Goal: Task Accomplishment & Management: Use online tool/utility

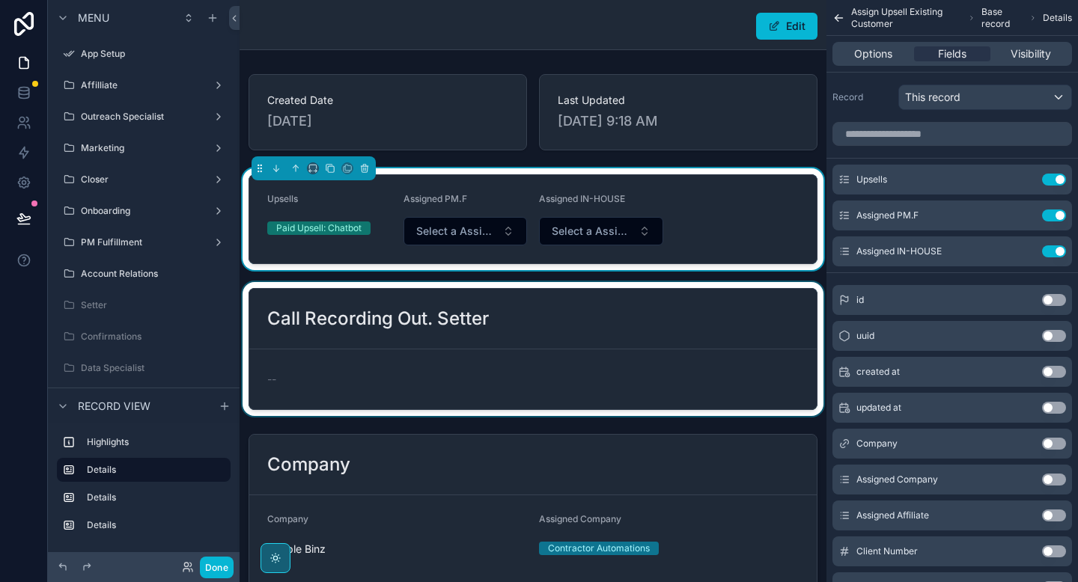
scroll to position [328, 0]
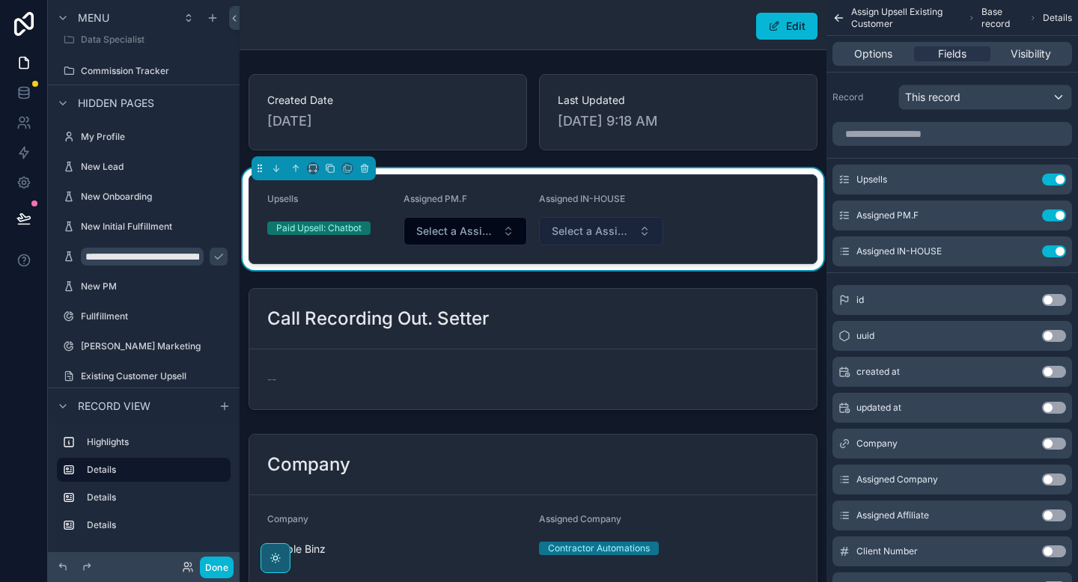
click at [613, 237] on span "Select a Assigned IN-HOUSE" at bounding box center [591, 231] width 81 height 15
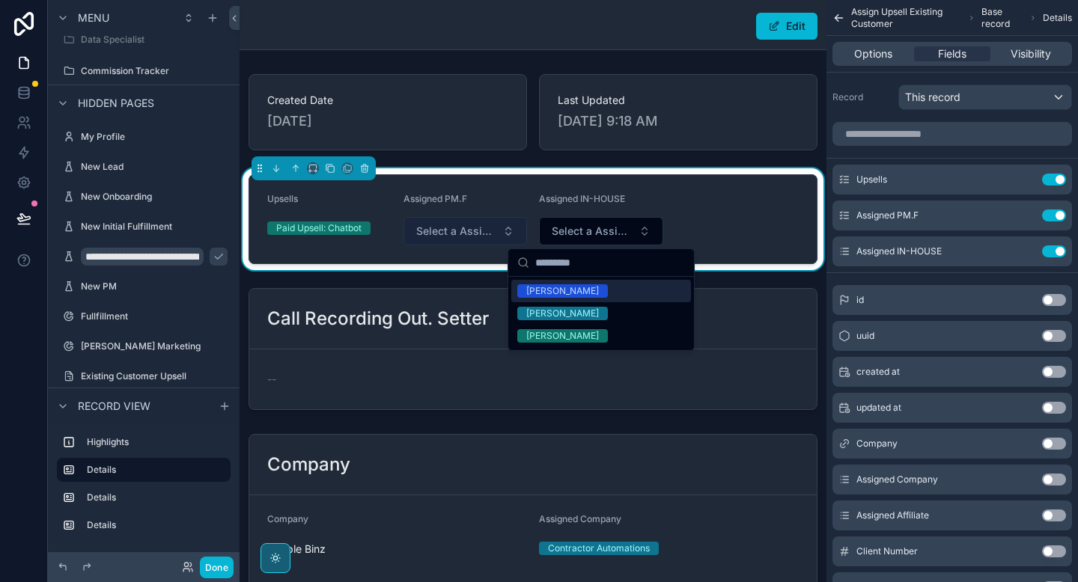
click at [453, 234] on span "Select a Assigned PM.F" at bounding box center [456, 231] width 81 height 15
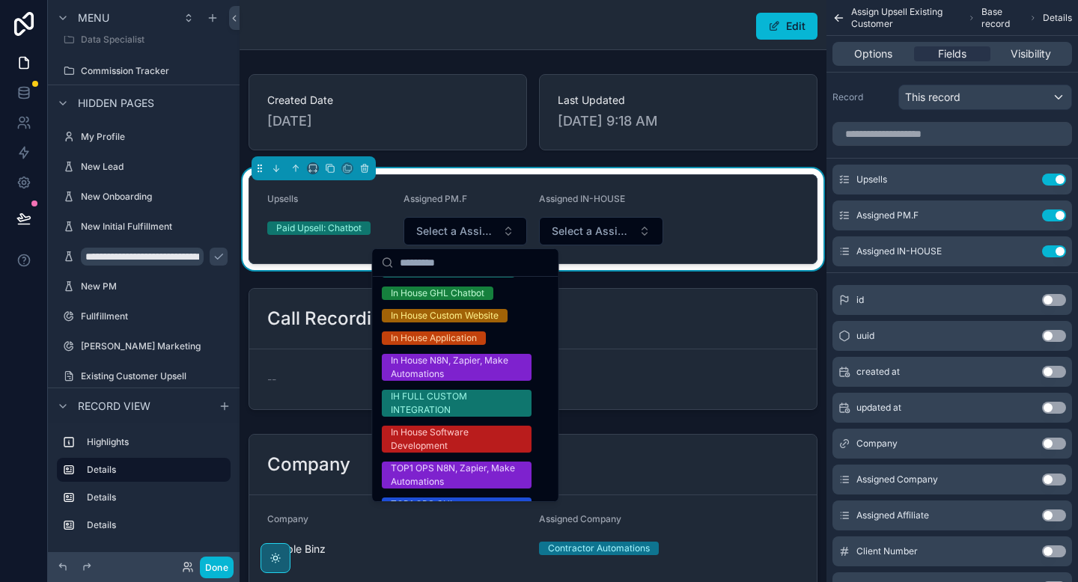
scroll to position [0, 0]
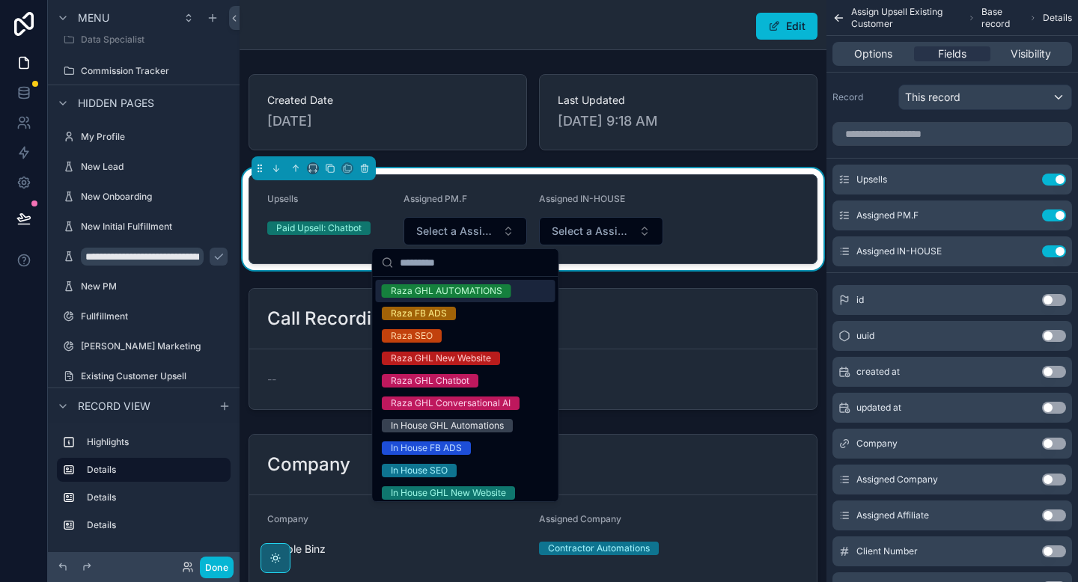
click at [720, 212] on form "Upsells Paid Upsell: Chatbot Assigned PM.F Select a Assigned PM.F Assigned IN-H…" at bounding box center [532, 219] width 567 height 88
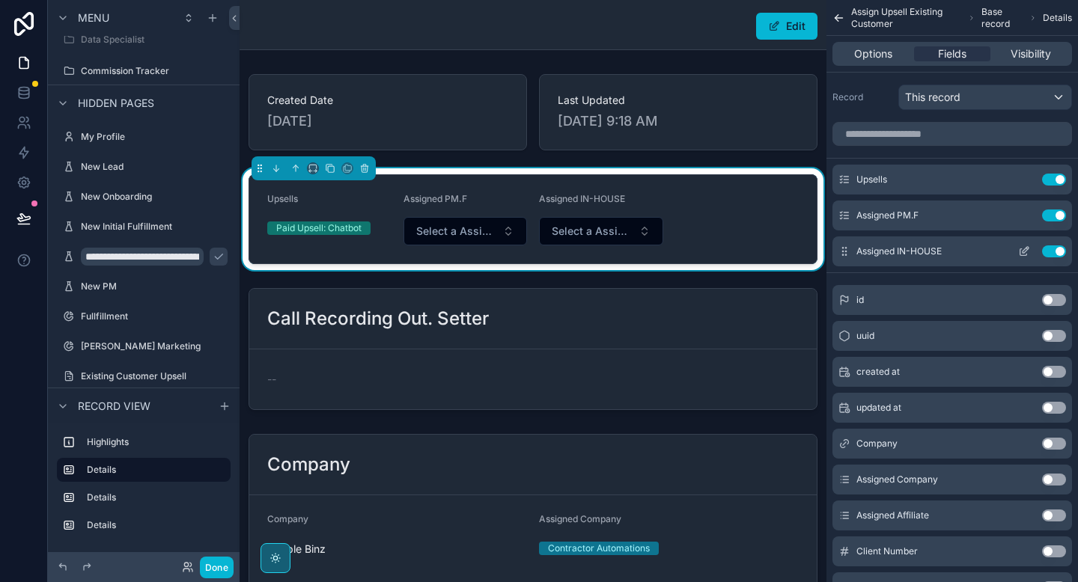
click at [1027, 248] on icon "scrollable content" at bounding box center [1025, 250] width 6 height 6
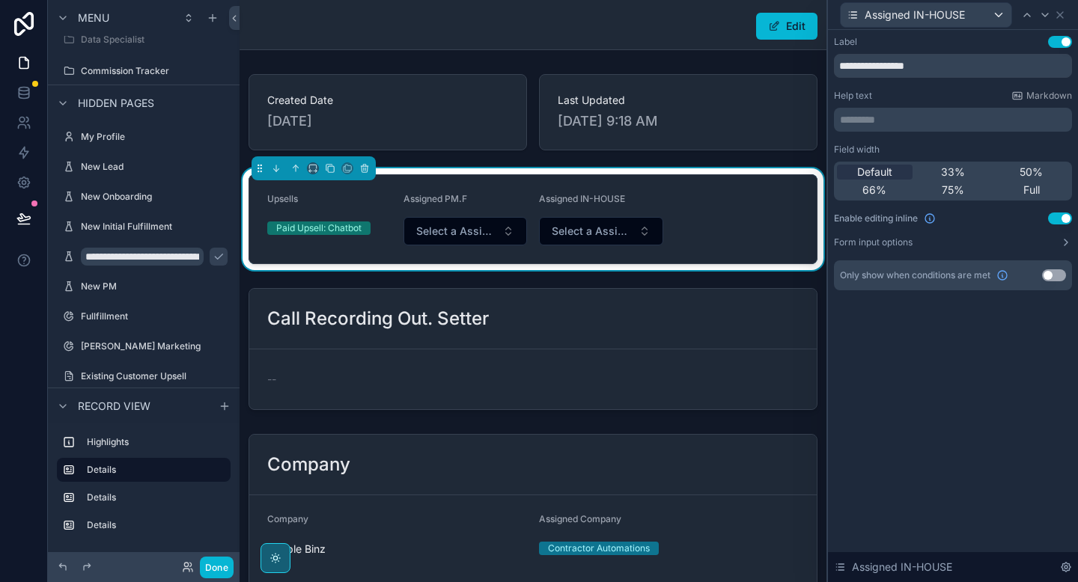
click at [1051, 277] on button "Use setting" at bounding box center [1054, 275] width 24 height 12
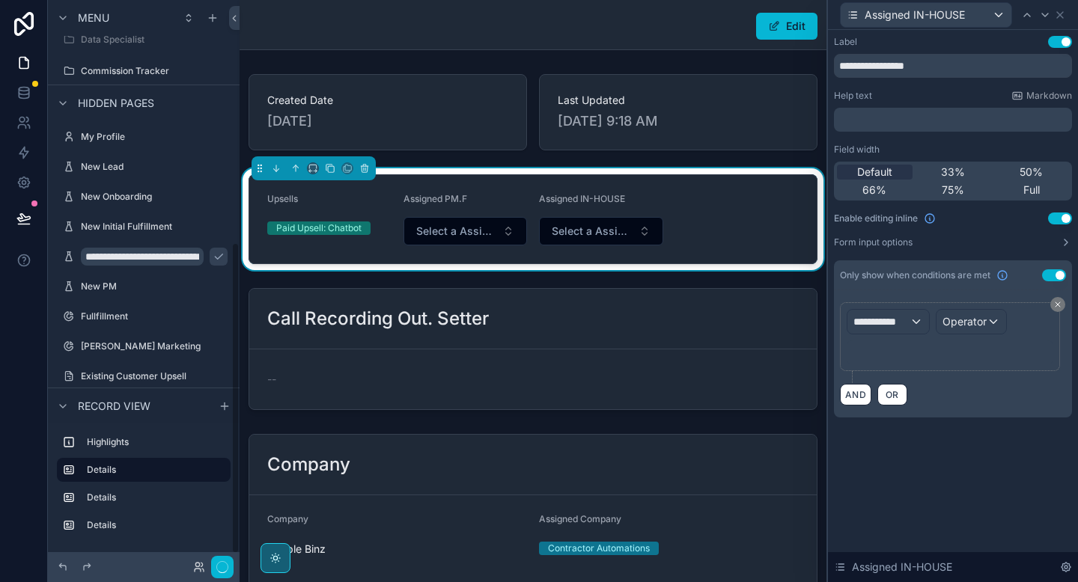
scroll to position [438, 0]
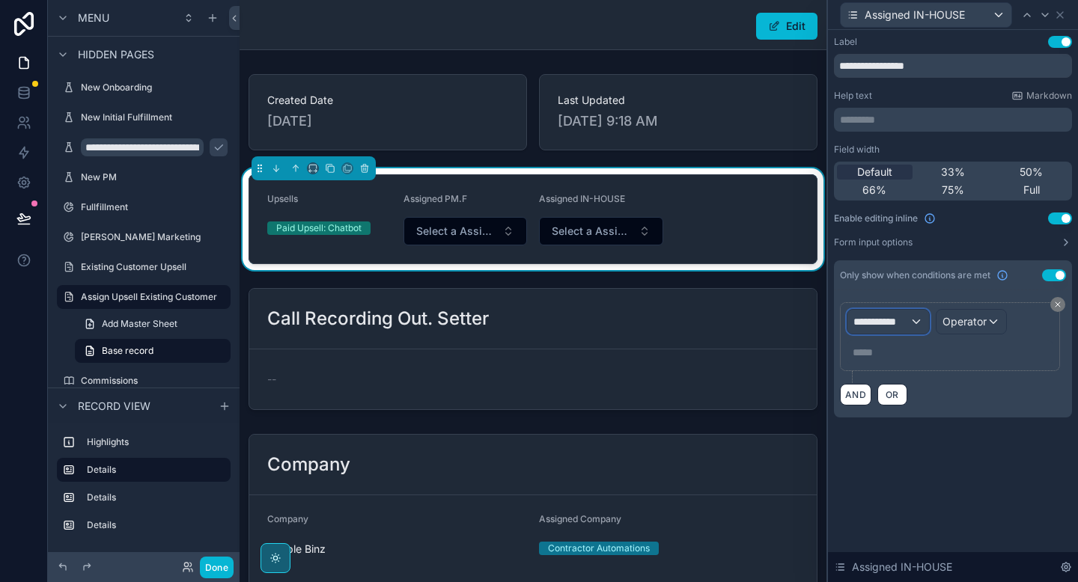
click at [896, 320] on span "**********" at bounding box center [881, 321] width 56 height 15
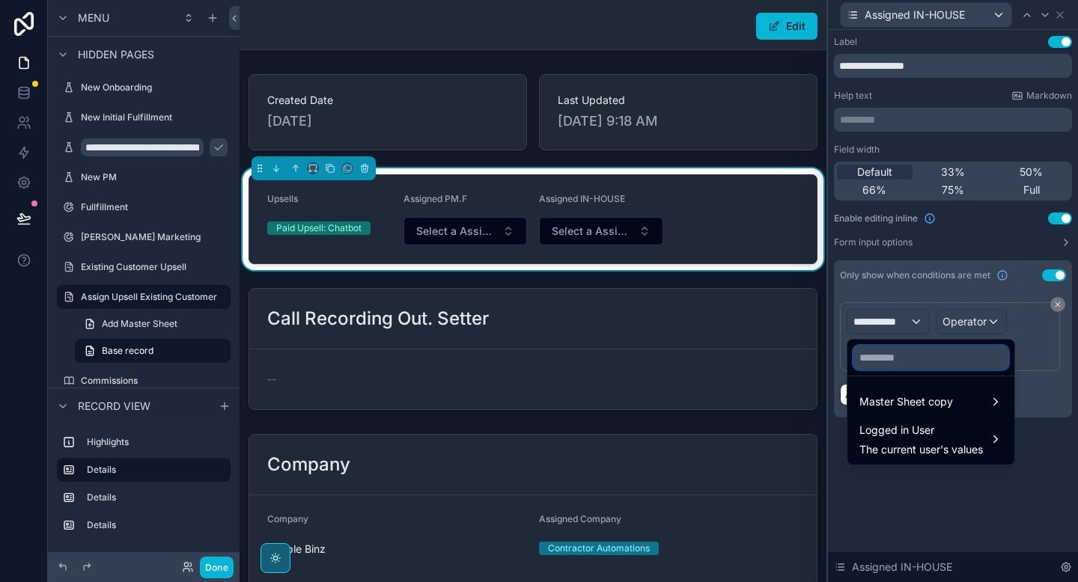
click at [901, 352] on input "text" at bounding box center [930, 358] width 155 height 24
type input "***"
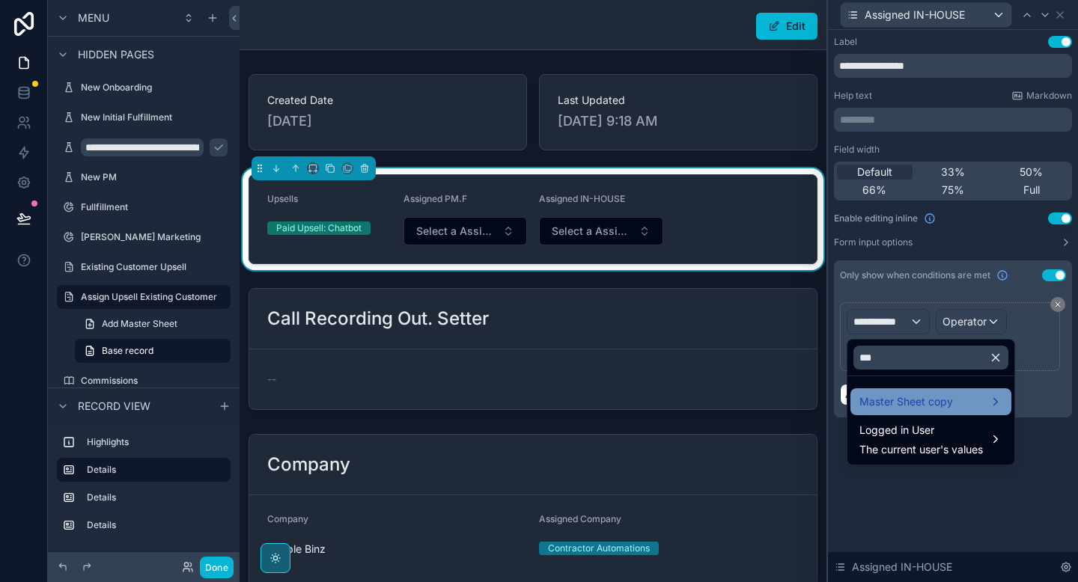
click at [929, 397] on span "Master Sheet copy" at bounding box center [906, 402] width 94 height 18
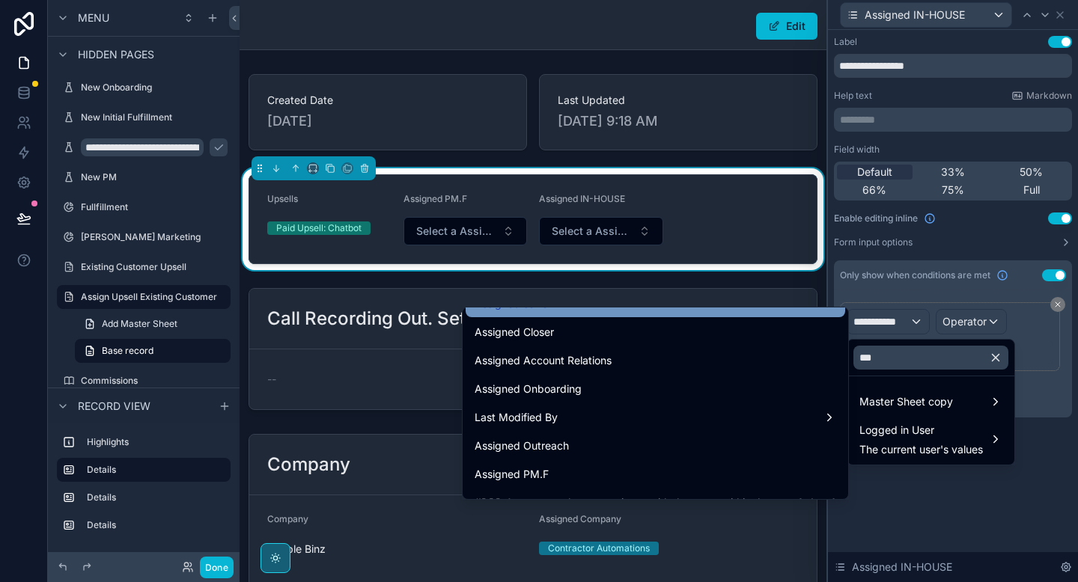
scroll to position [175, 0]
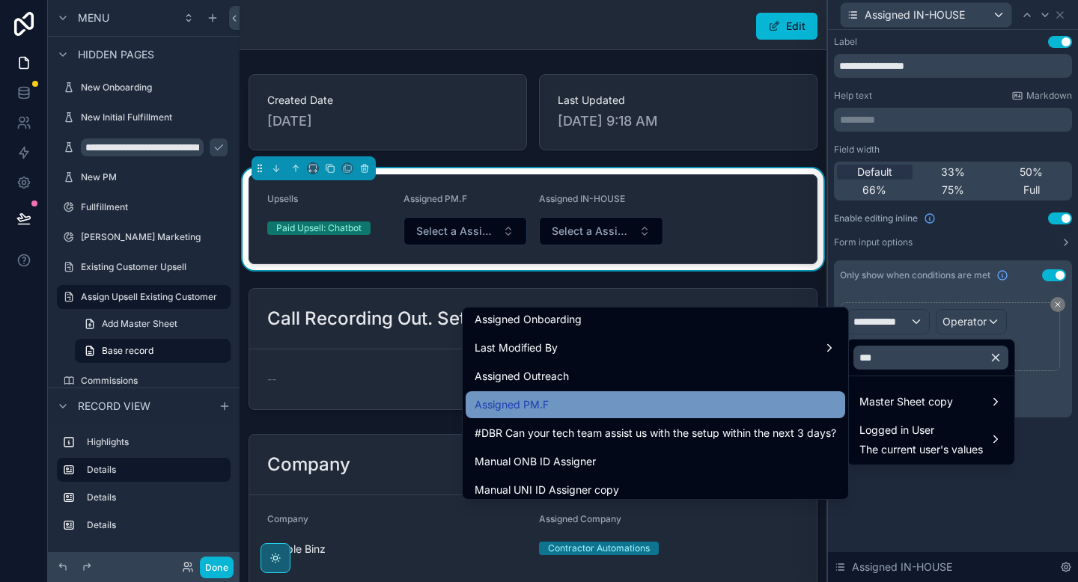
click at [543, 415] on div "Assigned PM.F" at bounding box center [654, 404] width 379 height 27
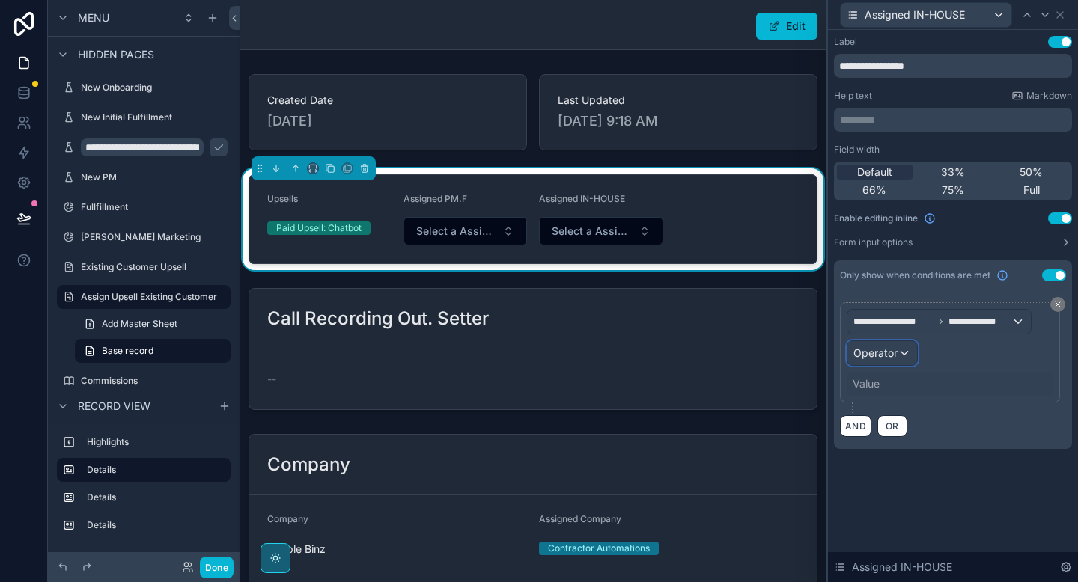
click at [885, 359] on span "Operator" at bounding box center [875, 353] width 44 height 15
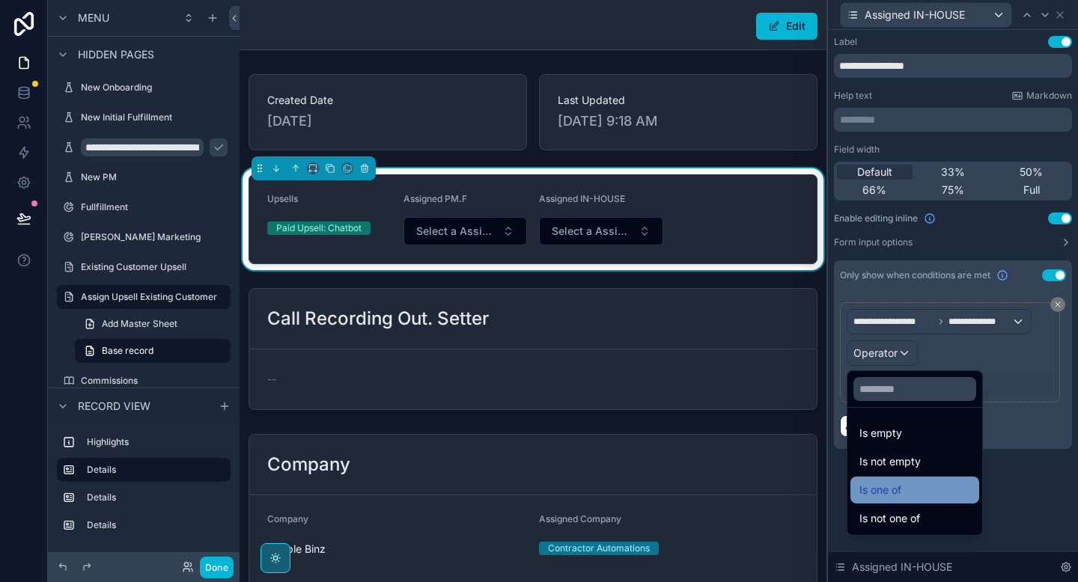
click at [885, 489] on span "Is one of" at bounding box center [880, 490] width 42 height 18
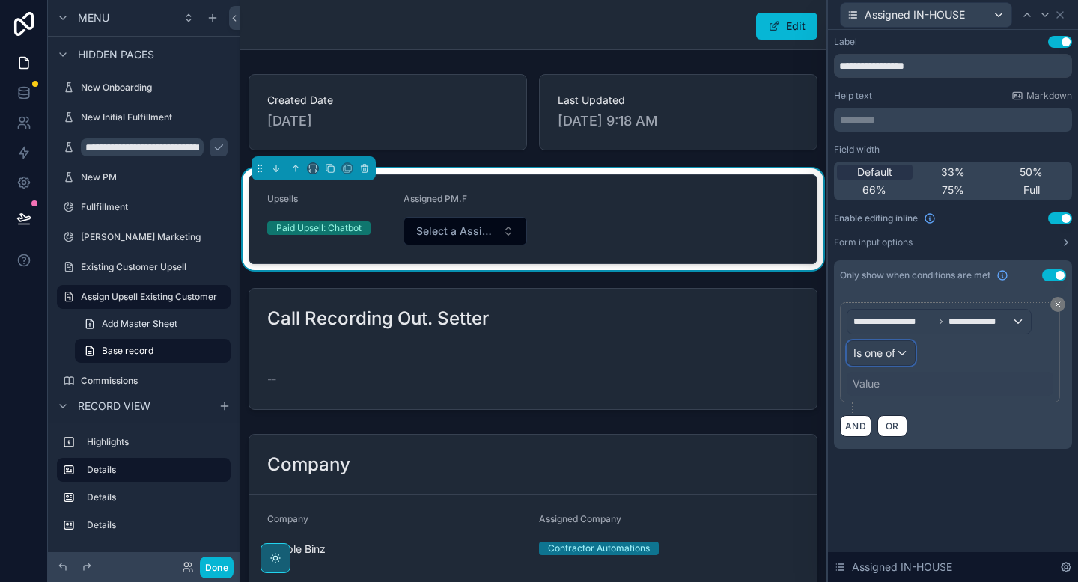
click at [877, 361] on div "Is one of" at bounding box center [880, 353] width 67 height 24
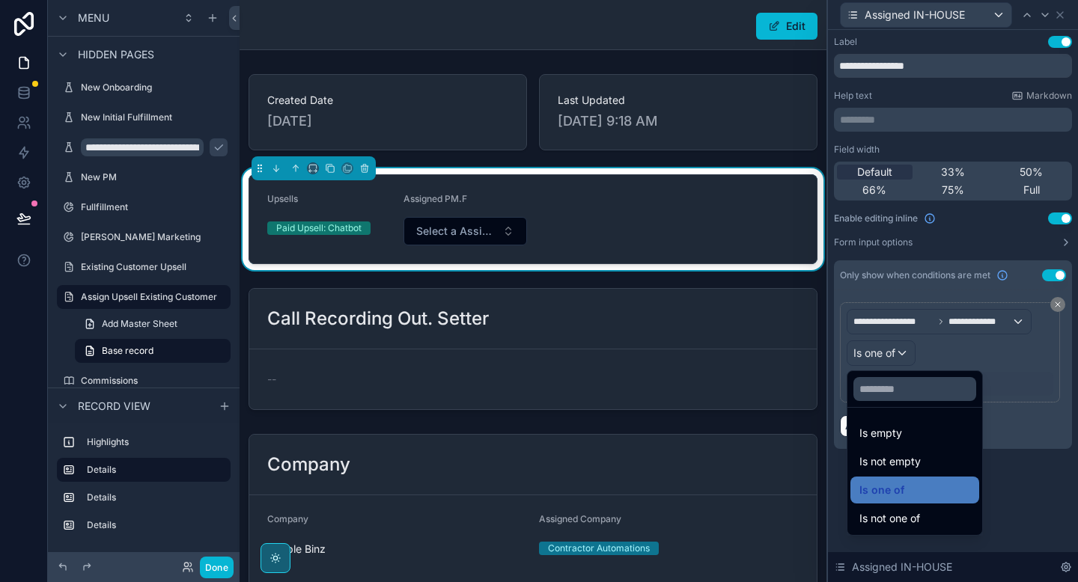
click at [953, 359] on div at bounding box center [953, 291] width 250 height 582
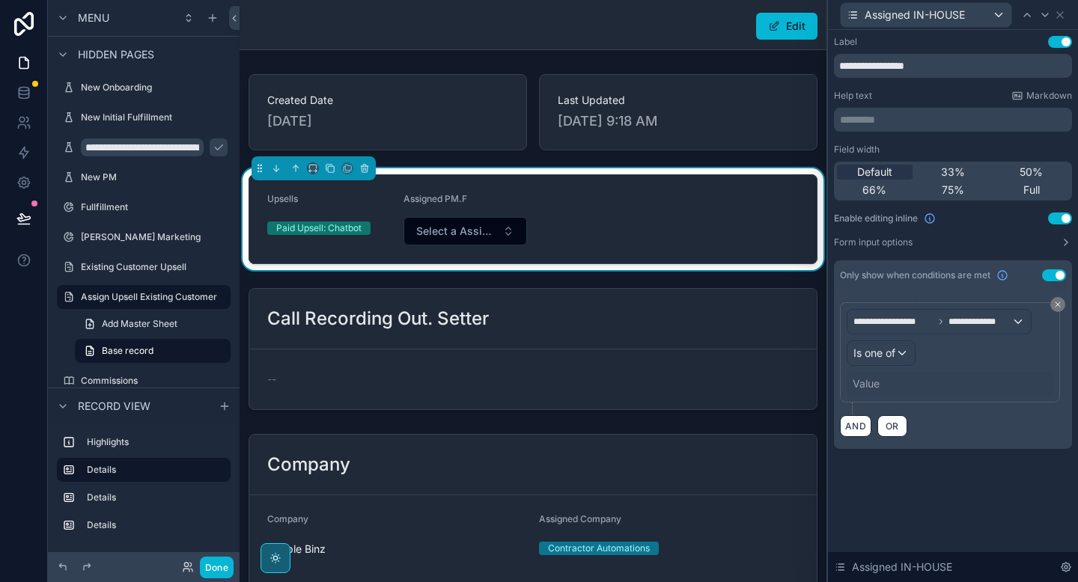
click at [861, 388] on div "Value" at bounding box center [865, 383] width 27 height 15
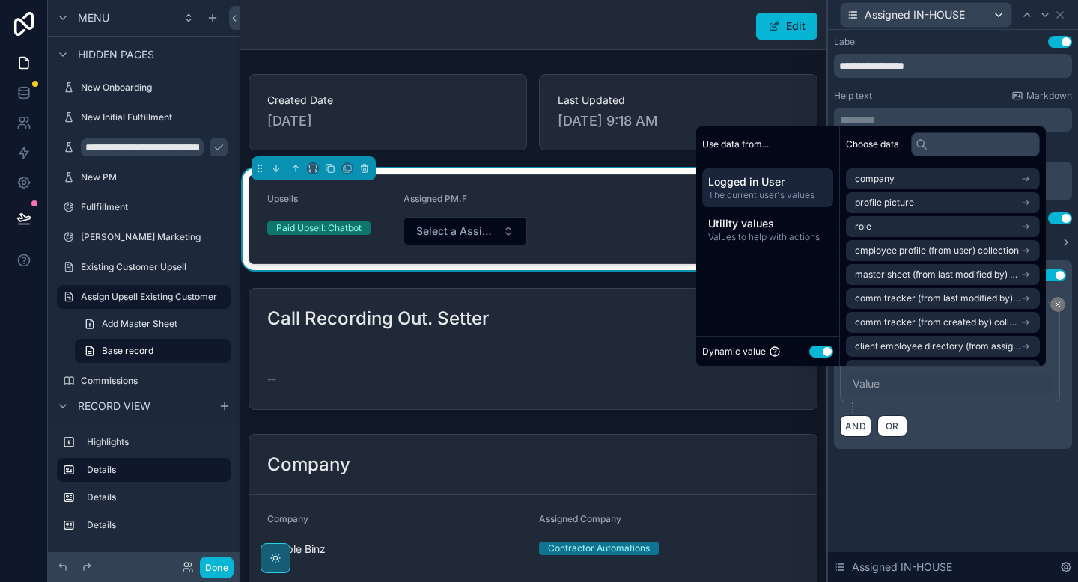
click at [812, 346] on button "Use setting" at bounding box center [821, 352] width 24 height 12
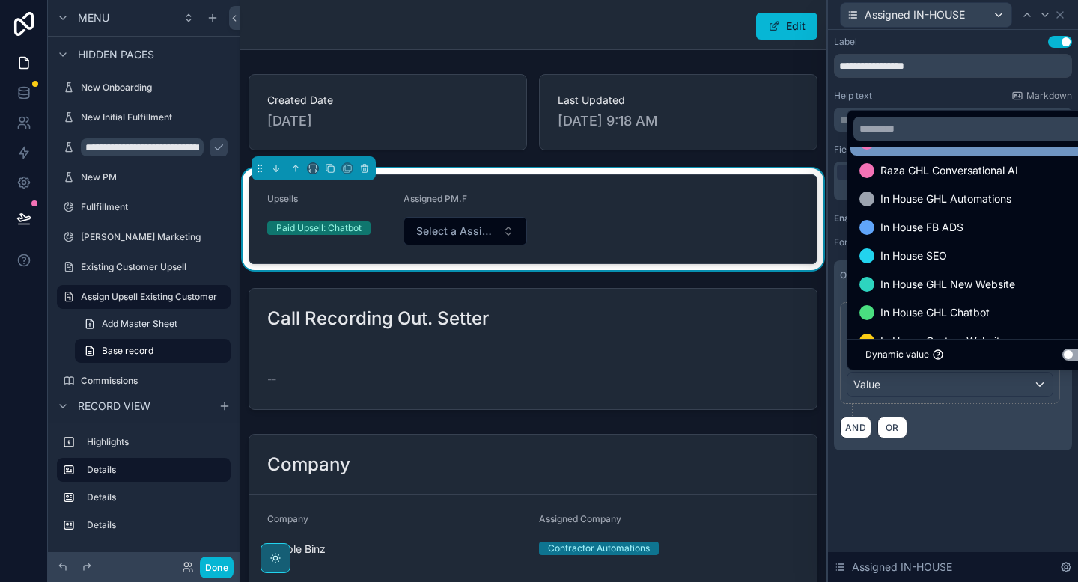
scroll to position [150, 0]
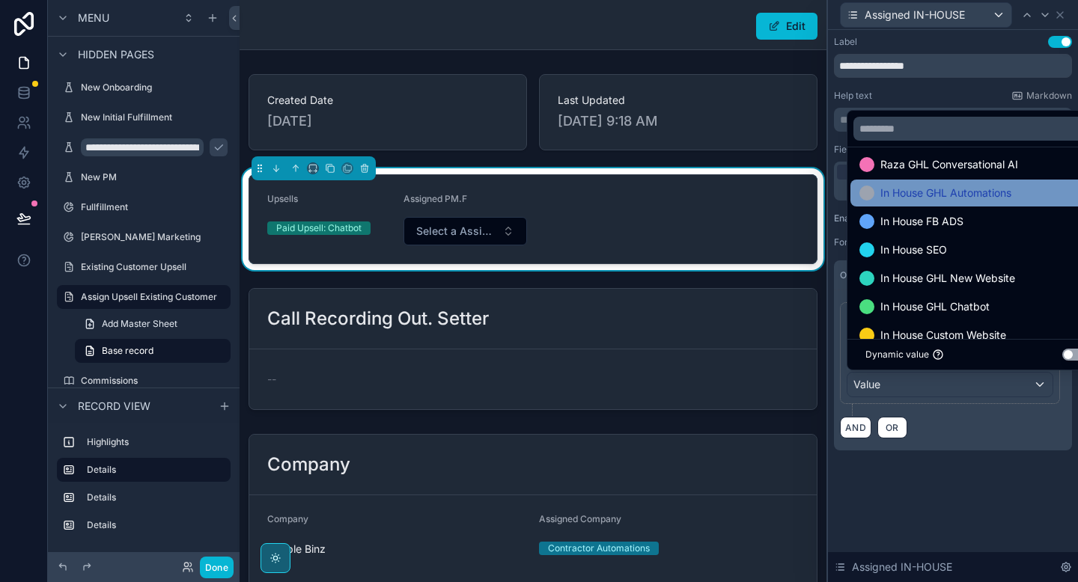
click at [932, 194] on span "In House GHL Automations" at bounding box center [945, 193] width 131 height 18
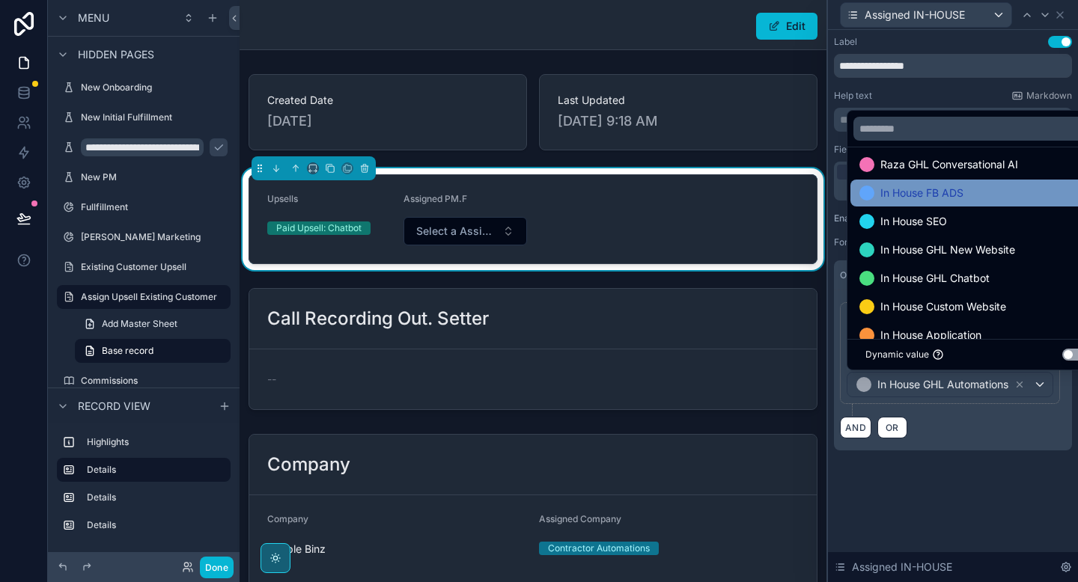
click at [931, 191] on span "In House FB ADS" at bounding box center [921, 193] width 83 height 18
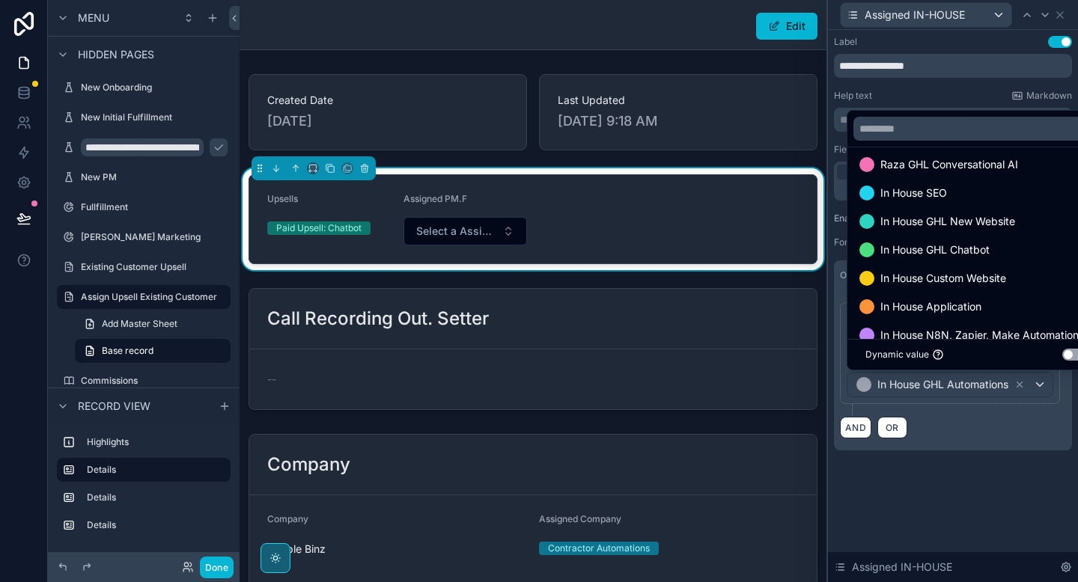
click at [931, 191] on span "In House SEO" at bounding box center [913, 193] width 67 height 18
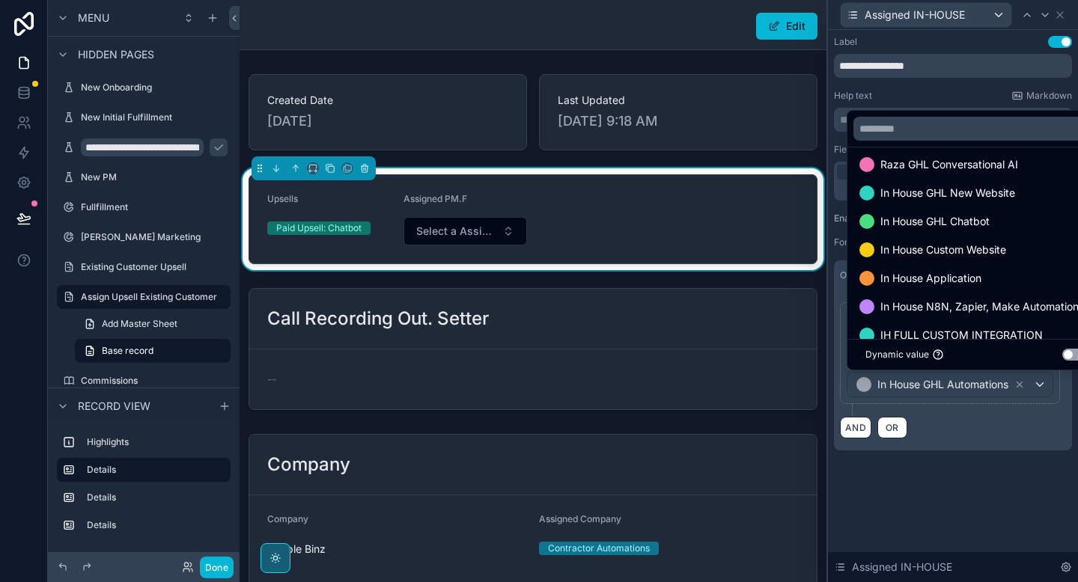
click at [931, 191] on span "In House GHL New Website" at bounding box center [947, 193] width 135 height 18
click at [931, 191] on span "In House GHL Chatbot" at bounding box center [934, 193] width 109 height 18
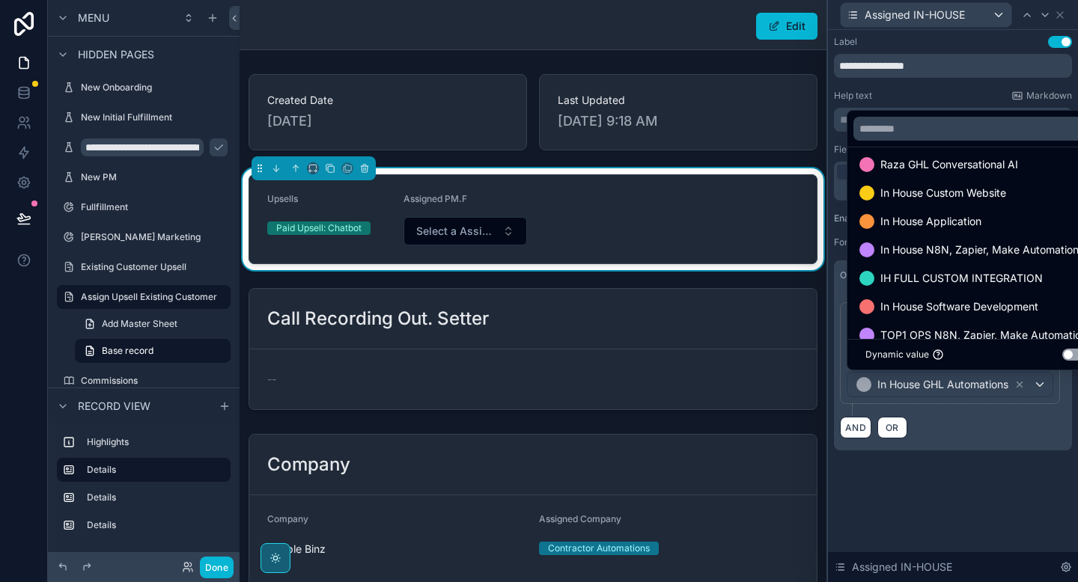
click at [931, 191] on span "In House Custom Website" at bounding box center [943, 193] width 126 height 18
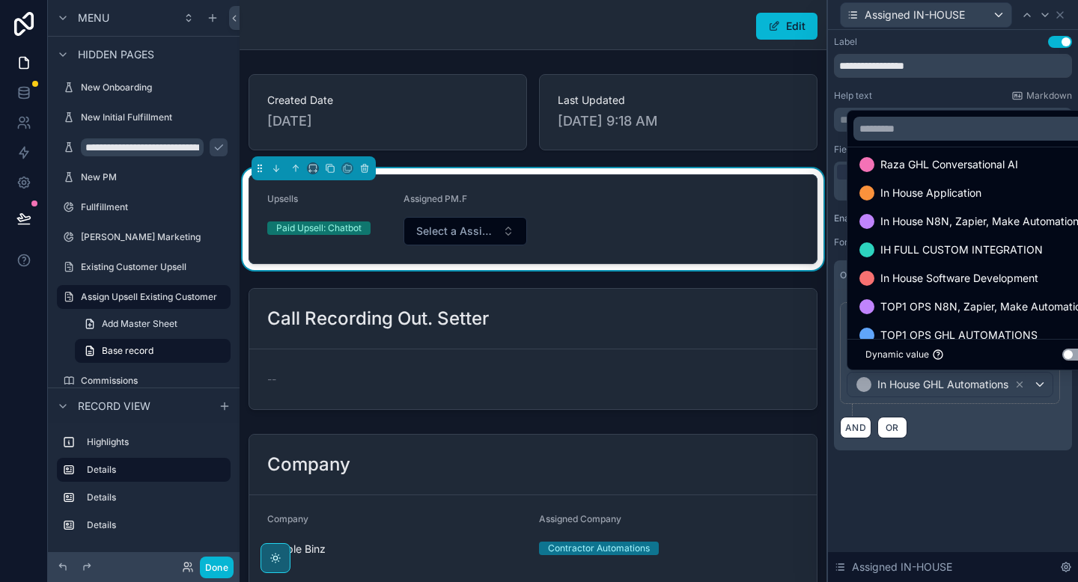
click at [931, 191] on span "In House Application" at bounding box center [930, 193] width 101 height 18
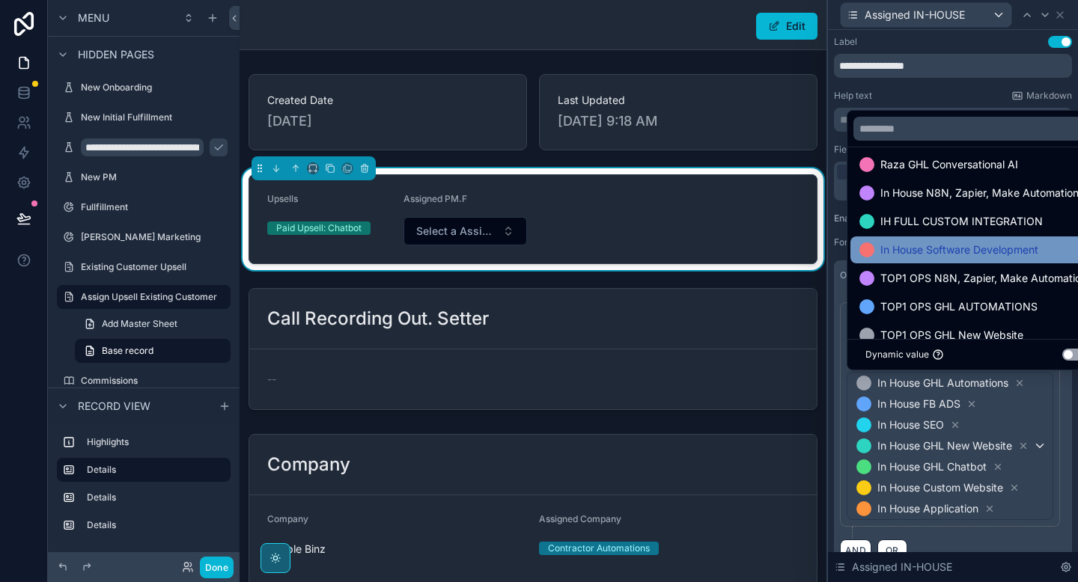
click at [925, 248] on span "In House Software Development" at bounding box center [959, 250] width 158 height 18
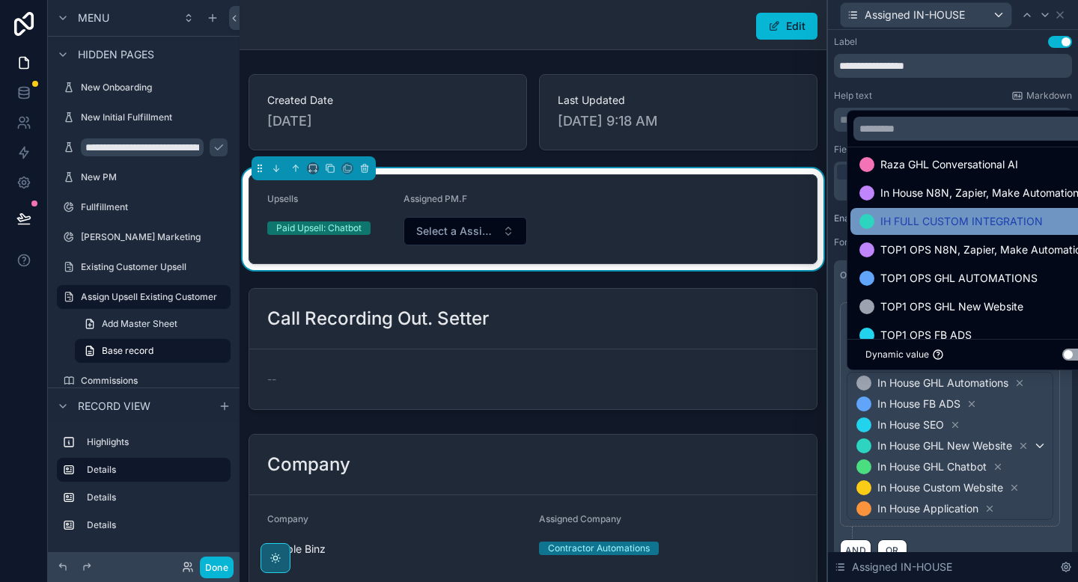
click at [921, 216] on span "IH FULL CUSTOM INTEGRATION" at bounding box center [961, 222] width 162 height 18
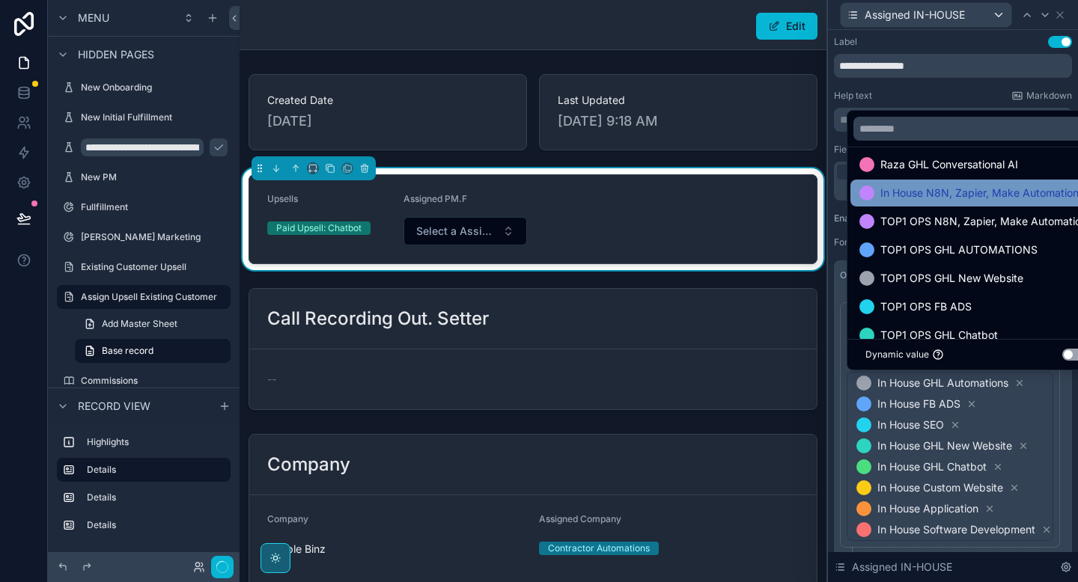
click at [920, 194] on span "In House N8N, Zapier, Make Automations" at bounding box center [982, 193] width 204 height 18
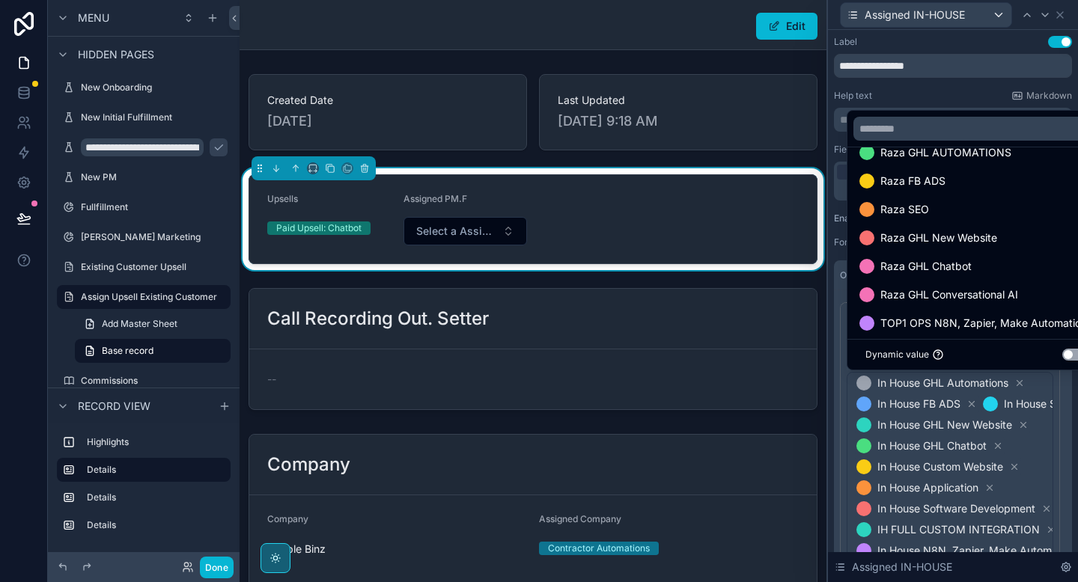
scroll to position [0, 0]
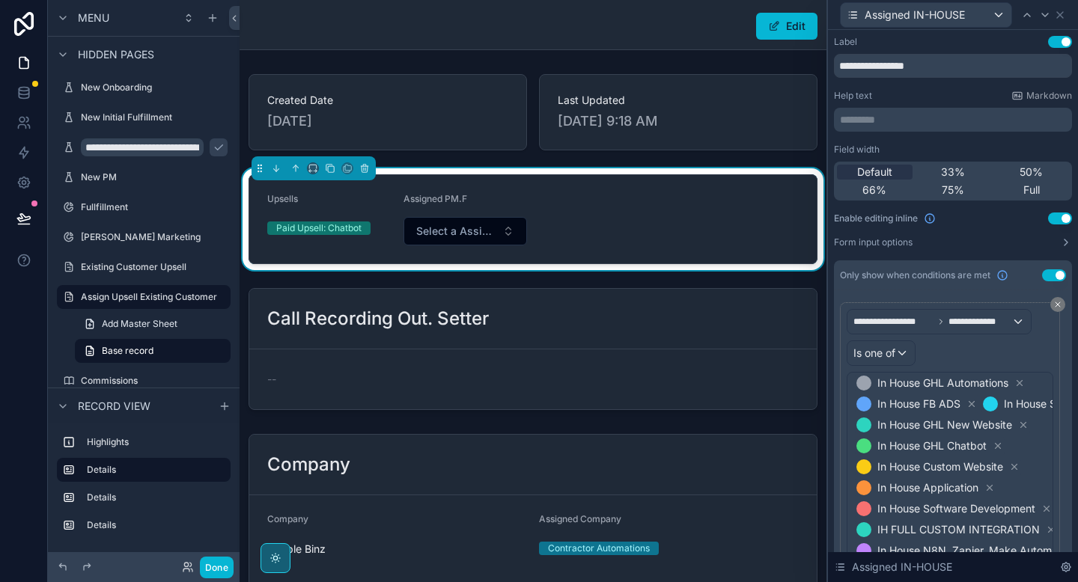
click at [928, 95] on div "Help text Markdown" at bounding box center [953, 96] width 238 height 12
click at [1026, 147] on div "Field width" at bounding box center [953, 150] width 238 height 12
click at [1060, 13] on icon at bounding box center [1060, 15] width 6 height 6
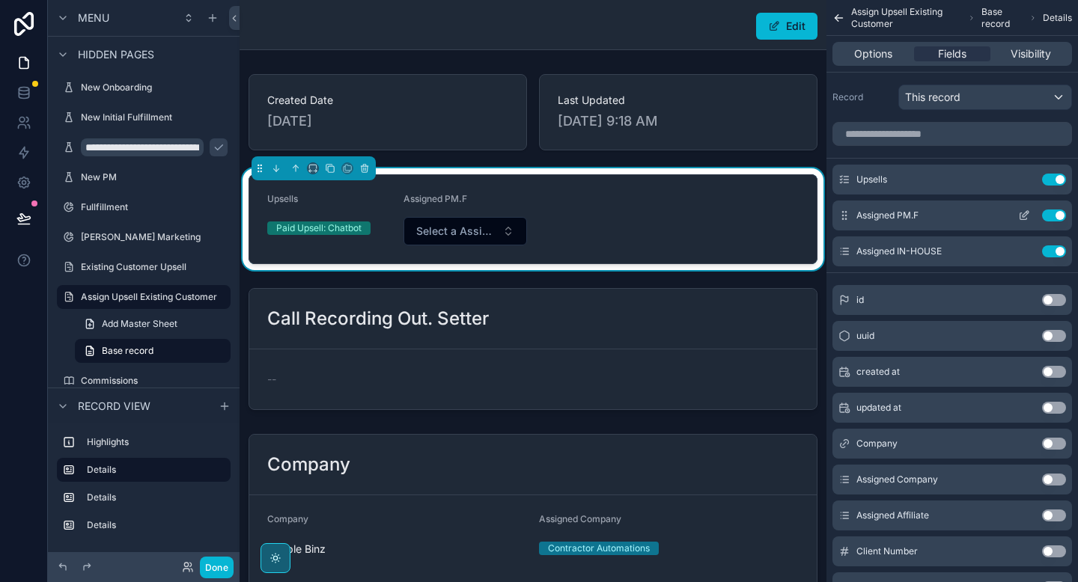
click at [1020, 213] on icon "scrollable content" at bounding box center [1023, 216] width 7 height 7
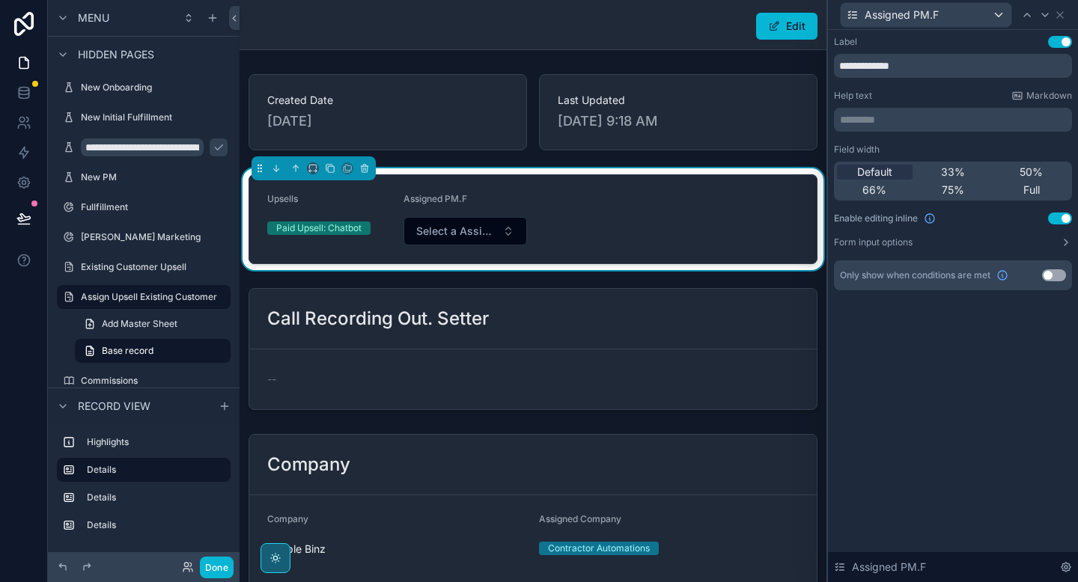
click at [1055, 278] on button "Use setting" at bounding box center [1054, 275] width 24 height 12
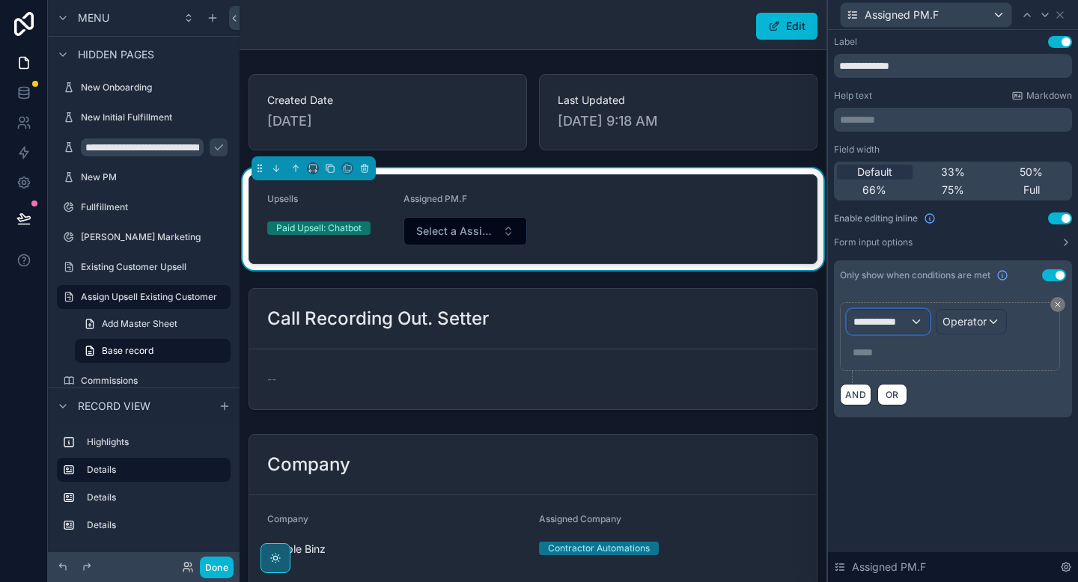
click at [891, 325] on span "**********" at bounding box center [881, 321] width 56 height 15
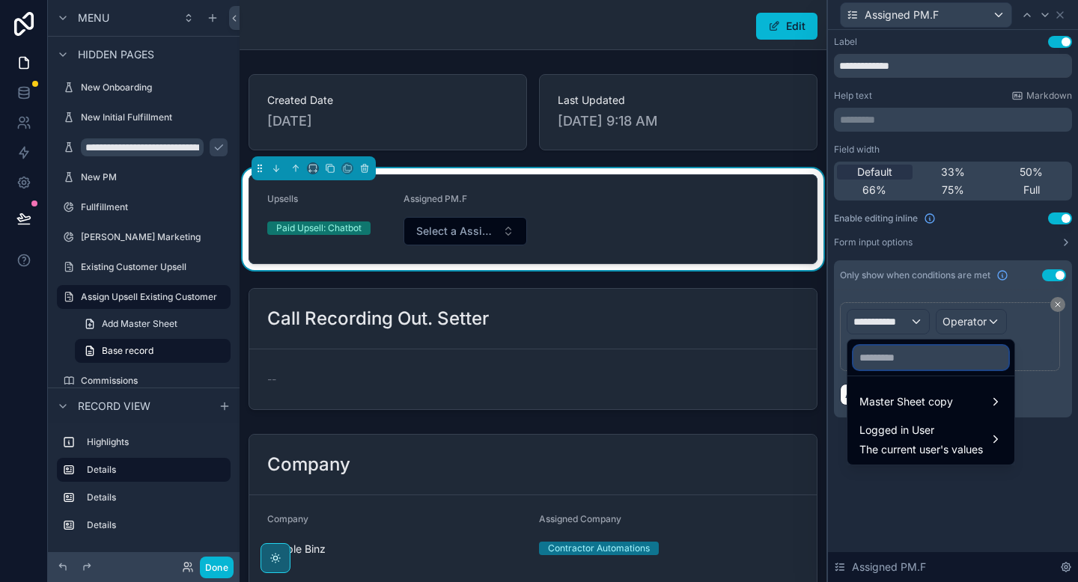
click at [883, 351] on input "text" at bounding box center [930, 358] width 155 height 24
type input "*"
type input "***"
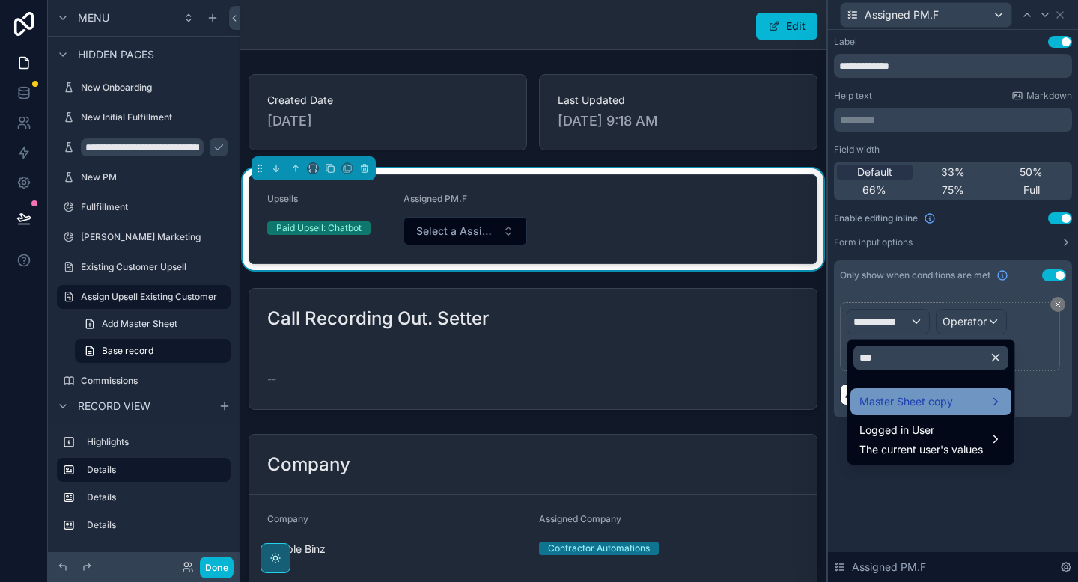
click at [867, 401] on span "Master Sheet copy" at bounding box center [906, 402] width 94 height 18
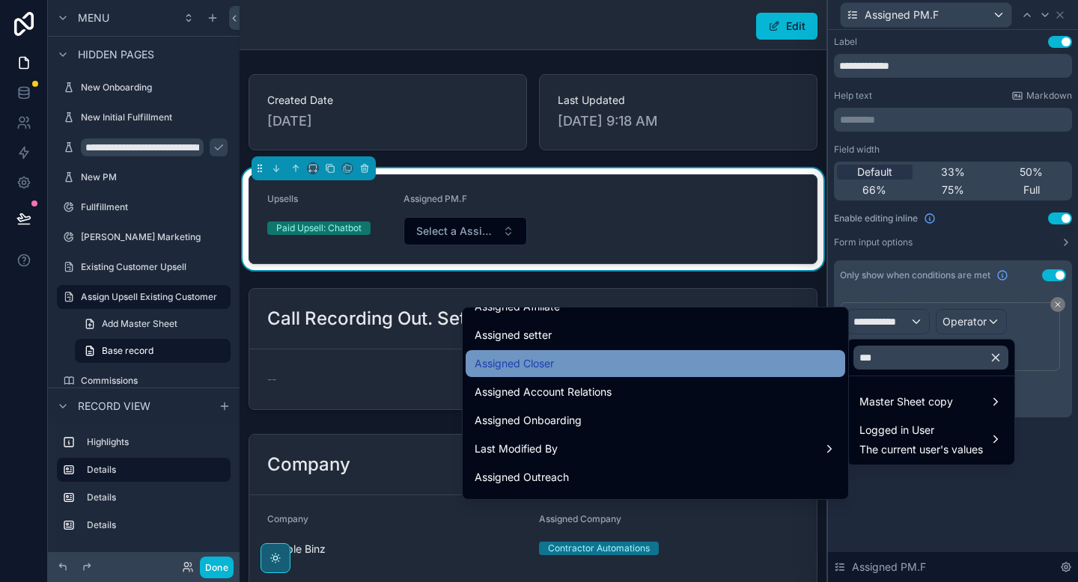
scroll to position [88, 0]
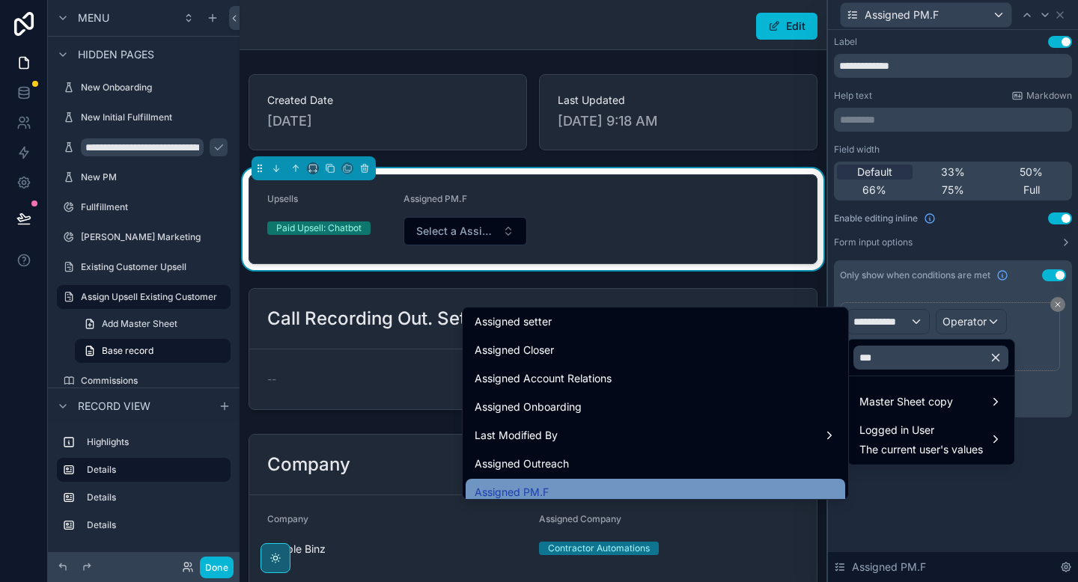
click at [527, 488] on span "Assigned PM.F" at bounding box center [511, 492] width 74 height 18
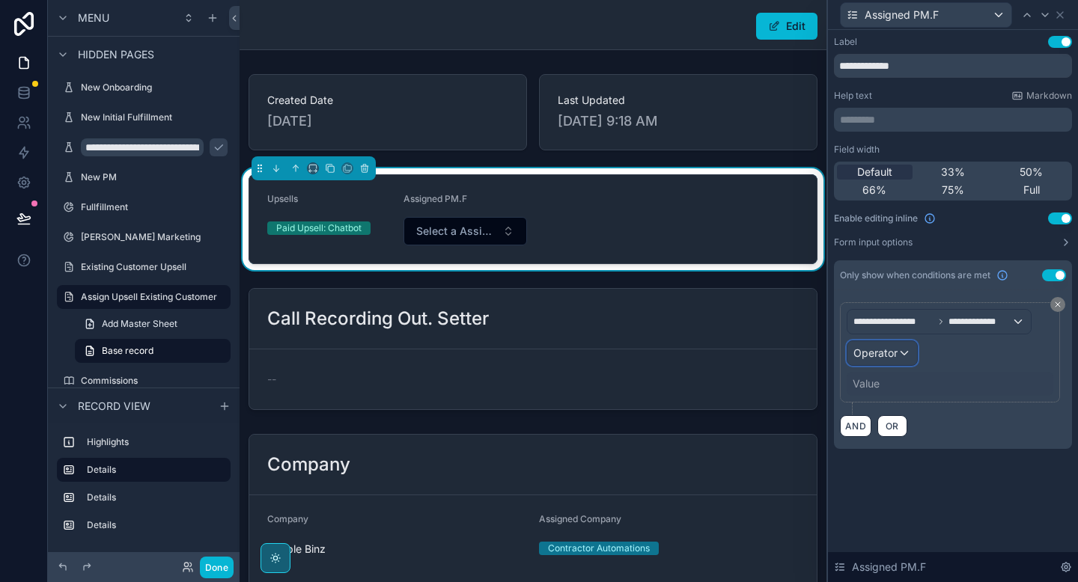
click at [867, 352] on span "Operator" at bounding box center [875, 352] width 44 height 13
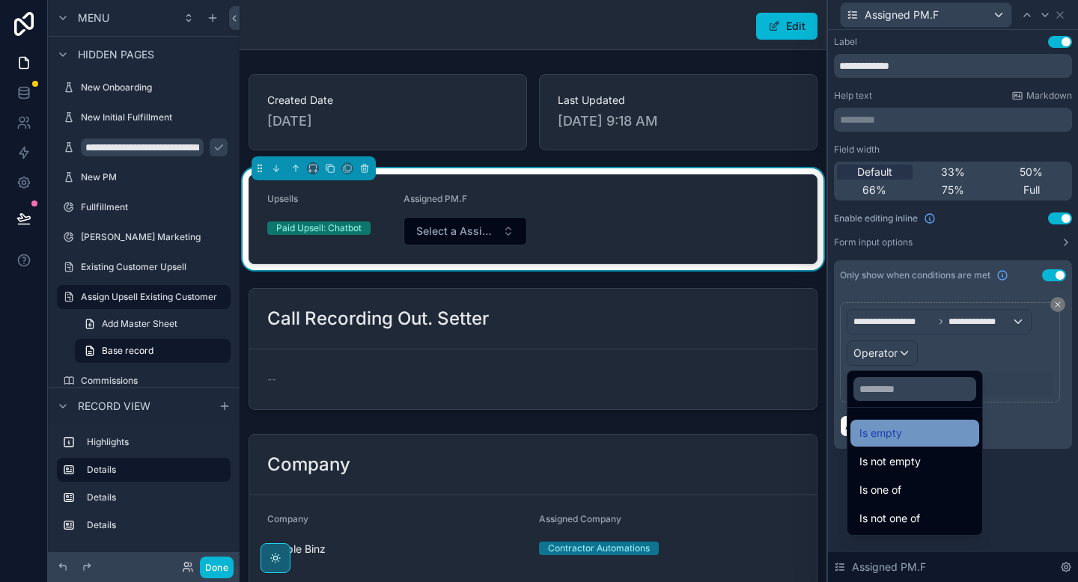
click at [881, 437] on span "Is empty" at bounding box center [880, 433] width 43 height 18
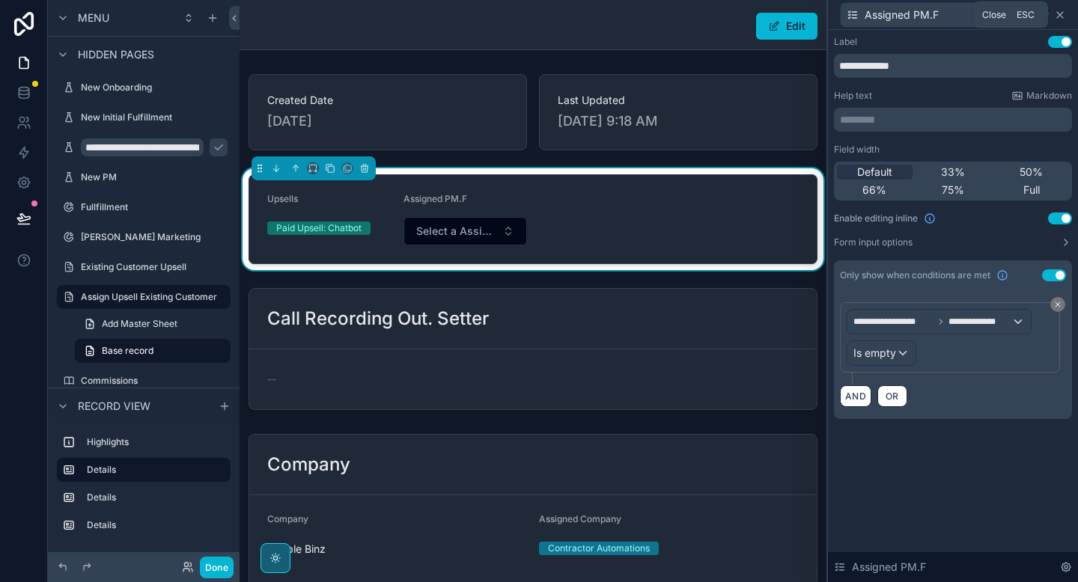
click at [1062, 13] on icon at bounding box center [1060, 15] width 12 height 12
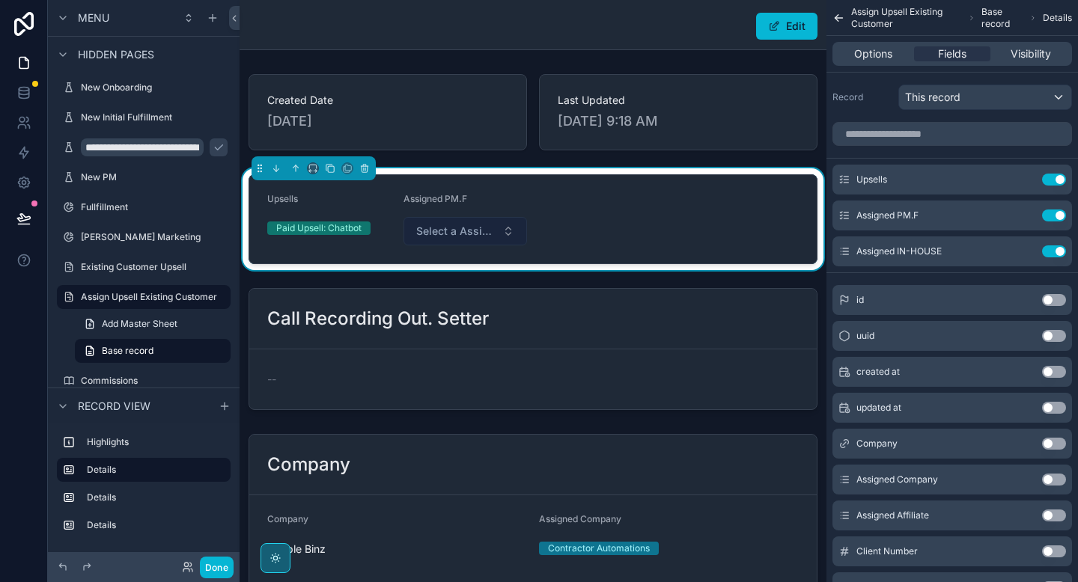
click at [416, 234] on span "Select a Assigned PM.F" at bounding box center [456, 231] width 81 height 15
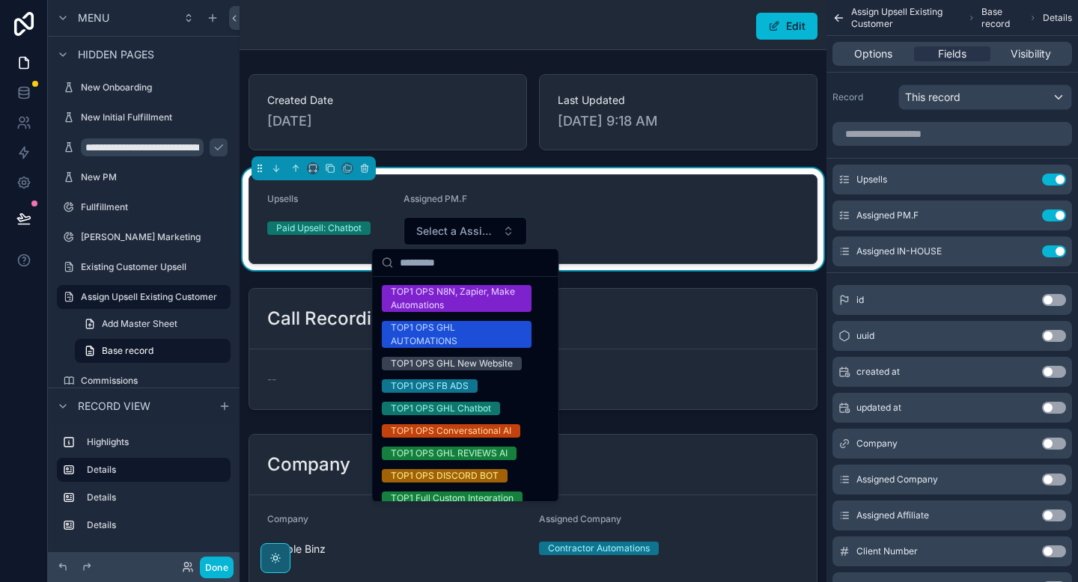
scroll to position [410, 0]
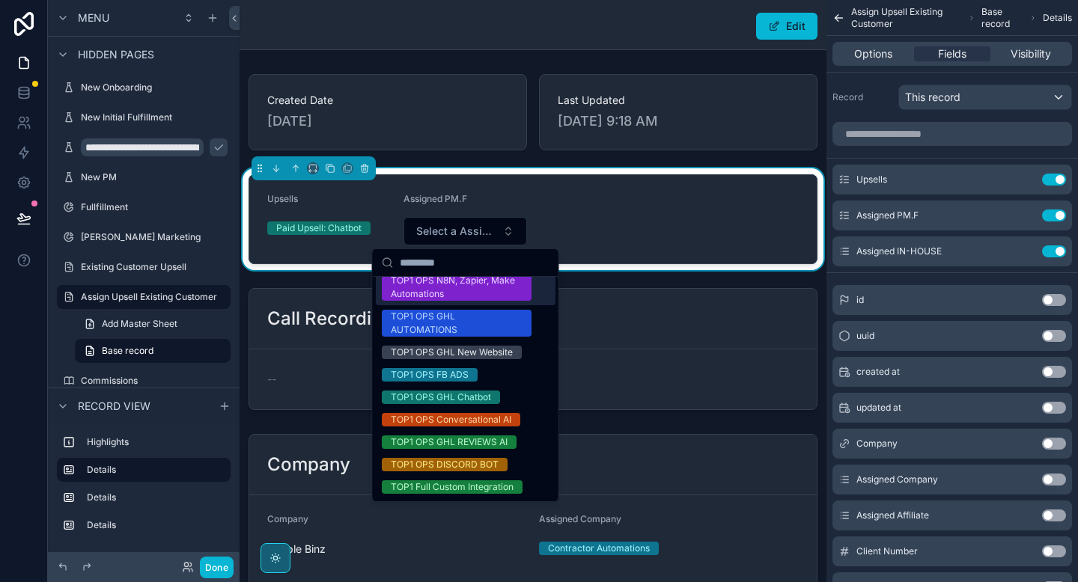
click at [481, 158] on div "Created Date [DATE] Last Updated [DATE] 9:18 AM Upsells Paid Upsell: Chatbot As…" at bounding box center [532, 363] width 587 height 590
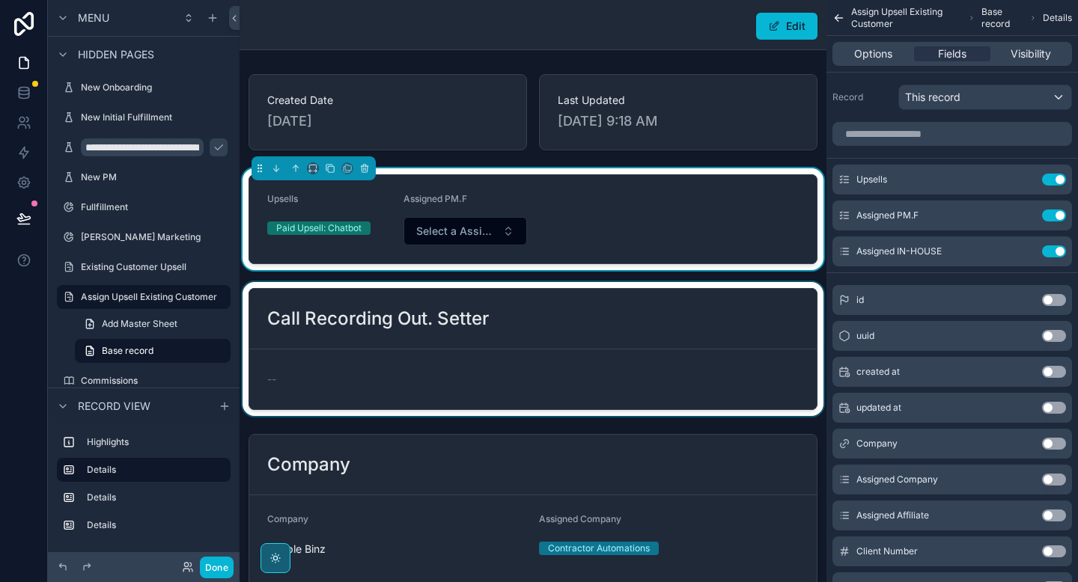
click at [314, 313] on div "scrollable content" at bounding box center [532, 349] width 587 height 134
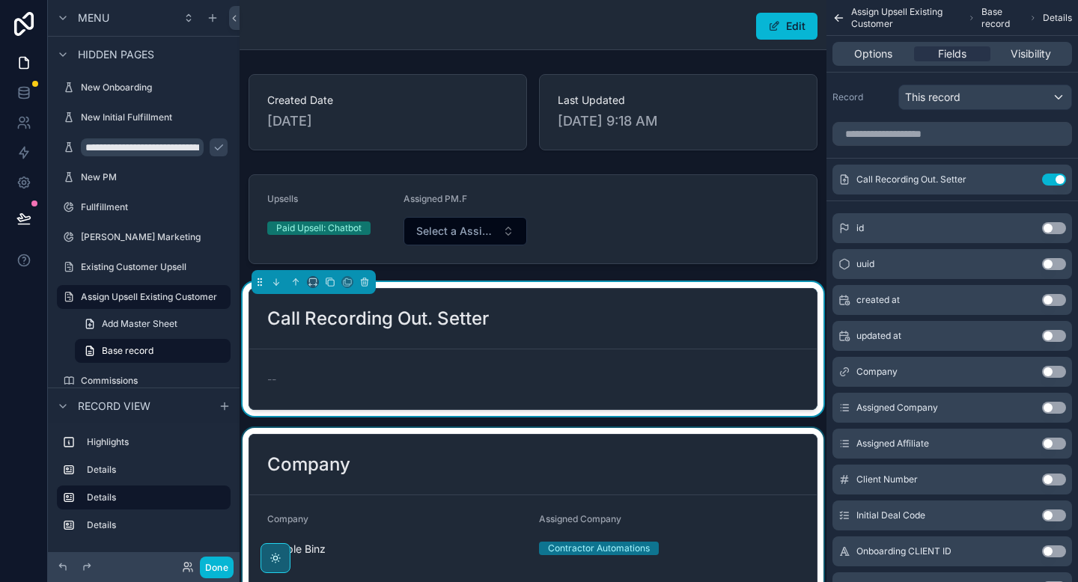
click at [324, 481] on div "scrollable content" at bounding box center [532, 543] width 587 height 230
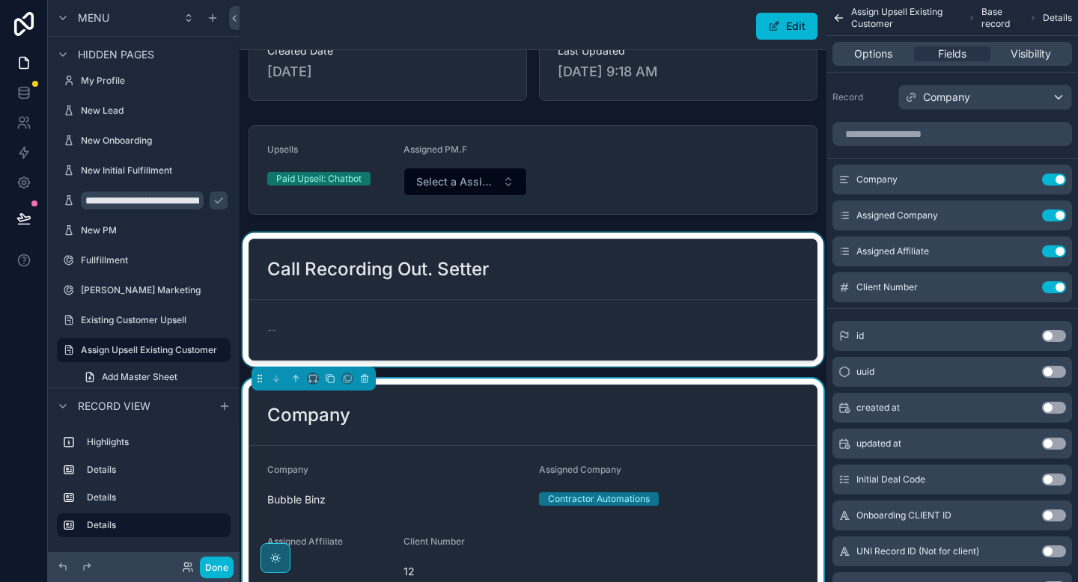
scroll to position [31, 0]
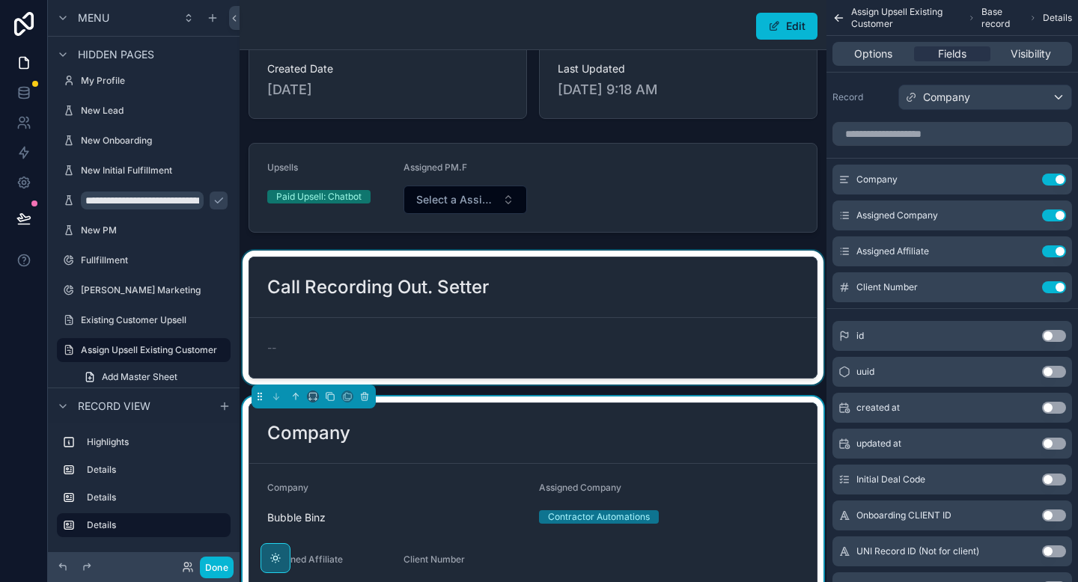
click at [401, 326] on div "scrollable content" at bounding box center [532, 318] width 587 height 134
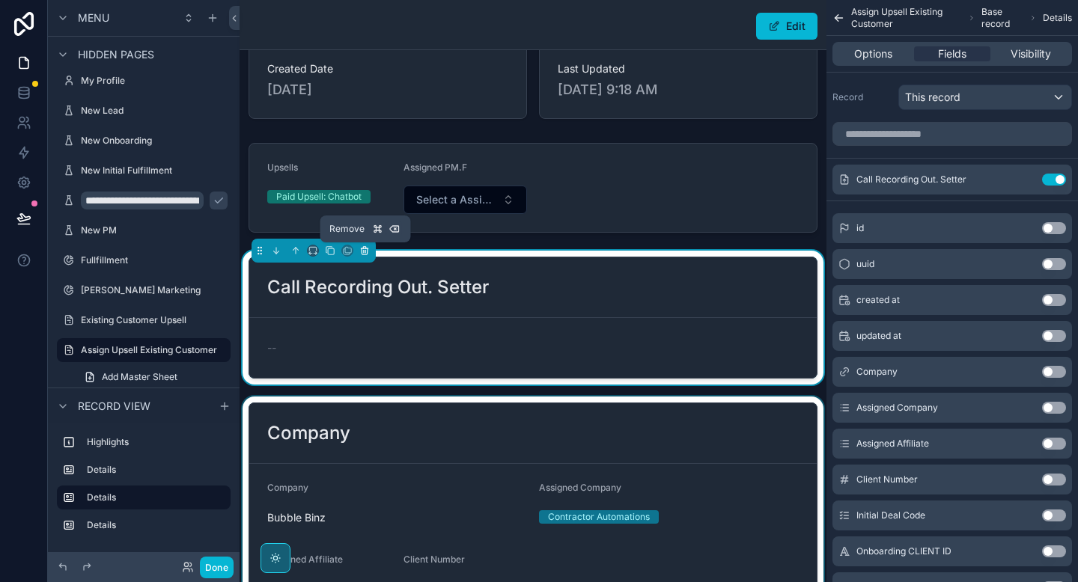
click at [365, 254] on icon "scrollable content" at bounding box center [364, 251] width 6 height 6
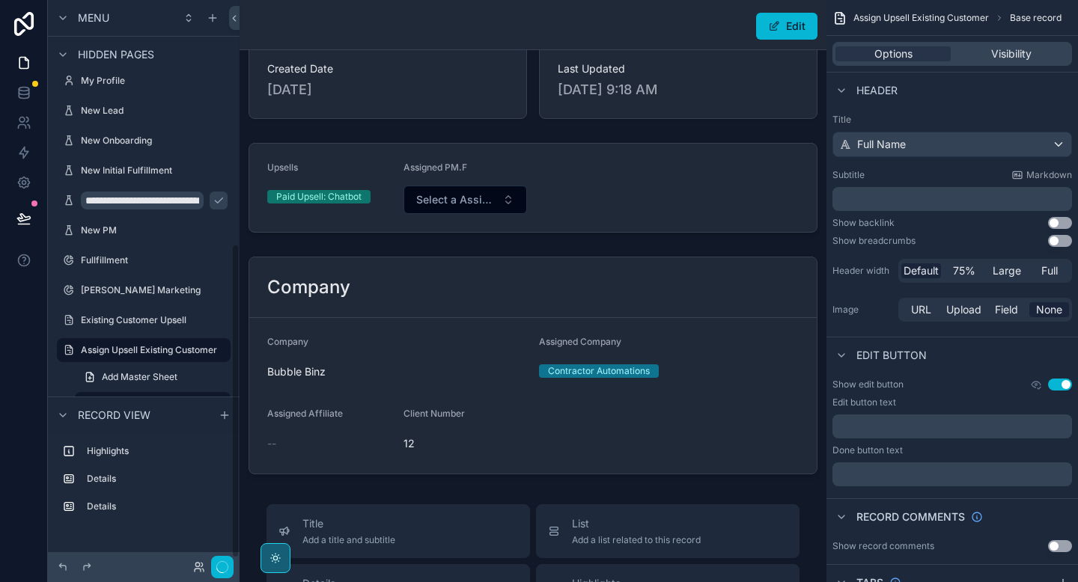
scroll to position [438, 0]
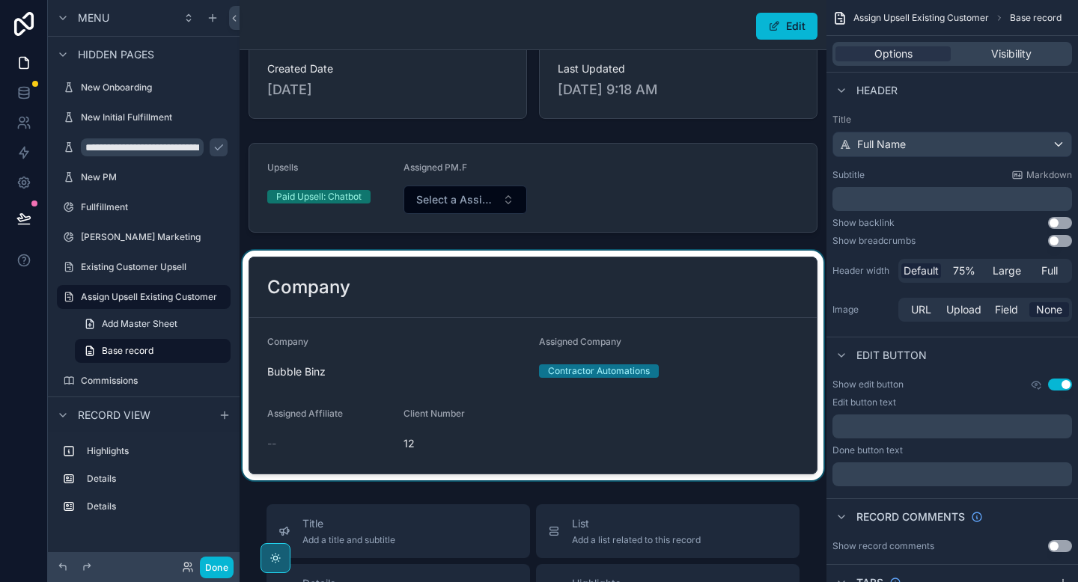
click at [382, 309] on div "scrollable content" at bounding box center [532, 366] width 587 height 230
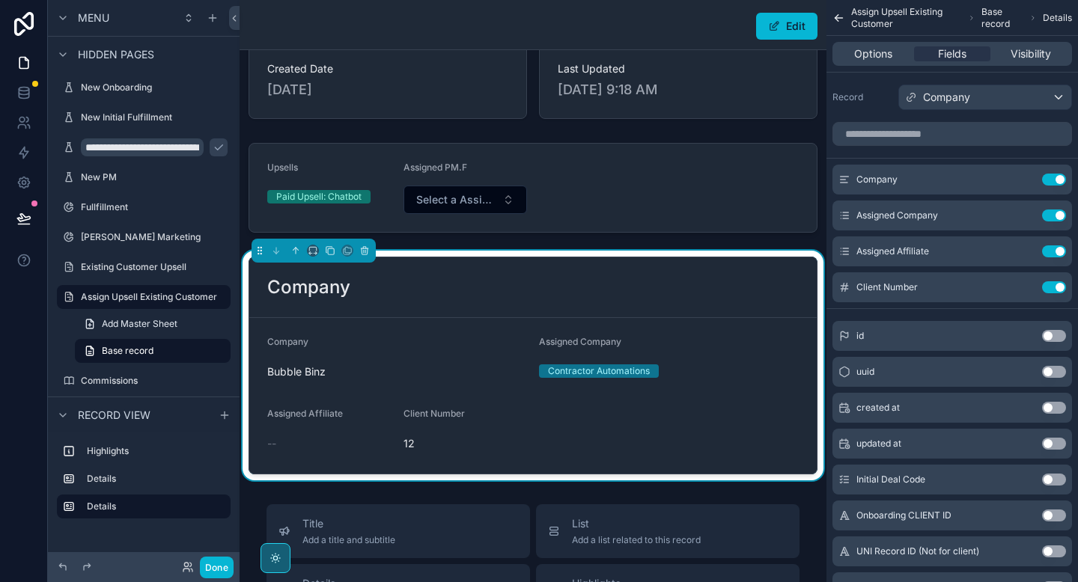
scroll to position [0, 0]
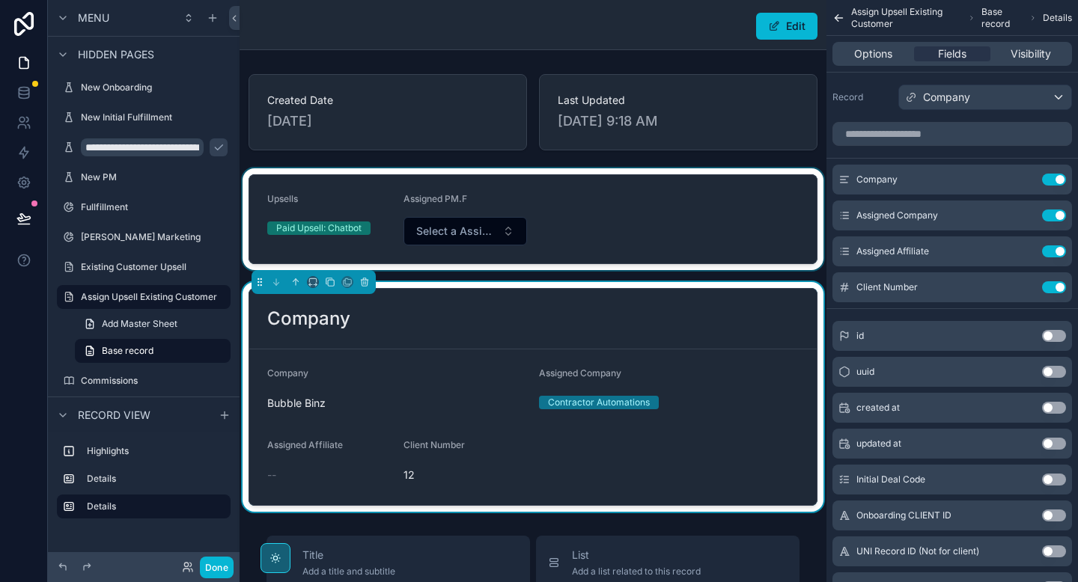
click at [554, 210] on div "scrollable content" at bounding box center [532, 219] width 587 height 102
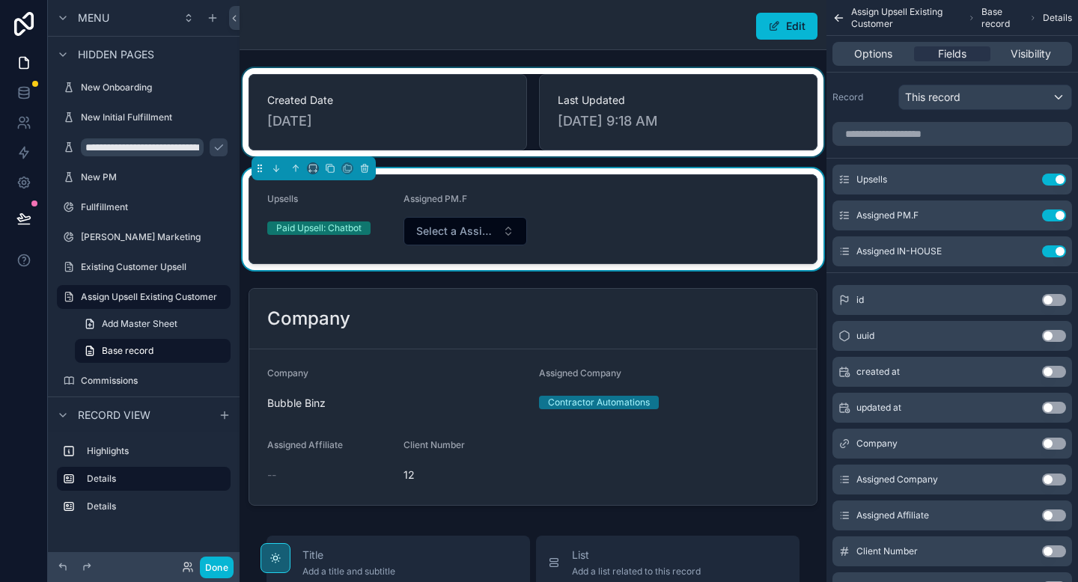
click at [474, 109] on div "scrollable content" at bounding box center [532, 112] width 587 height 88
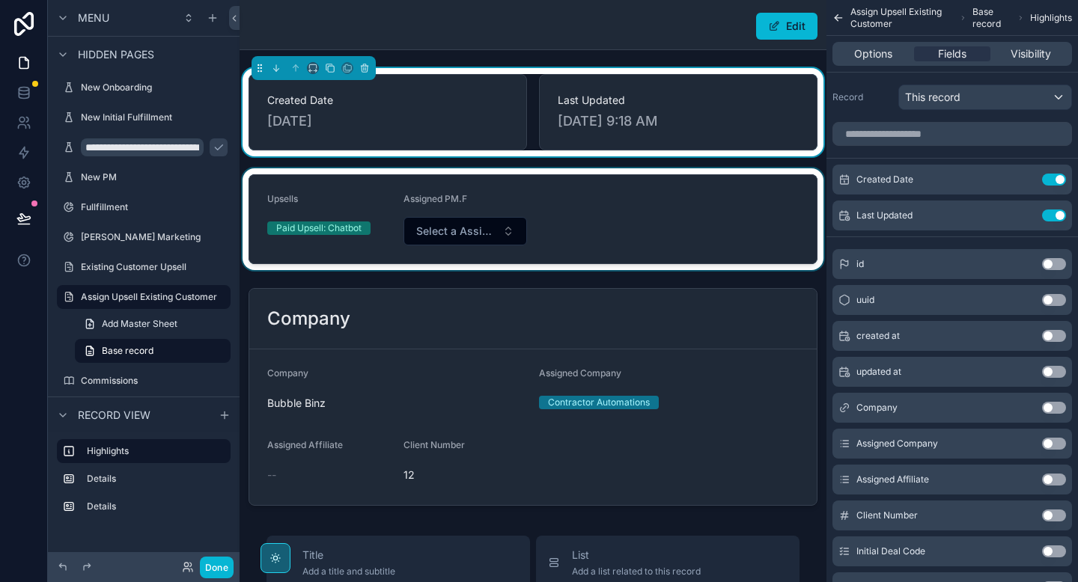
click at [544, 198] on div "scrollable content" at bounding box center [532, 219] width 587 height 102
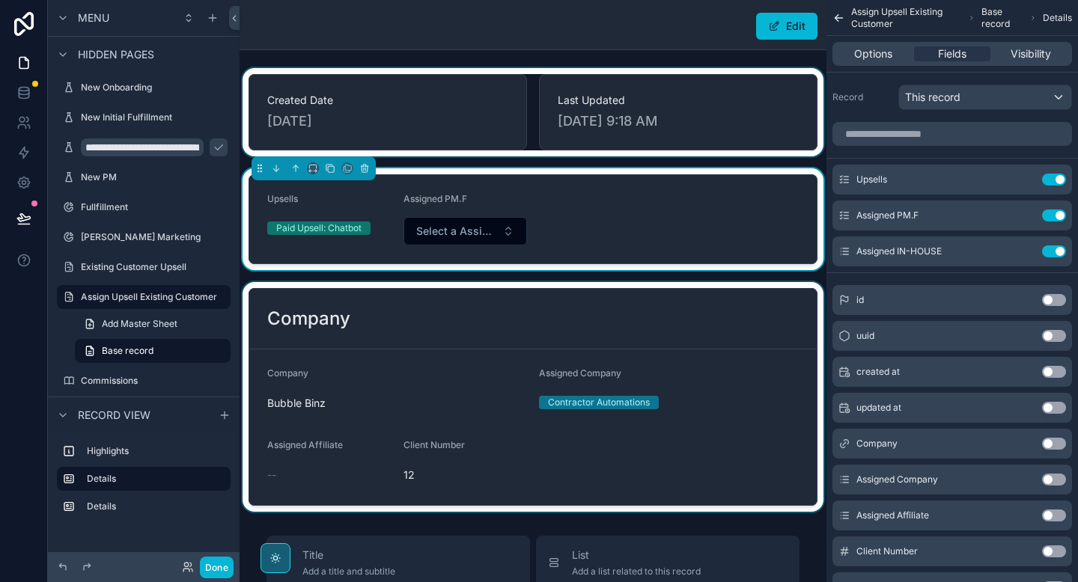
click at [541, 324] on div "scrollable content" at bounding box center [532, 397] width 587 height 230
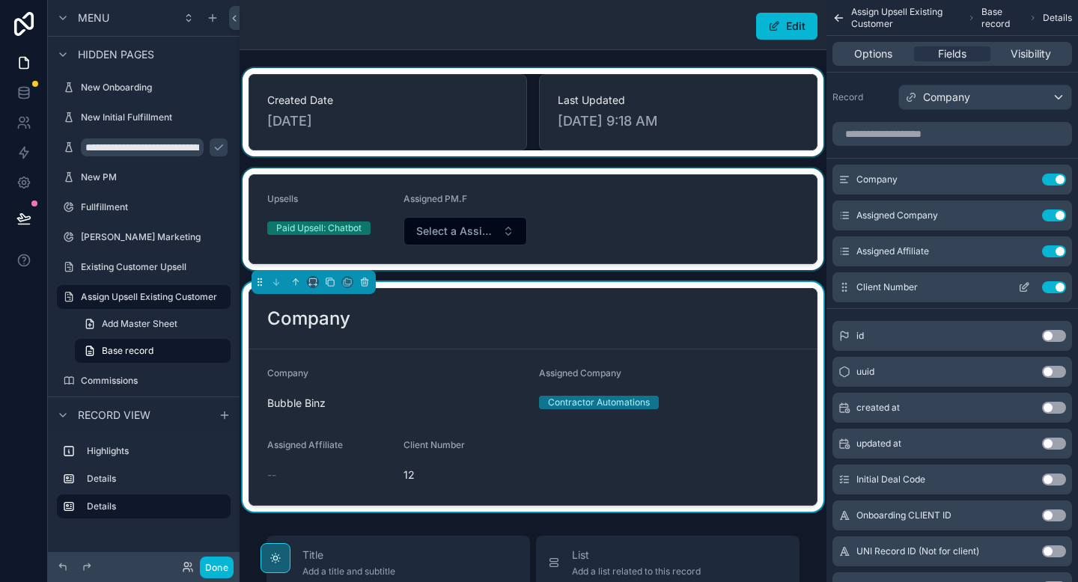
click at [1054, 285] on button "Use setting" at bounding box center [1054, 287] width 24 height 12
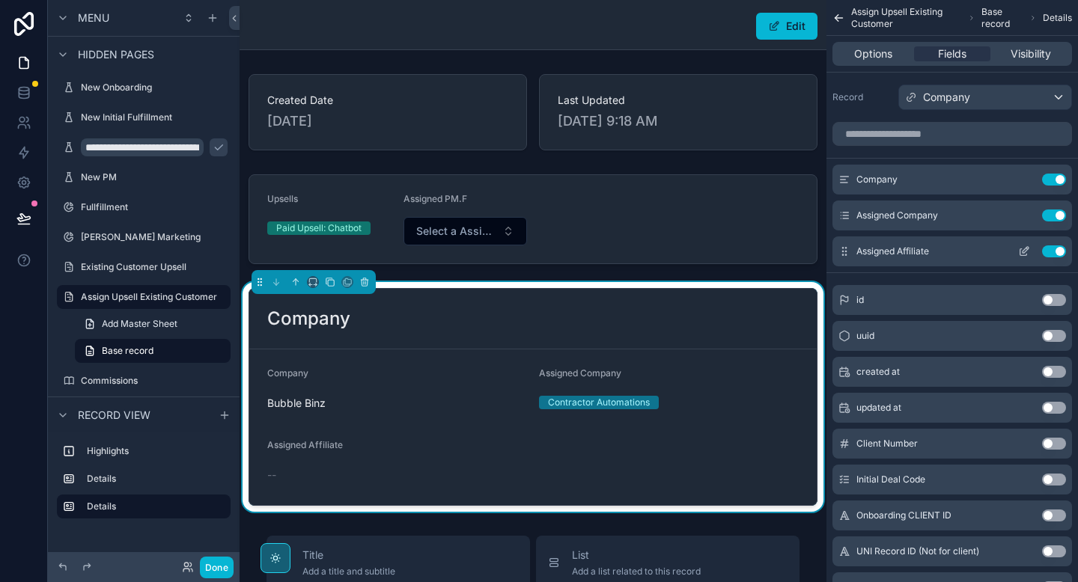
click at [1051, 251] on button "Use setting" at bounding box center [1054, 251] width 24 height 12
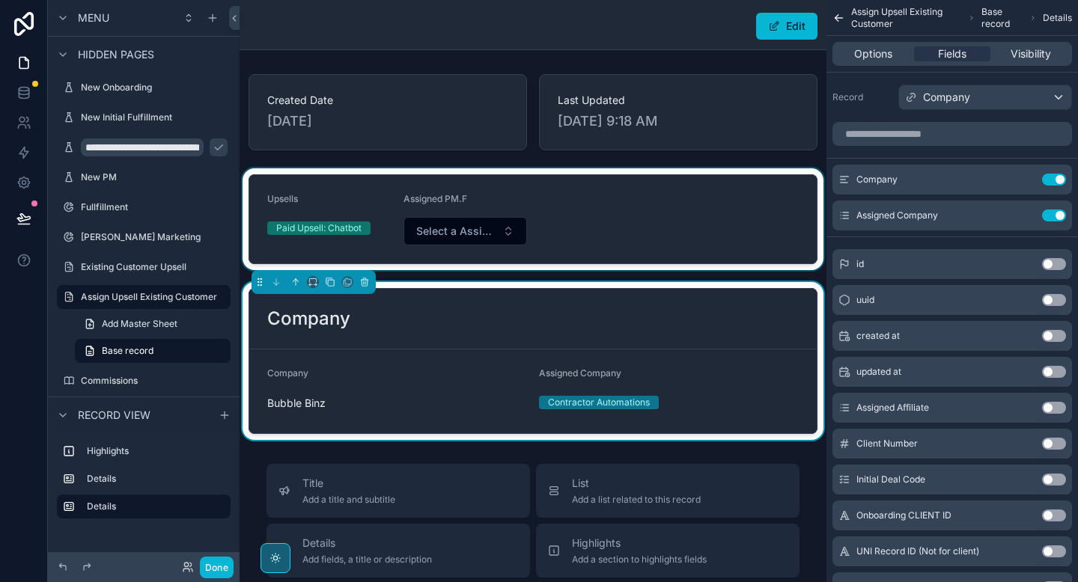
click at [575, 221] on div "scrollable content" at bounding box center [532, 219] width 587 height 102
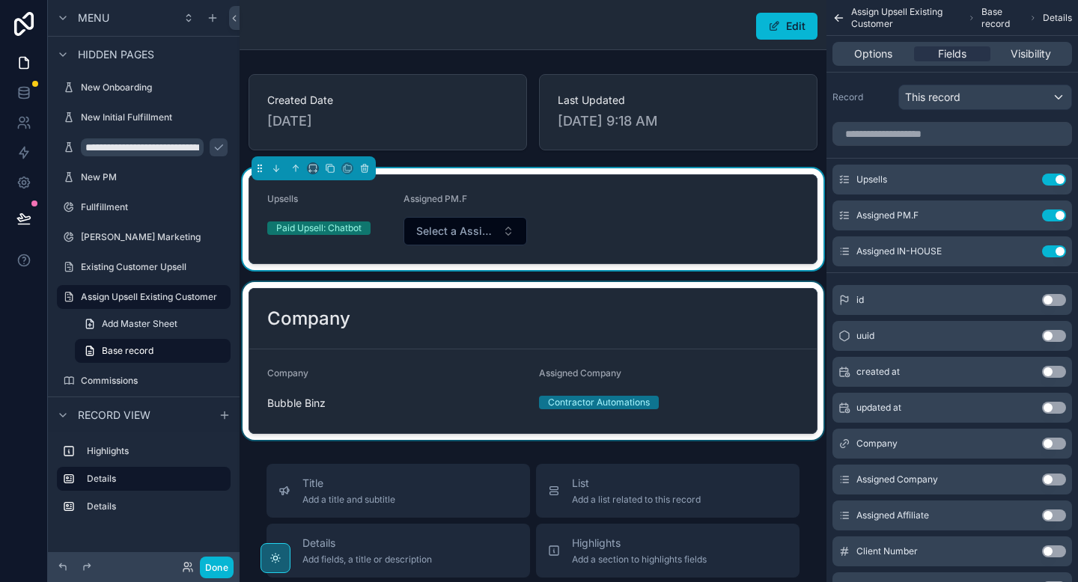
click at [554, 319] on div "scrollable content" at bounding box center [532, 361] width 587 height 158
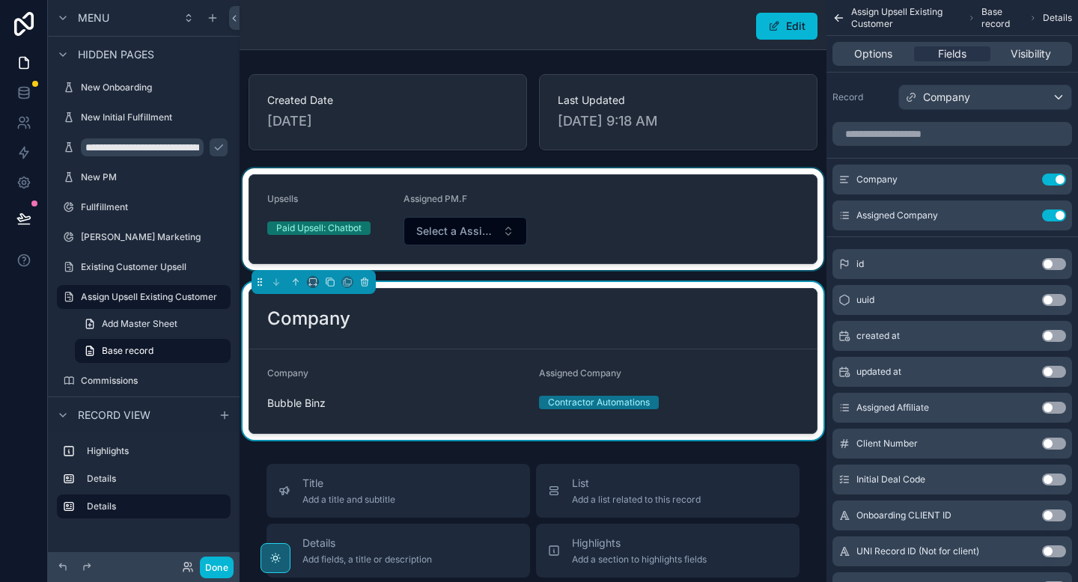
click at [519, 323] on div "Company" at bounding box center [532, 319] width 531 height 24
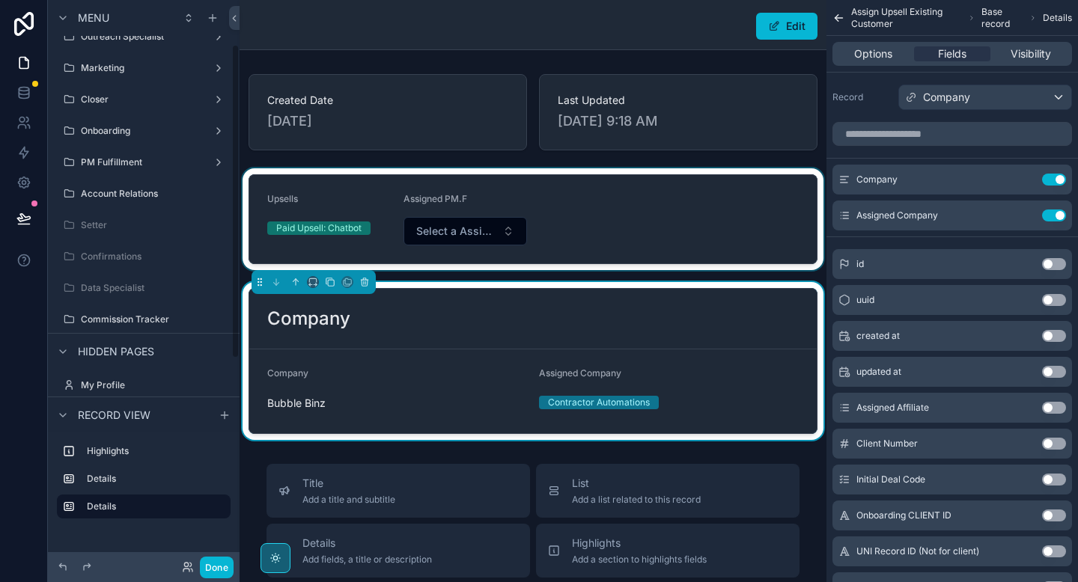
scroll to position [79, 0]
click at [126, 161] on label "PM Fulfillment" at bounding box center [141, 164] width 120 height 12
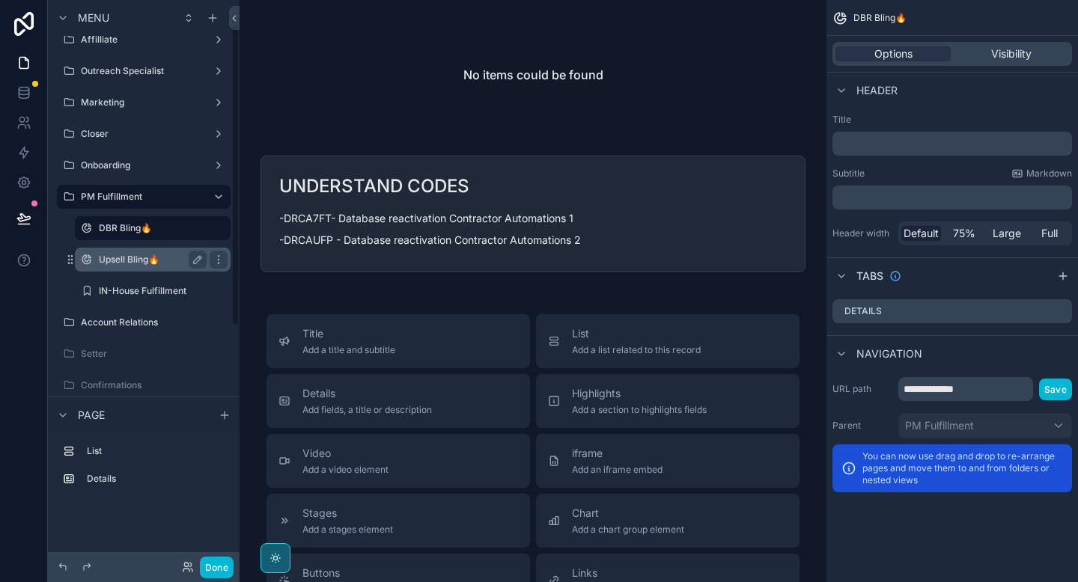
click at [130, 254] on label "Upsell Bling🔥" at bounding box center [150, 260] width 102 height 12
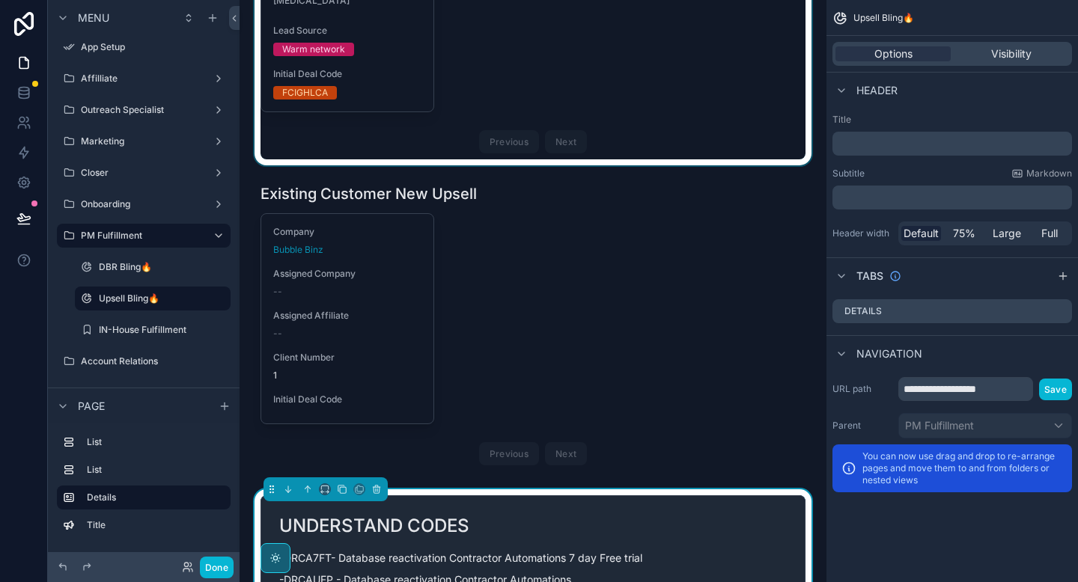
scroll to position [438, 0]
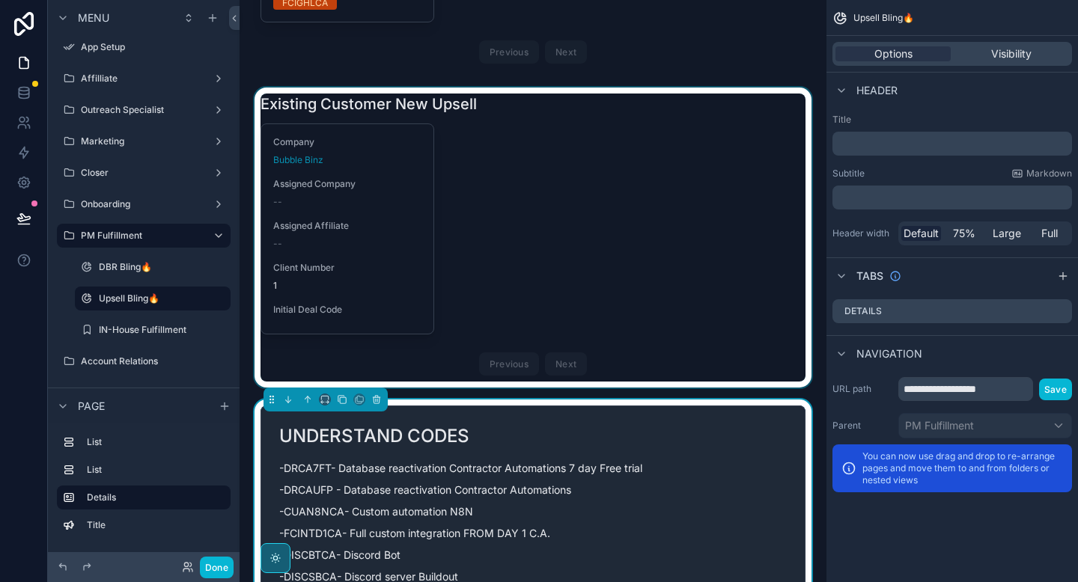
click at [464, 162] on div "scrollable content" at bounding box center [532, 238] width 563 height 300
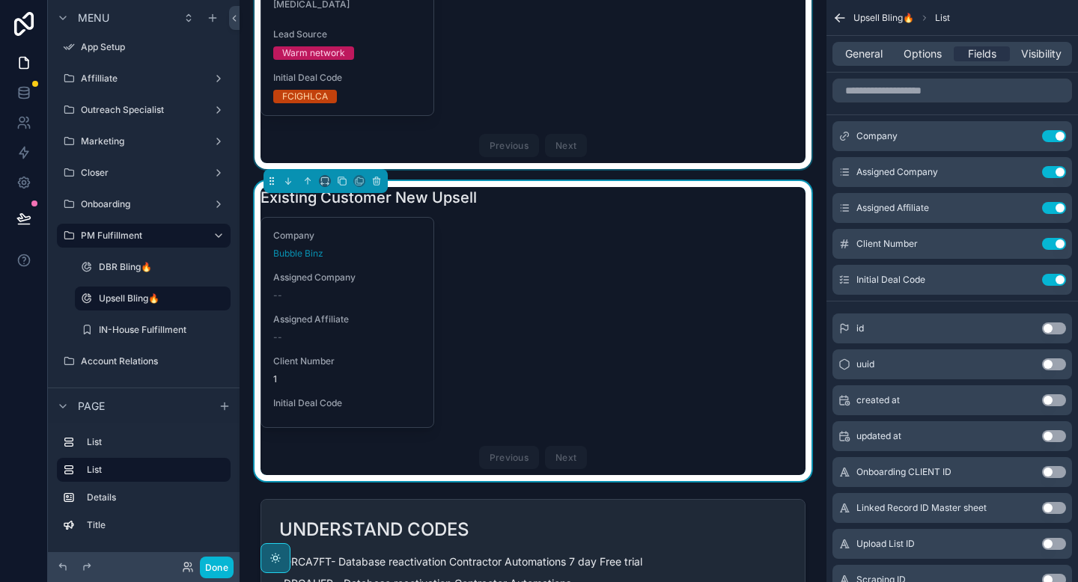
scroll to position [333, 0]
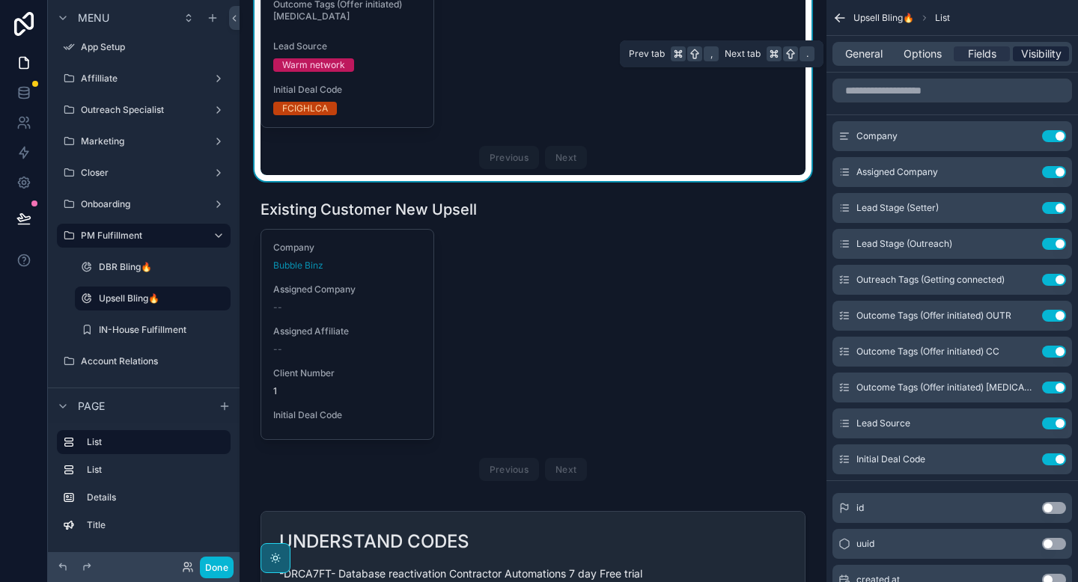
click at [1040, 58] on span "Visibility" at bounding box center [1041, 53] width 40 height 15
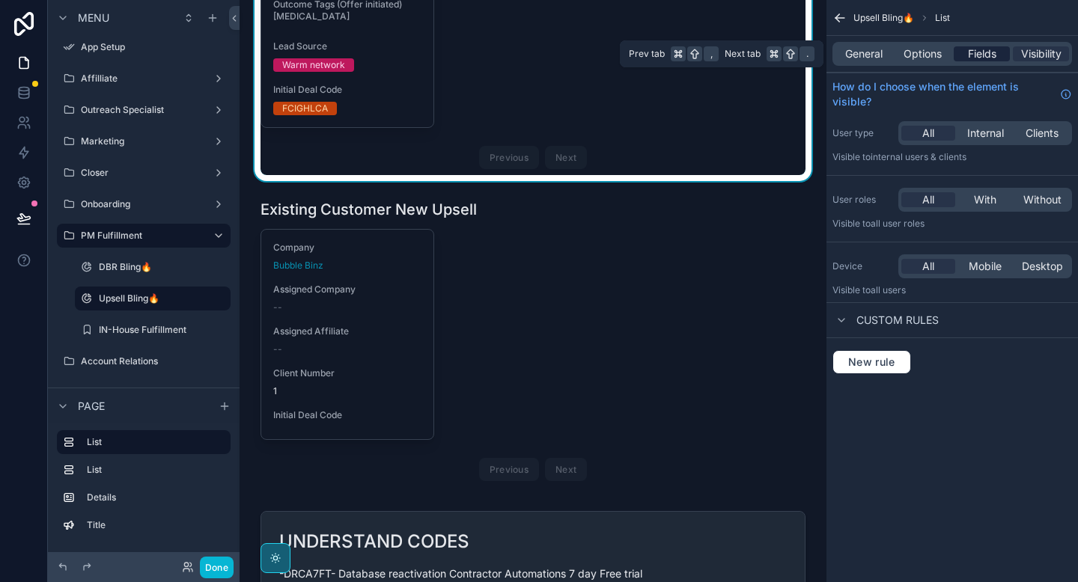
click at [988, 57] on span "Fields" at bounding box center [982, 53] width 28 height 15
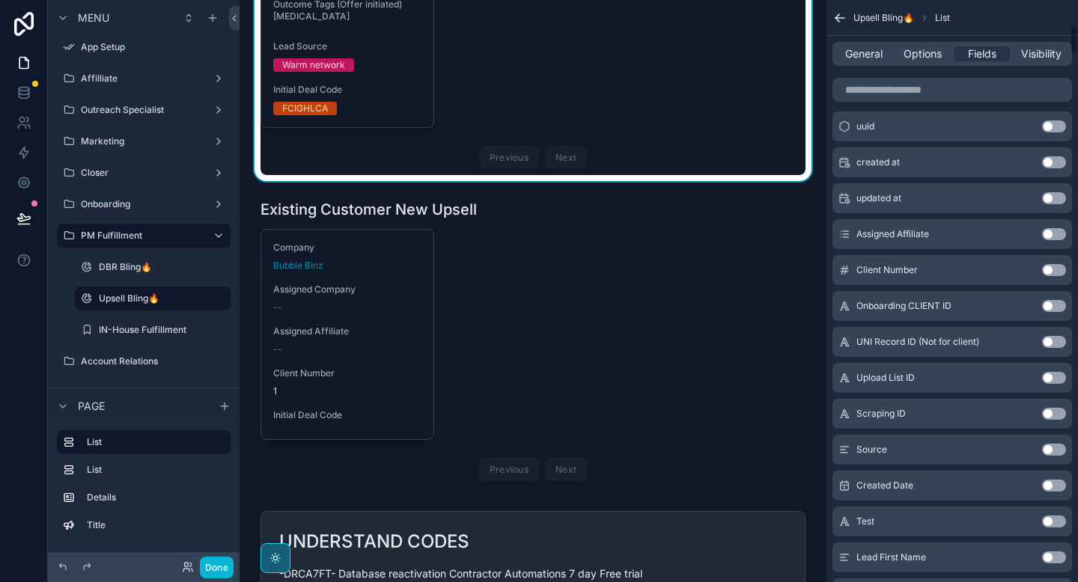
scroll to position [525, 0]
click at [915, 47] on span "Options" at bounding box center [922, 53] width 38 height 15
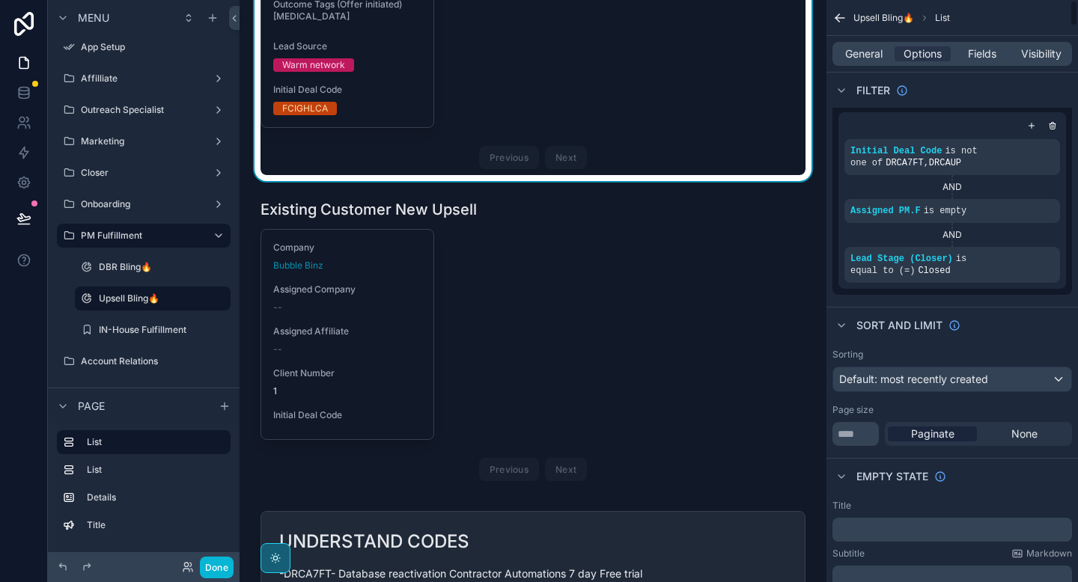
scroll to position [0, 0]
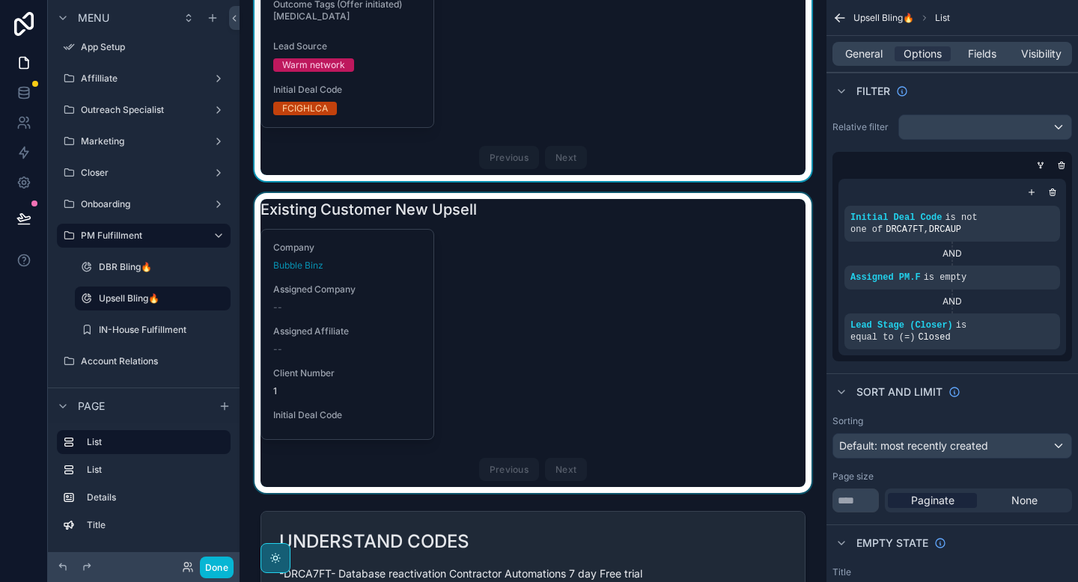
click at [756, 307] on div "scrollable content" at bounding box center [532, 343] width 563 height 300
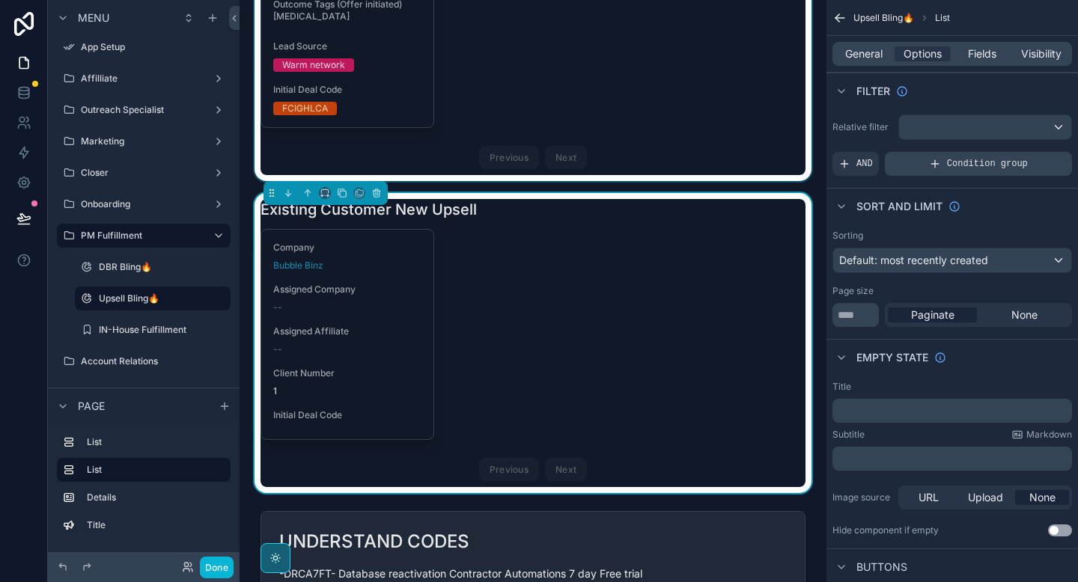
click at [977, 163] on span "Condition group" at bounding box center [987, 164] width 81 height 12
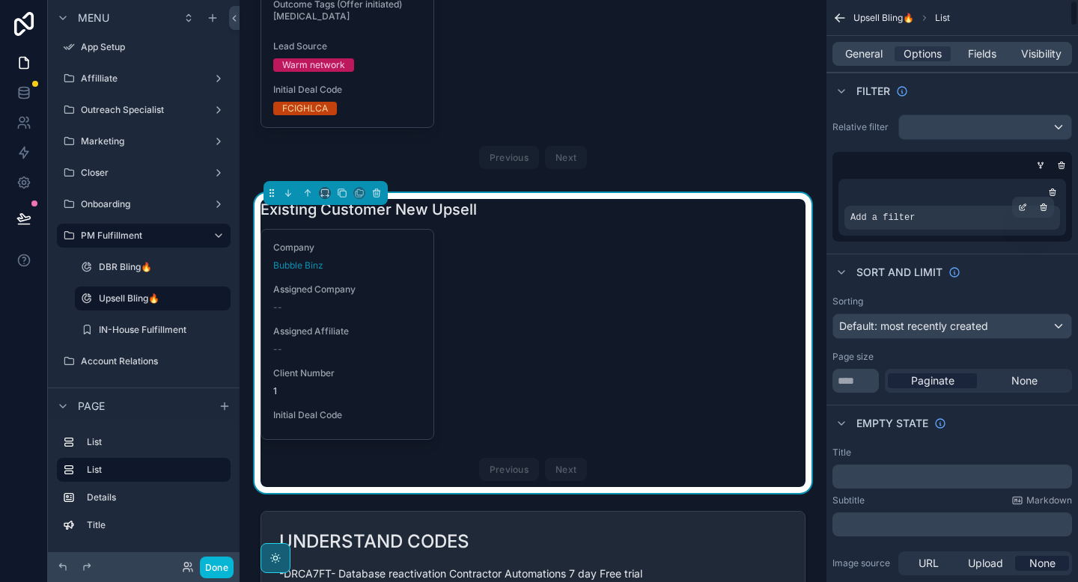
click at [918, 214] on div "Add a filter" at bounding box center [952, 218] width 216 height 24
click at [1019, 209] on icon "scrollable content" at bounding box center [1022, 207] width 9 height 9
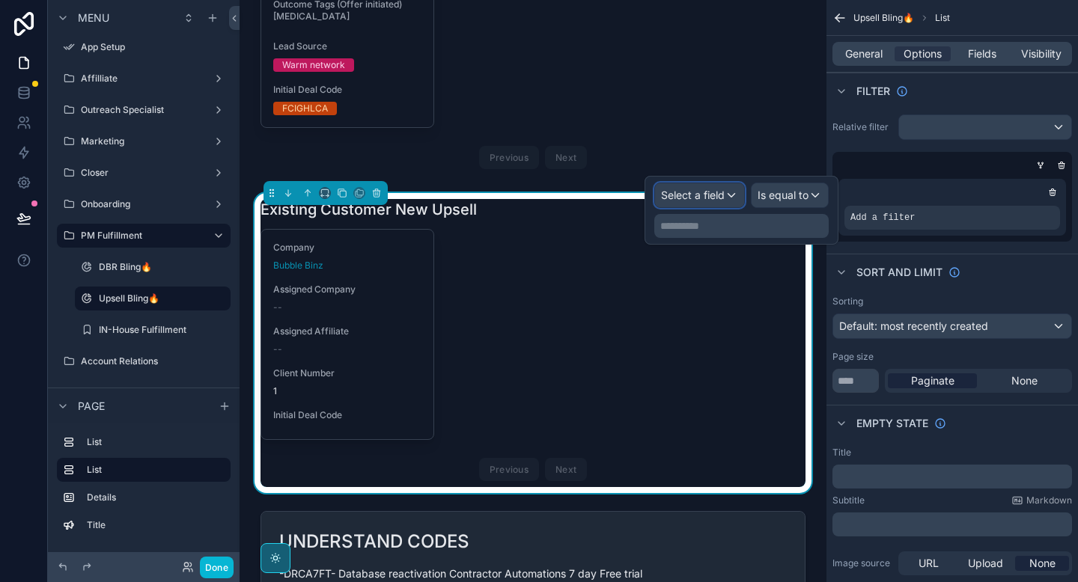
click at [706, 193] on span "Select a field" at bounding box center [693, 195] width 64 height 13
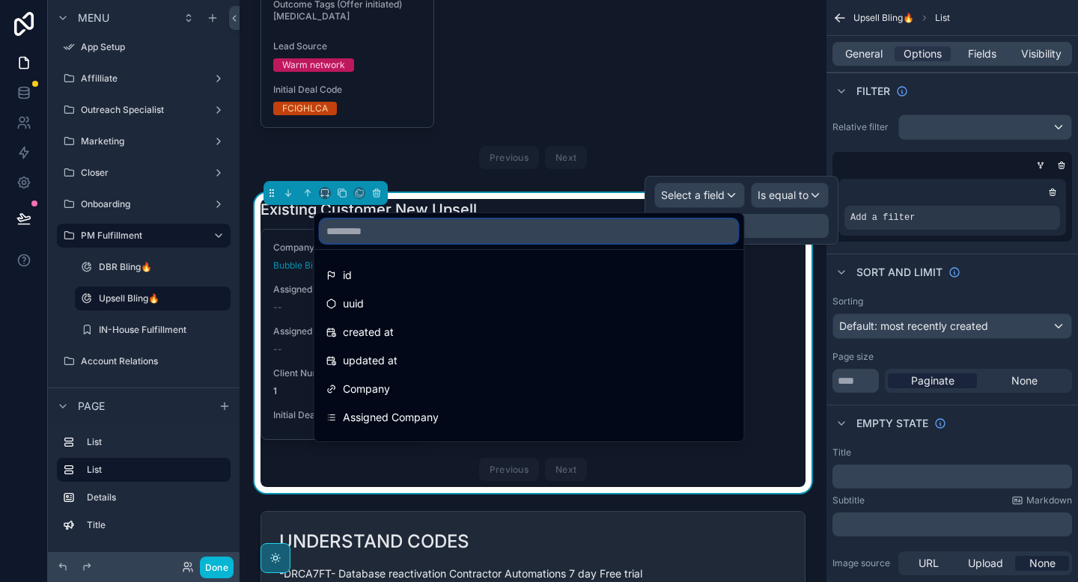
click at [555, 232] on input "text" at bounding box center [529, 231] width 418 height 24
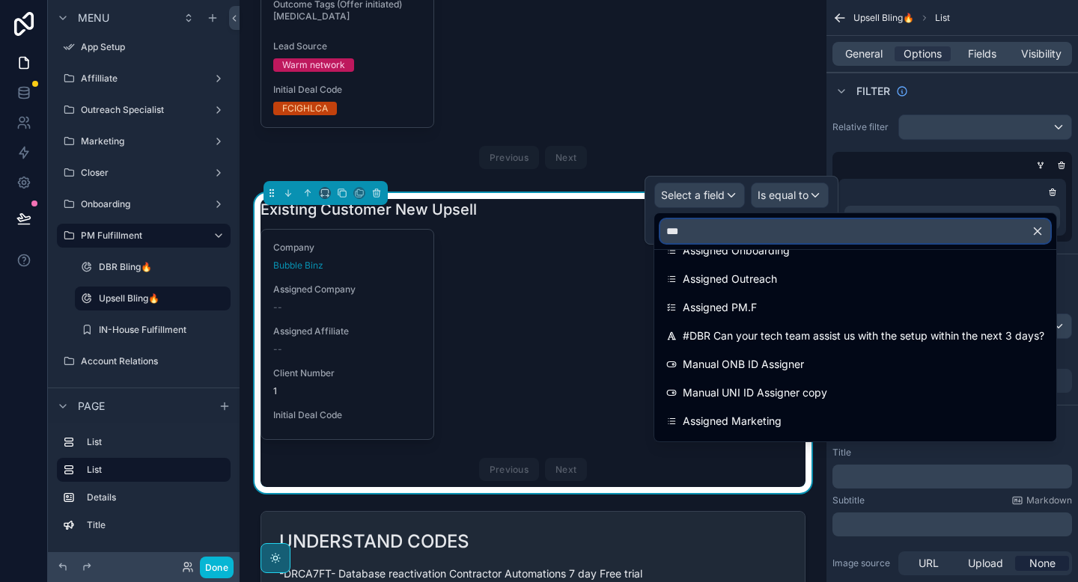
scroll to position [168, 0]
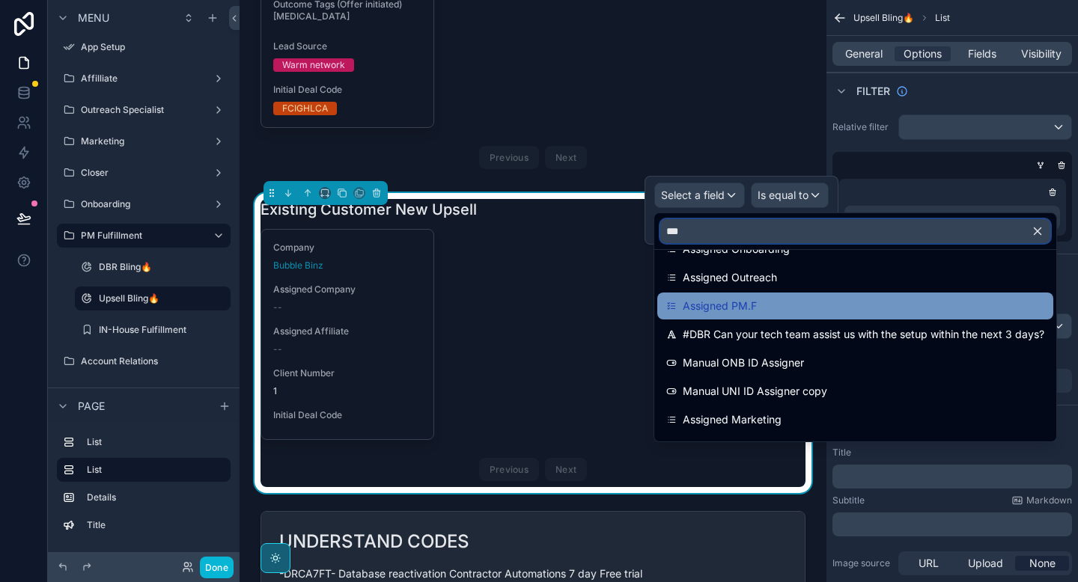
type input "***"
click at [756, 313] on span "Assigned PM.F" at bounding box center [719, 306] width 74 height 18
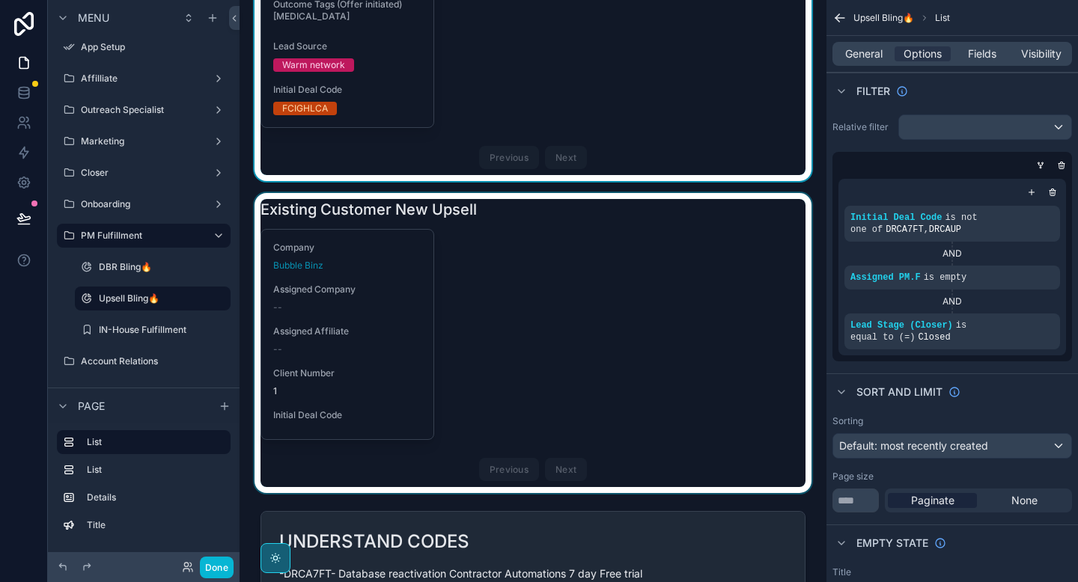
click at [595, 281] on div "scrollable content" at bounding box center [532, 343] width 563 height 300
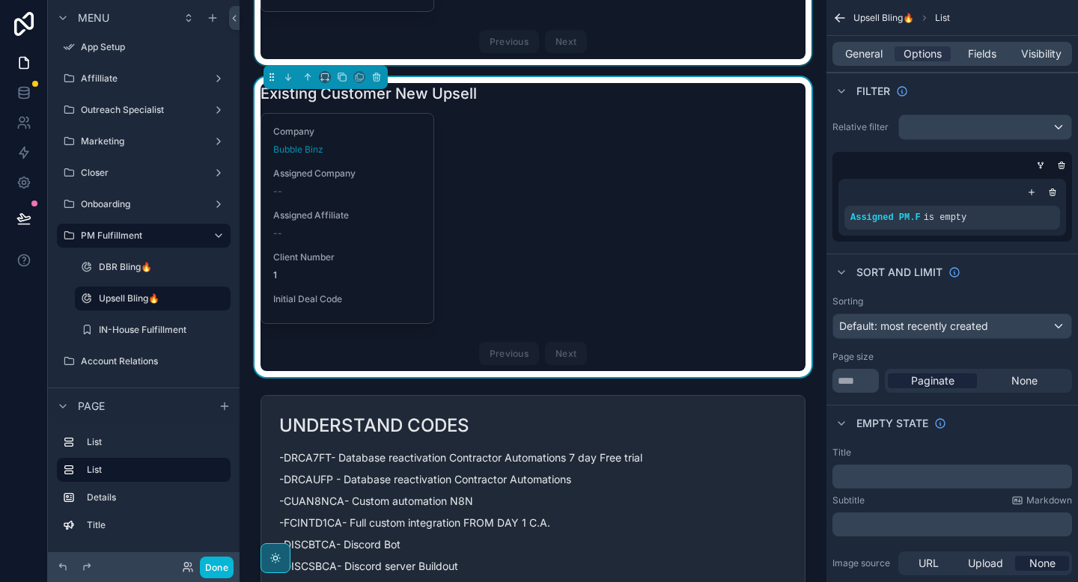
scroll to position [452, 0]
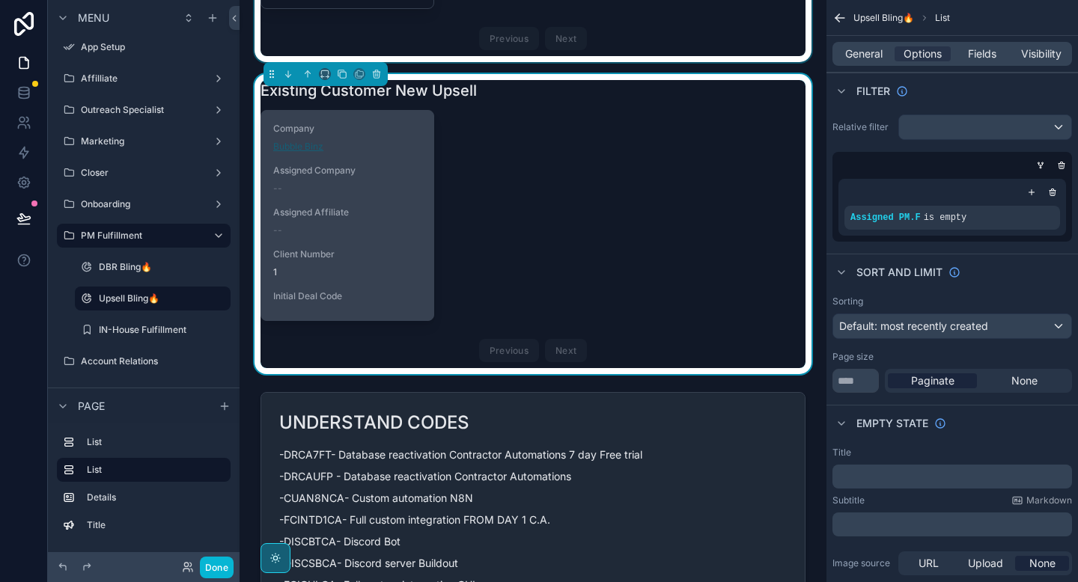
click at [299, 153] on span "Bubble Binz" at bounding box center [298, 147] width 50 height 12
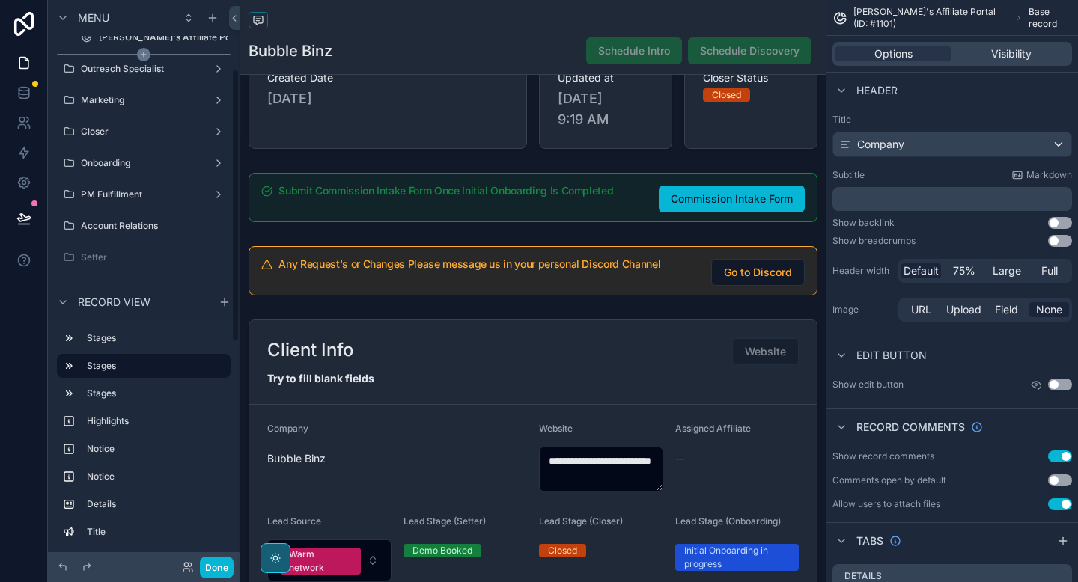
scroll to position [187, 0]
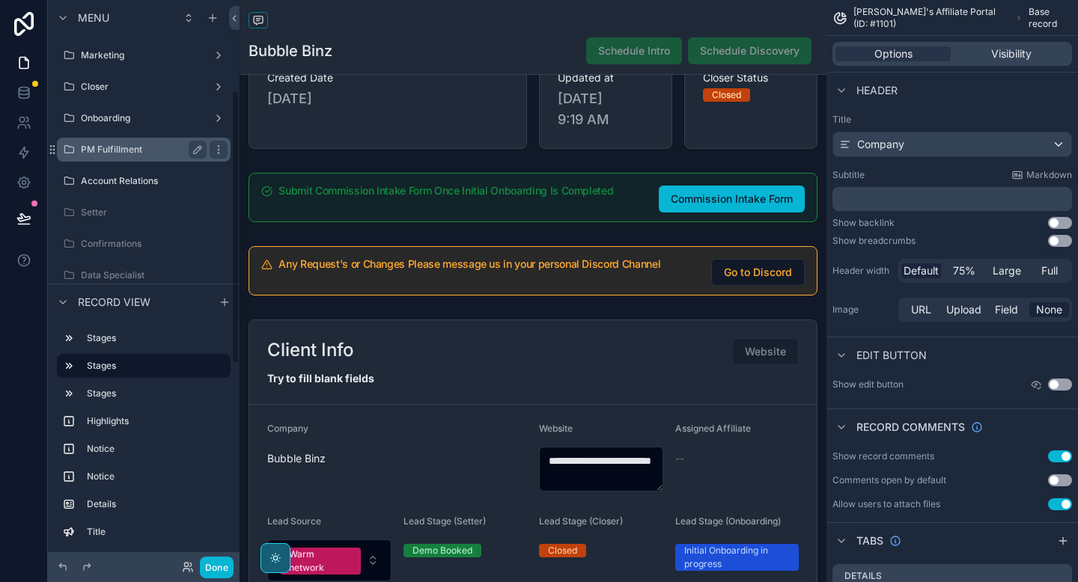
click at [148, 158] on div "PM Fulfillment" at bounding box center [144, 150] width 126 height 18
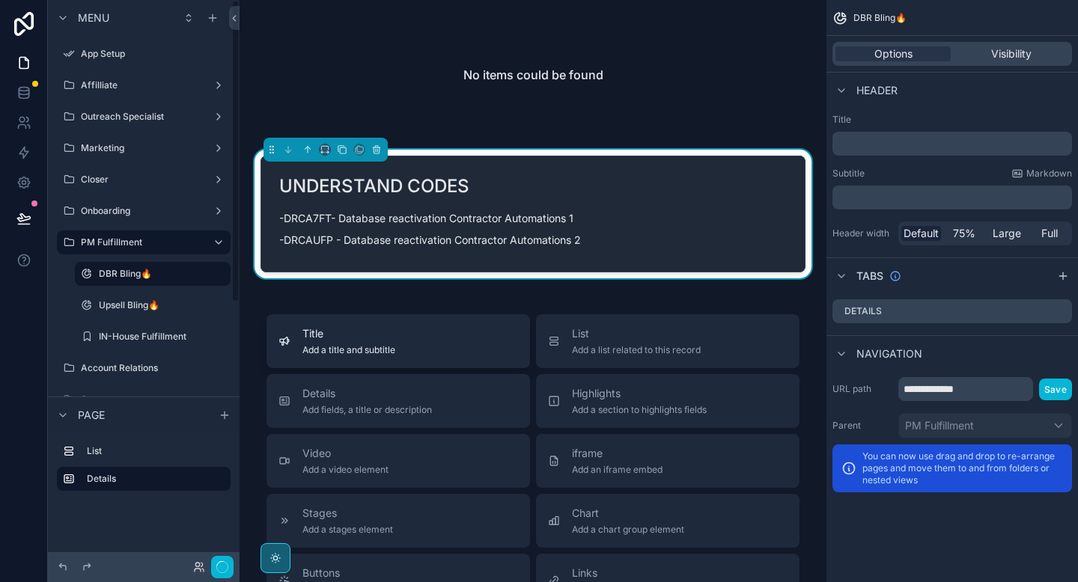
scroll to position [9, 0]
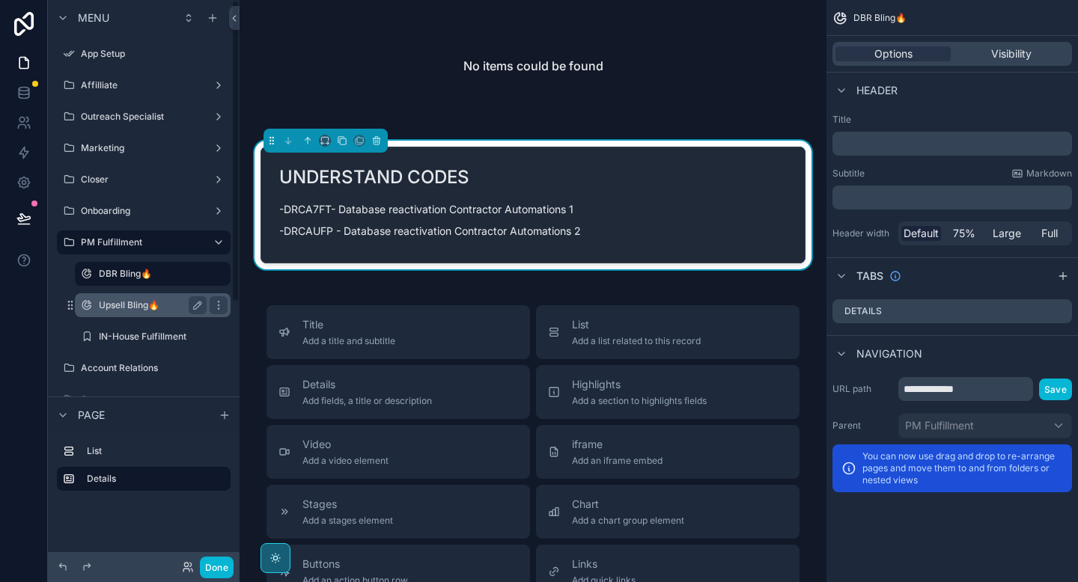
click at [167, 303] on label "Upsell Bling🔥" at bounding box center [150, 305] width 102 height 12
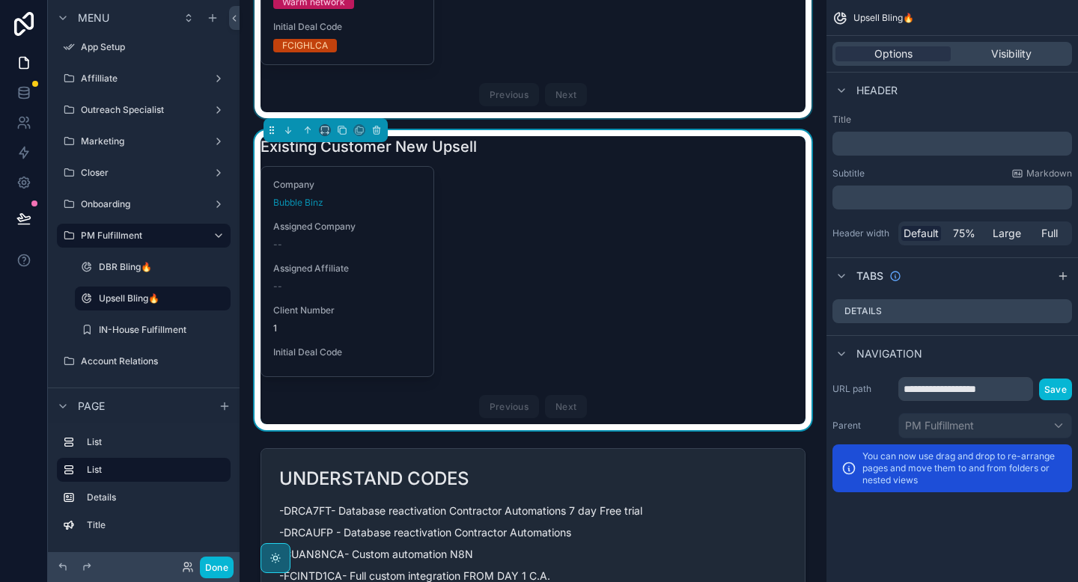
scroll to position [397, 0]
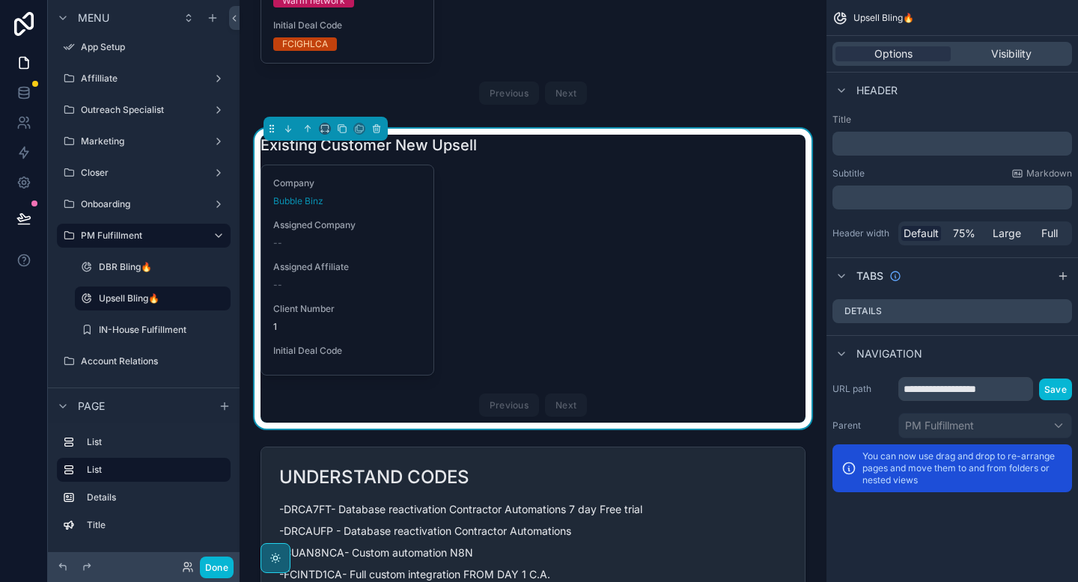
click at [519, 310] on div "Company Bubble Binz Assigned Company -- Assigned Affiliate -- Client Number 1 I…" at bounding box center [532, 294] width 545 height 258
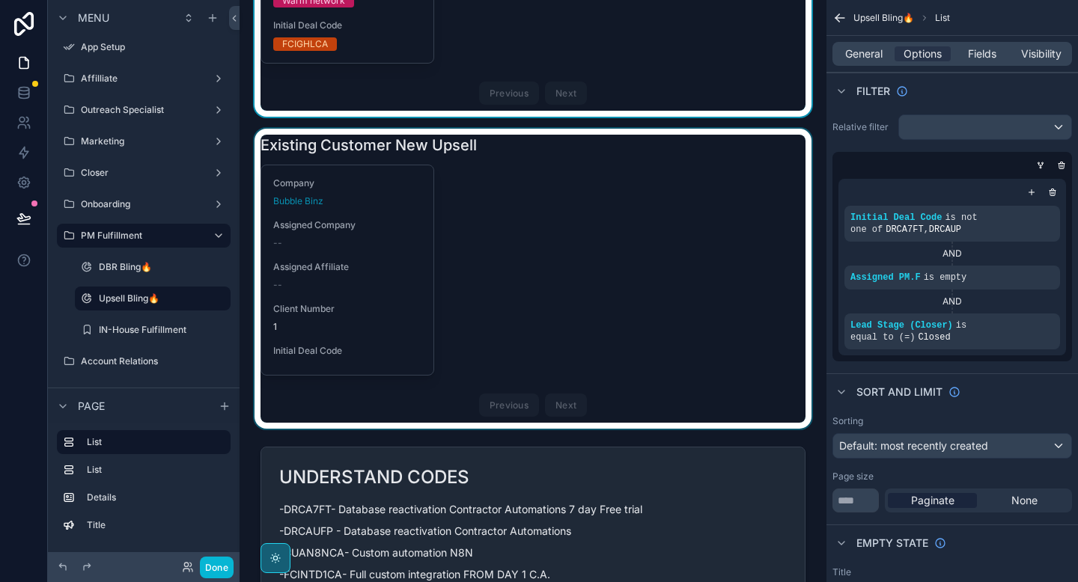
click at [518, 248] on div "scrollable content" at bounding box center [532, 279] width 563 height 300
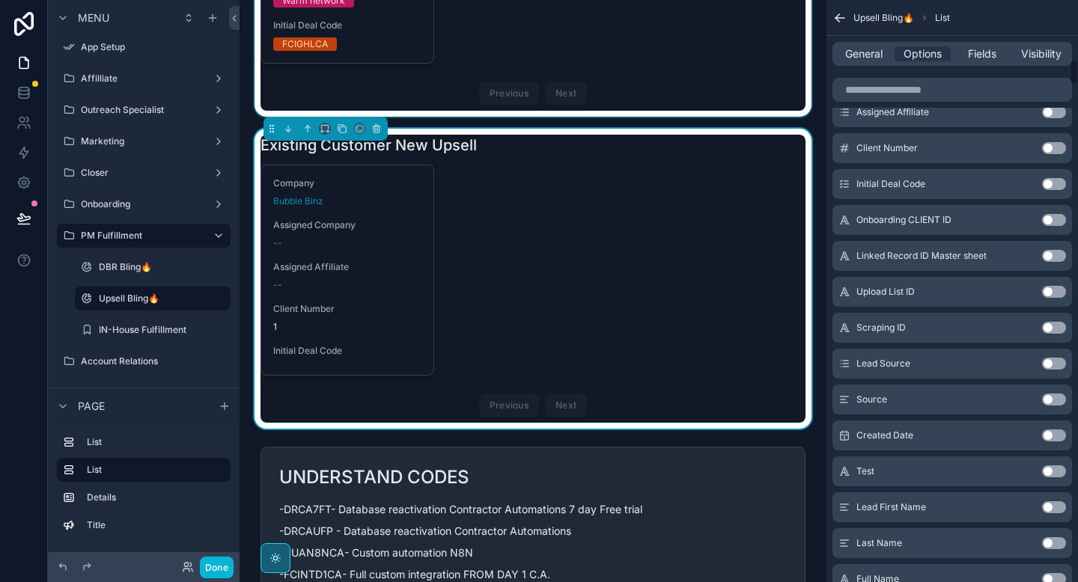
scroll to position [1339, 0]
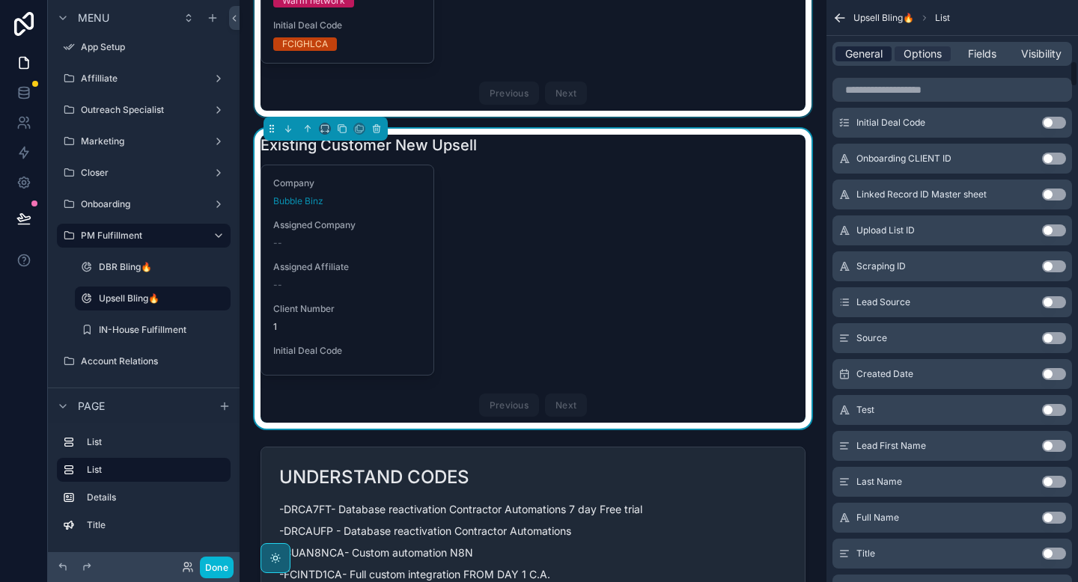
click at [861, 49] on span "General" at bounding box center [863, 53] width 37 height 15
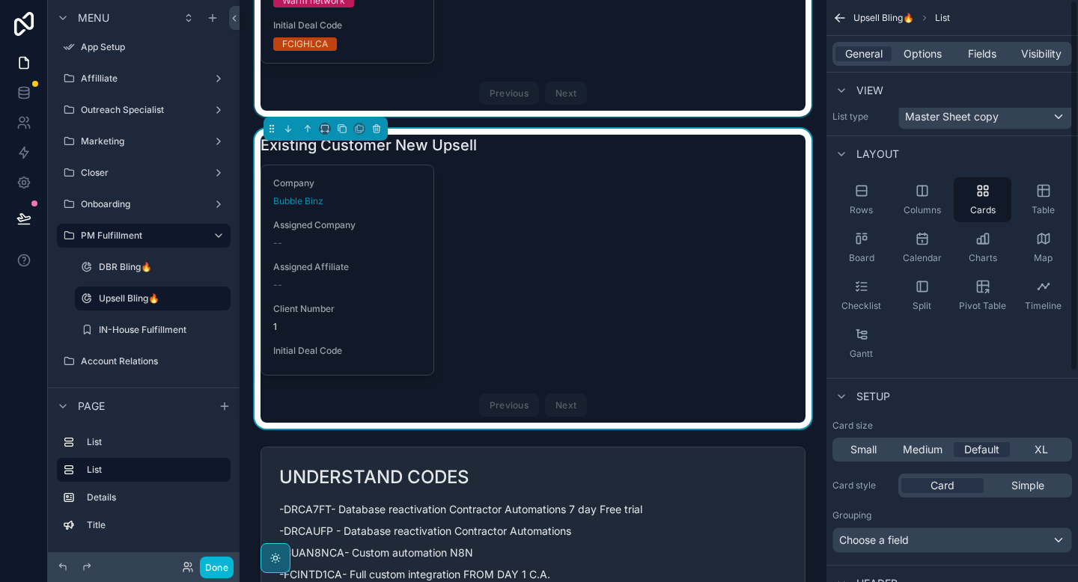
scroll to position [0, 0]
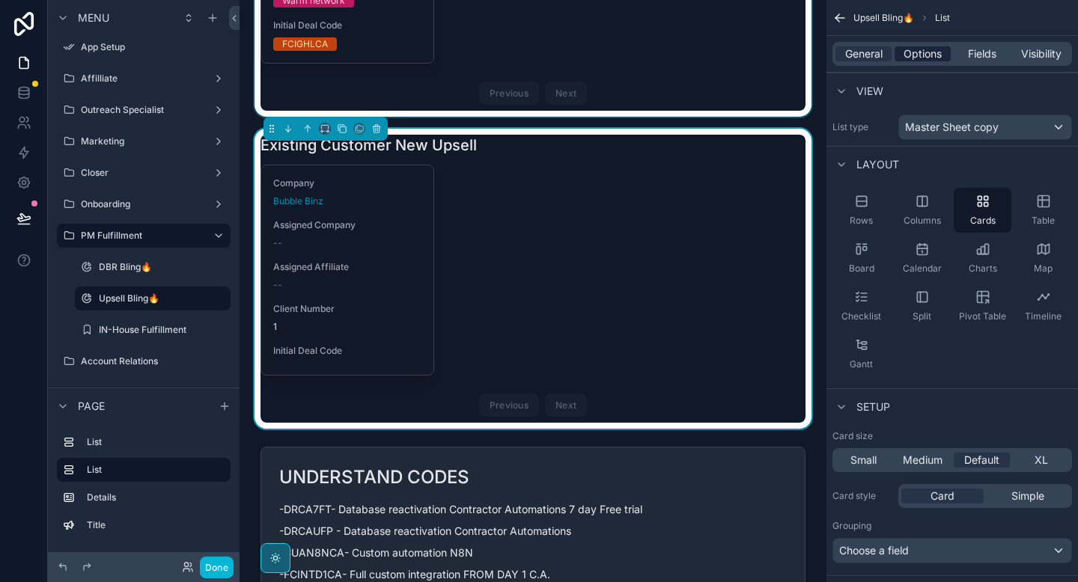
click at [929, 53] on span "Options" at bounding box center [922, 53] width 38 height 15
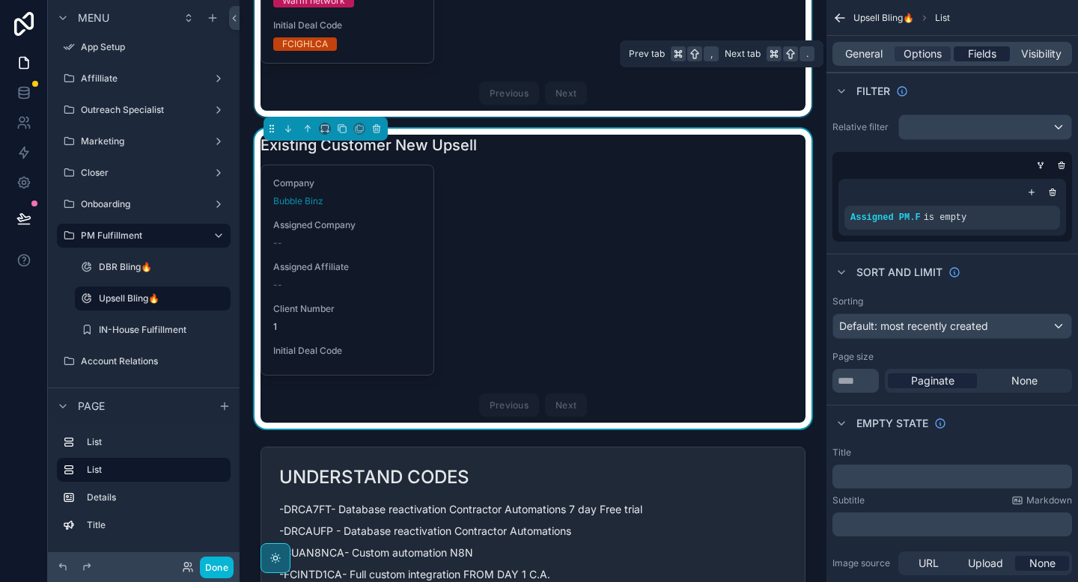
click at [981, 59] on span "Fields" at bounding box center [982, 53] width 28 height 15
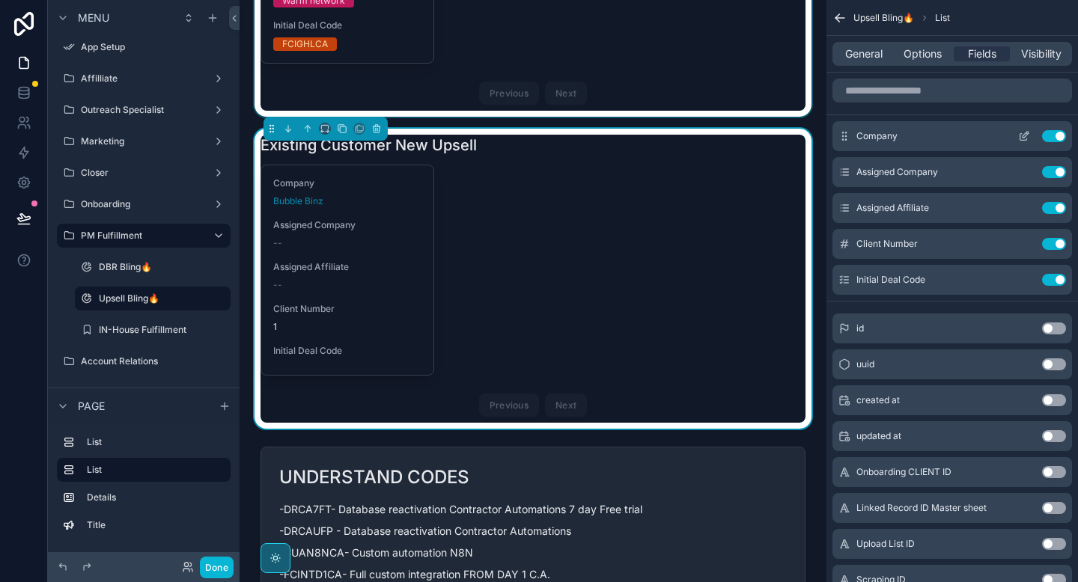
click at [1024, 135] on icon "scrollable content" at bounding box center [1024, 136] width 12 height 12
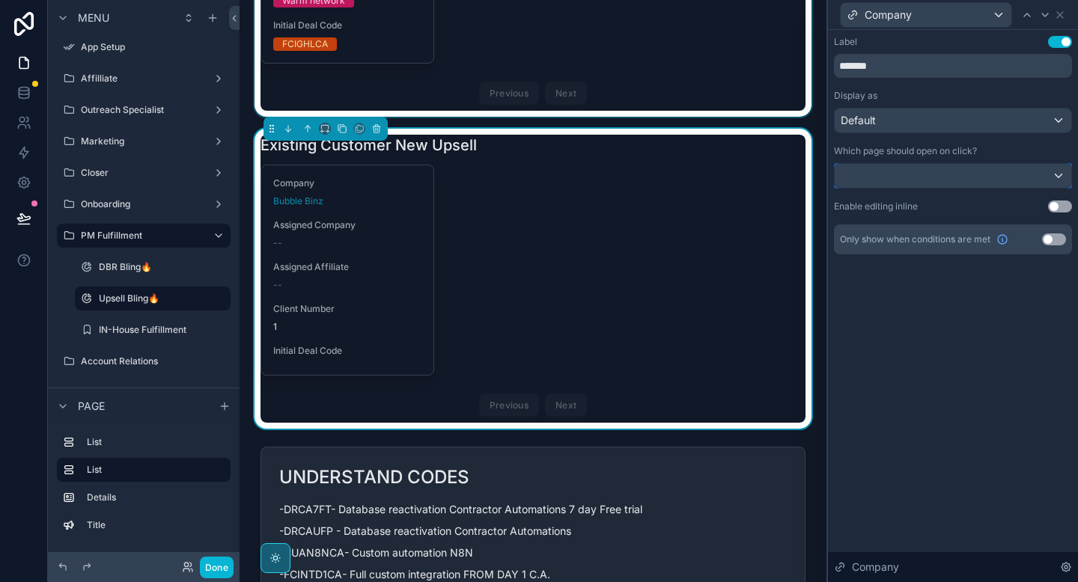
click at [971, 176] on div at bounding box center [952, 176] width 236 height 24
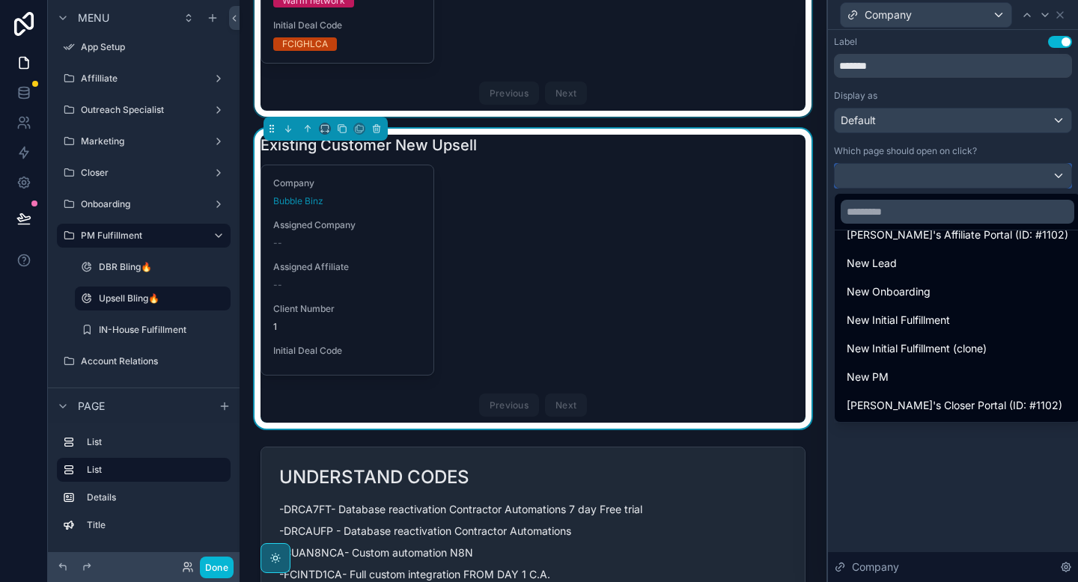
scroll to position [104, 0]
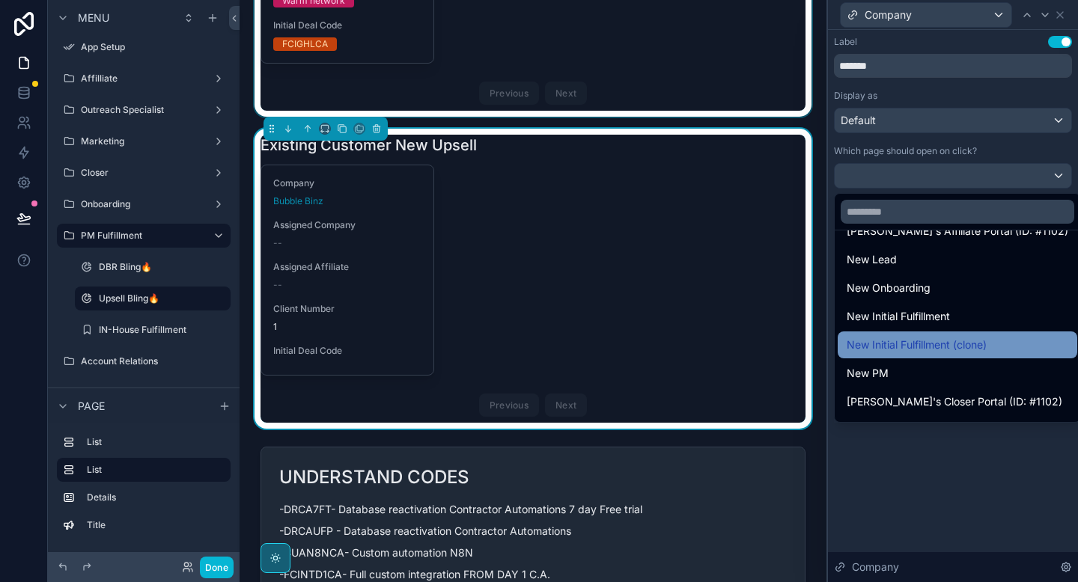
click at [872, 350] on span "New Initial Fulfillment (clone)" at bounding box center [916, 345] width 140 height 18
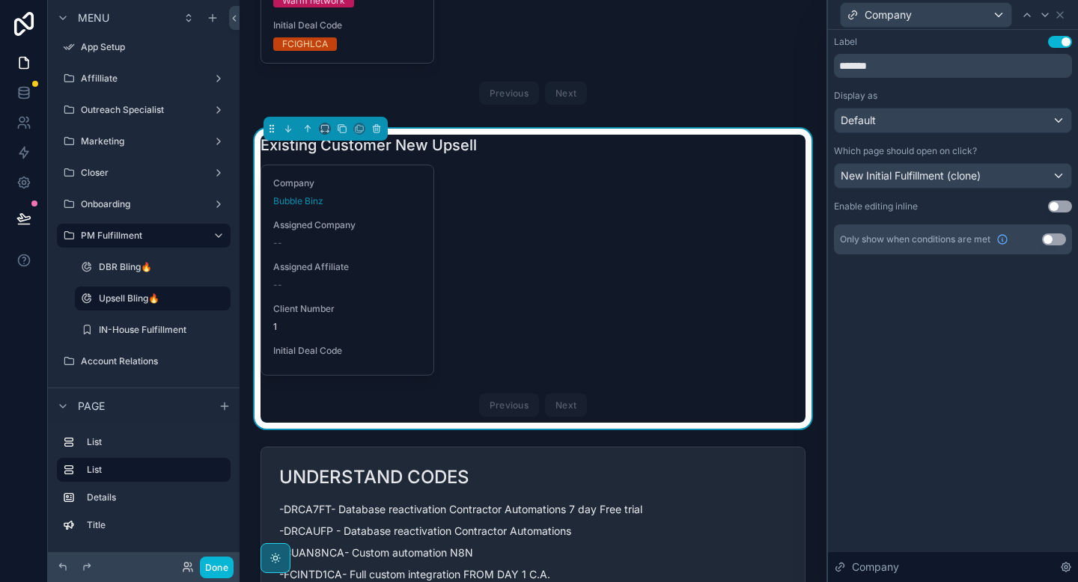
click at [668, 317] on div "Company Bubble Binz Assigned Company -- Assigned Affiliate -- Client Number 1 I…" at bounding box center [532, 294] width 545 height 258
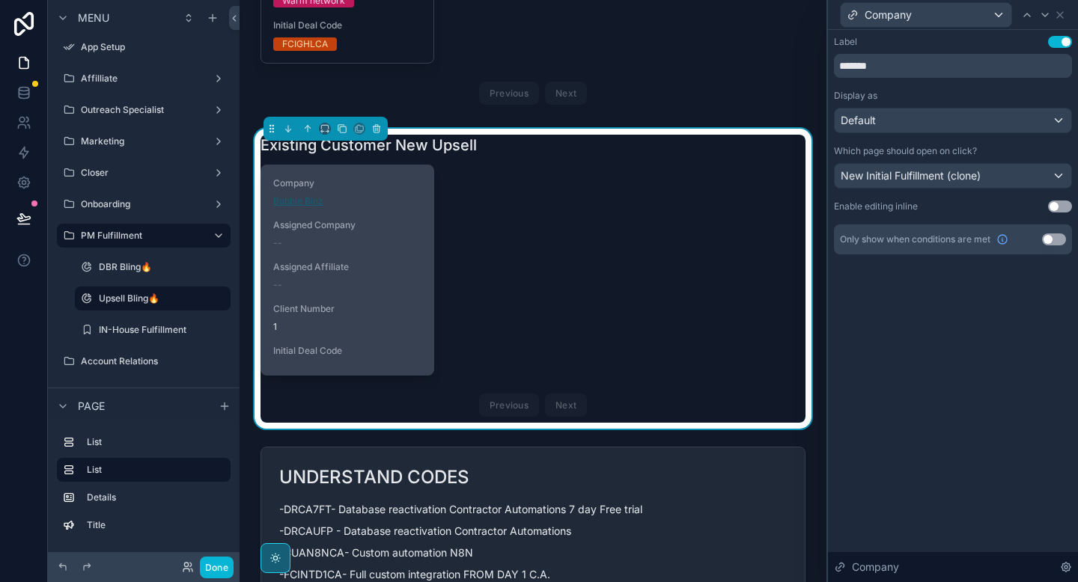
click at [304, 207] on span "Bubble Binz" at bounding box center [298, 201] width 50 height 12
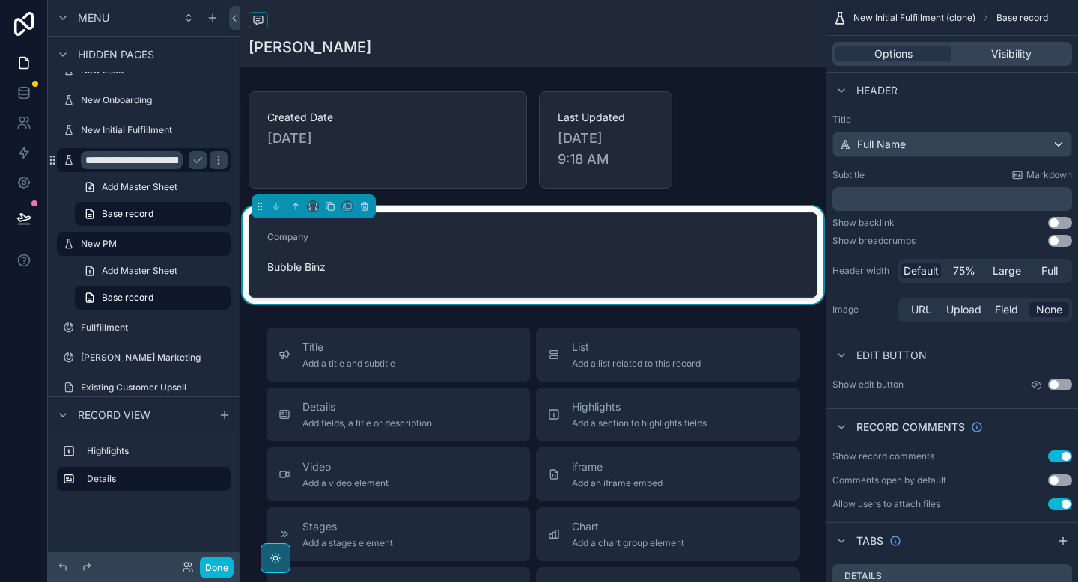
click at [114, 160] on input "**********" at bounding box center [132, 160] width 102 height 18
click at [114, 54] on div "My Profile" at bounding box center [144, 40] width 192 height 27
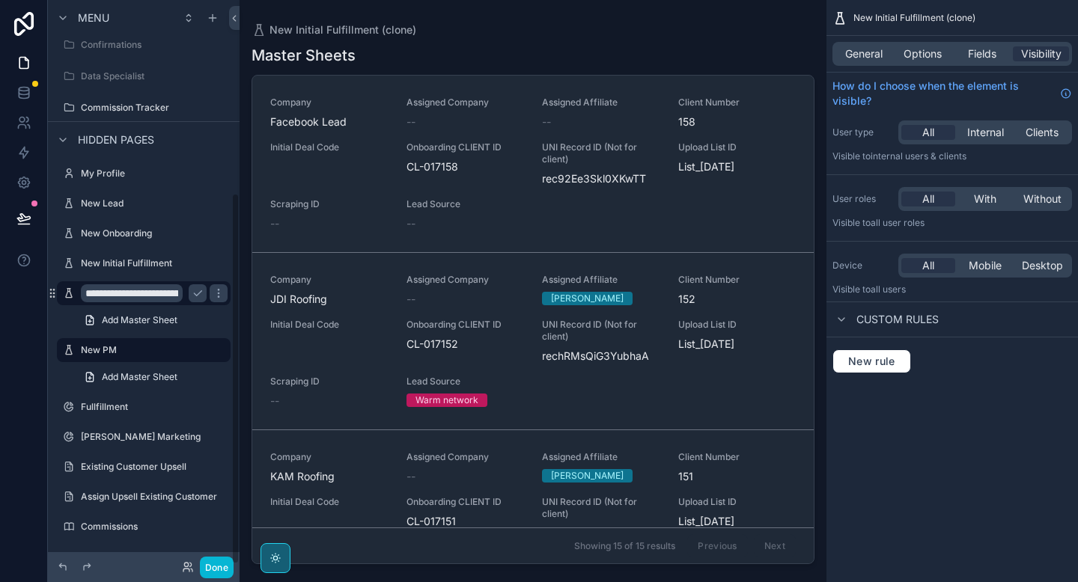
scroll to position [292, 0]
click at [183, 294] on nordpass-icon "scrollable content" at bounding box center [183, 293] width 0 height 18
click at [132, 293] on input "**********" at bounding box center [132, 293] width 102 height 18
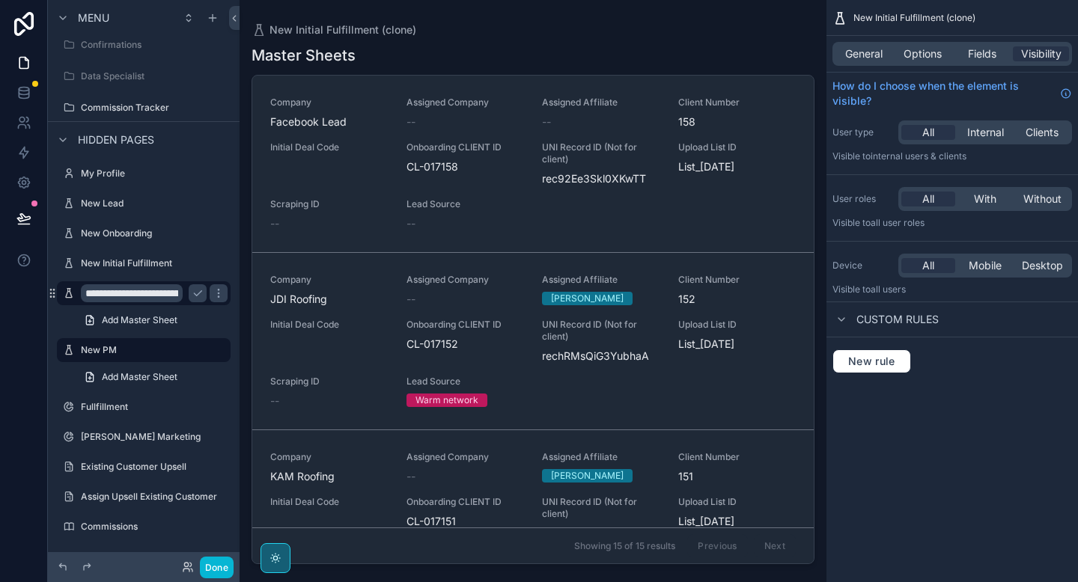
click at [132, 293] on input "**********" at bounding box center [132, 293] width 102 height 18
type input "**********"
click at [200, 293] on icon "scrollable content" at bounding box center [198, 293] width 12 height 12
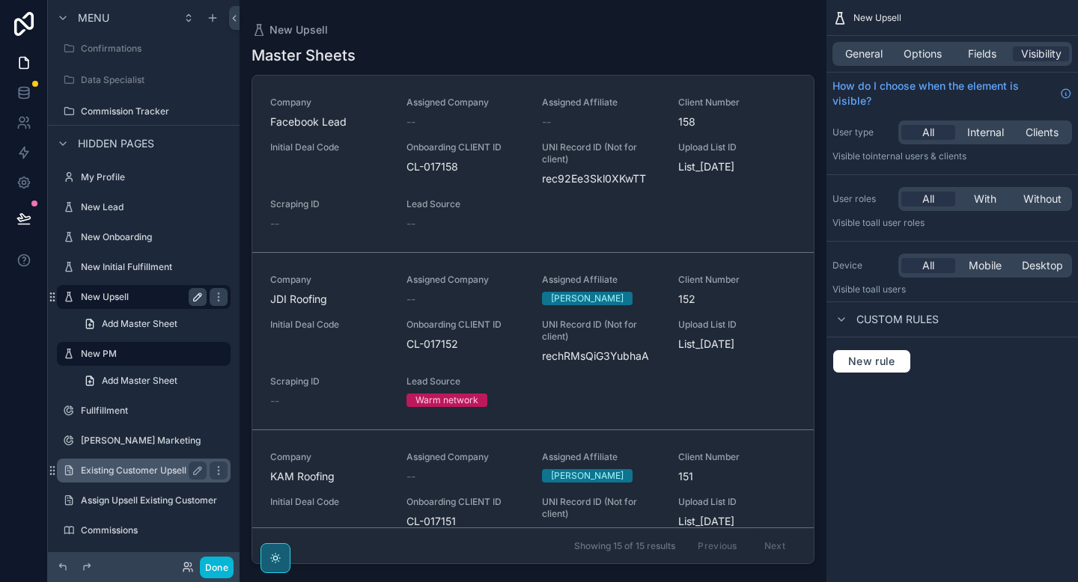
click at [126, 466] on label "Existing Customer Upsell" at bounding box center [141, 471] width 120 height 12
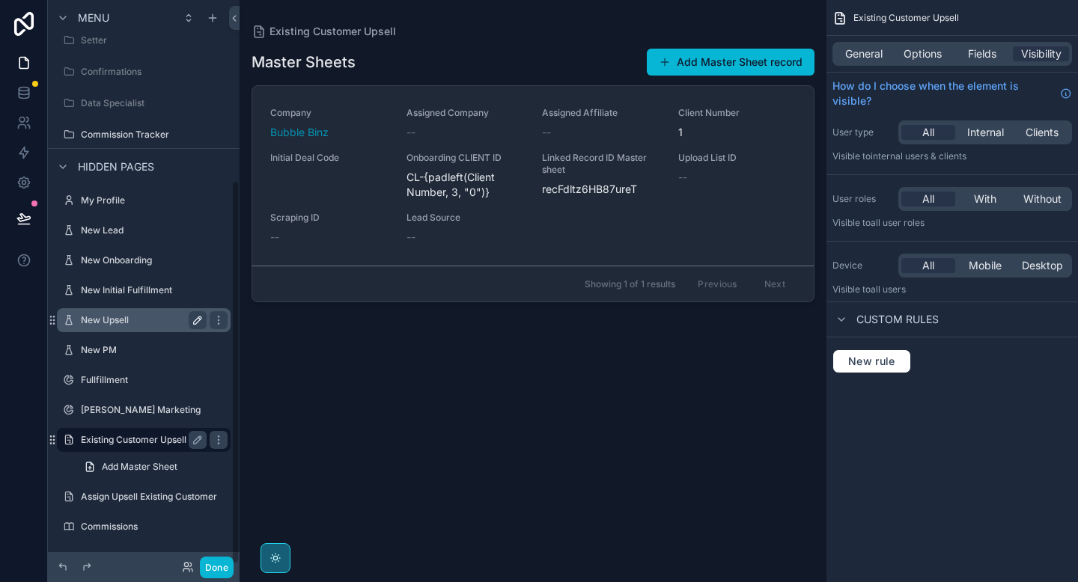
scroll to position [265, 0]
click at [323, 153] on div "scrollable content" at bounding box center [532, 282] width 587 height 564
click at [323, 153] on span "Initial Deal Code" at bounding box center [329, 158] width 118 height 12
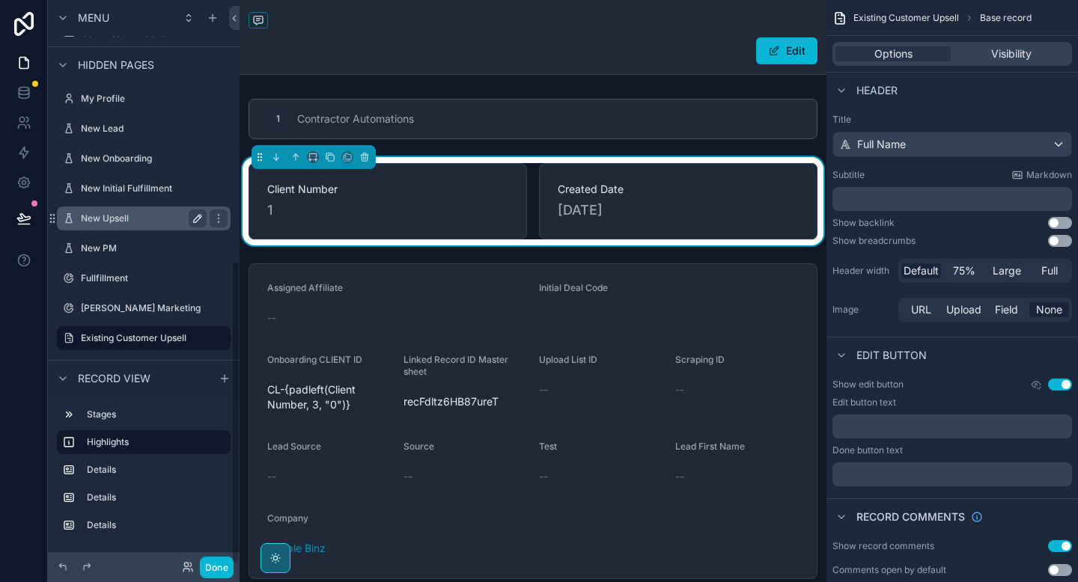
scroll to position [484, 0]
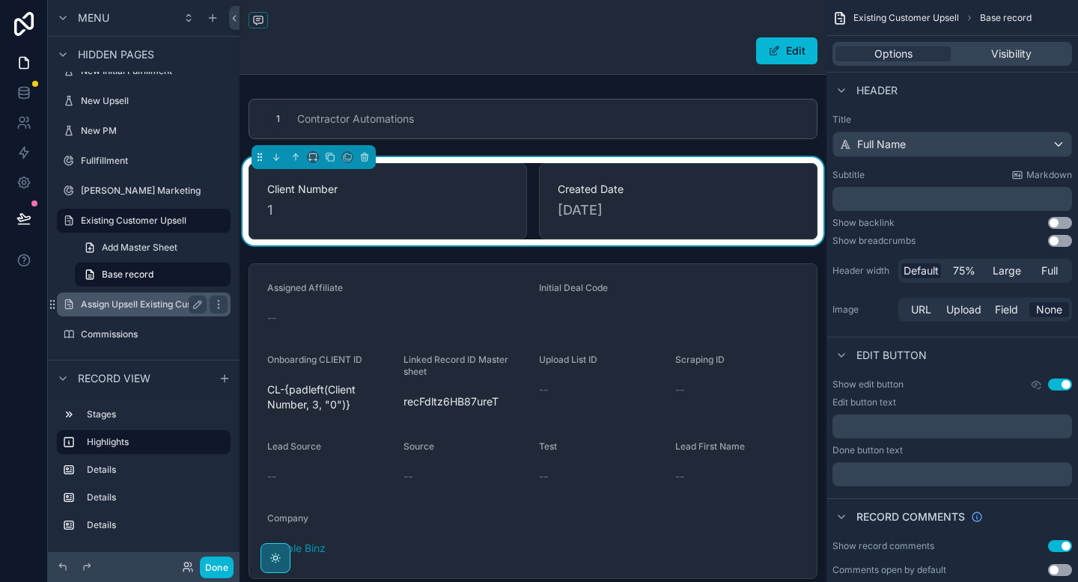
click at [141, 297] on div "Assign Upsell Existing Customer" at bounding box center [144, 305] width 126 height 18
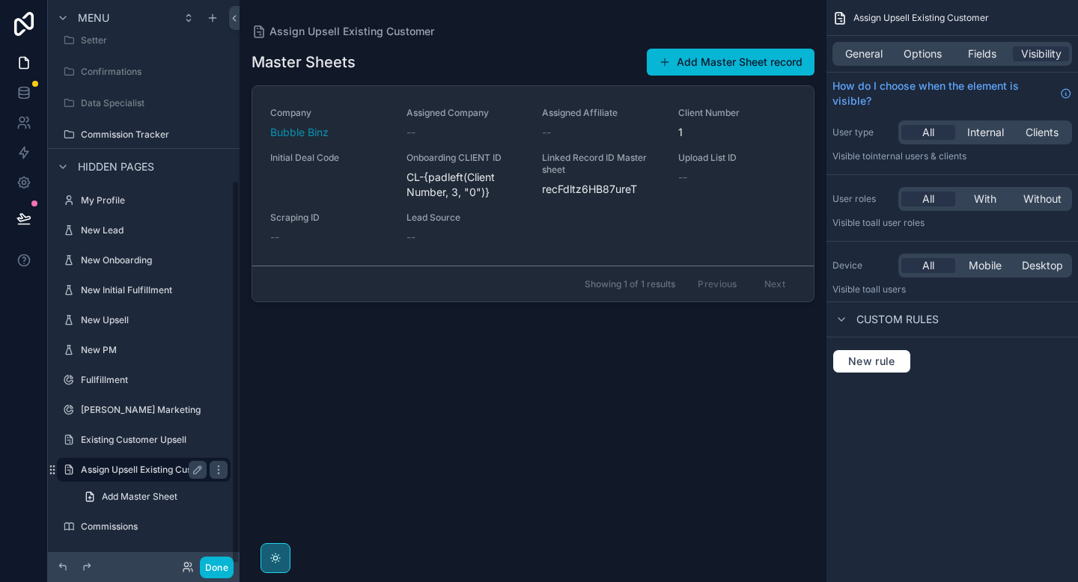
scroll to position [265, 0]
click at [342, 194] on div "scrollable content" at bounding box center [532, 282] width 587 height 564
click at [342, 194] on div "Initial Deal Code" at bounding box center [329, 176] width 118 height 48
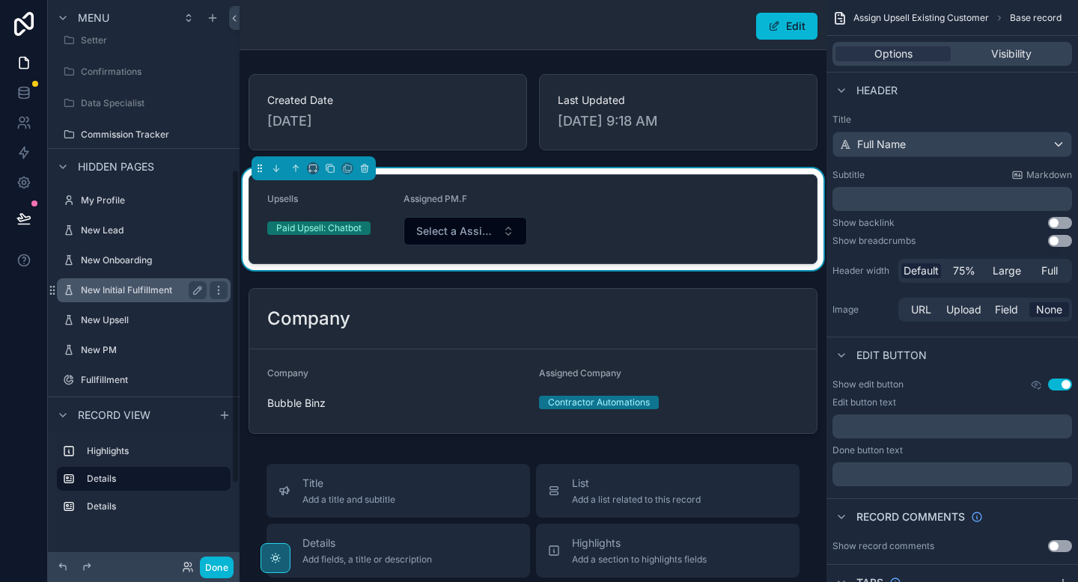
scroll to position [447, 0]
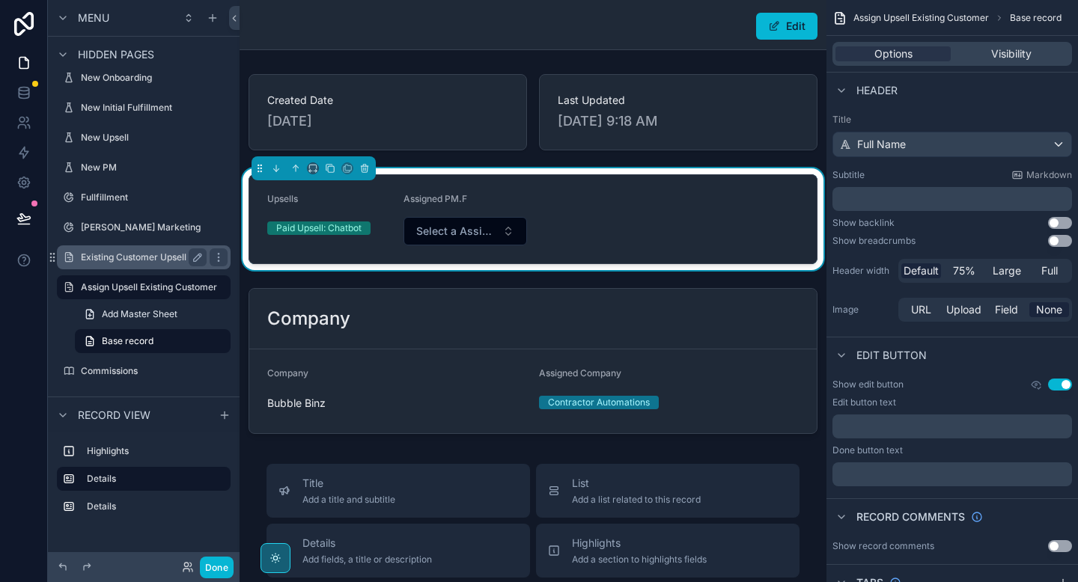
click at [123, 265] on div "Existing Customer Upsell" at bounding box center [144, 257] width 126 height 18
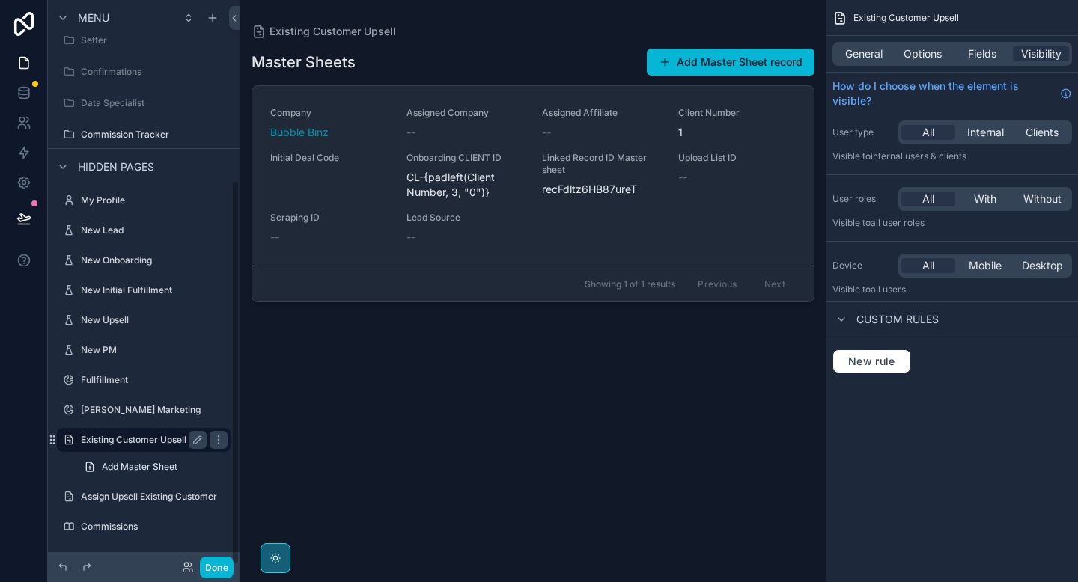
scroll to position [265, 0]
click at [361, 217] on div "scrollable content" at bounding box center [532, 282] width 587 height 564
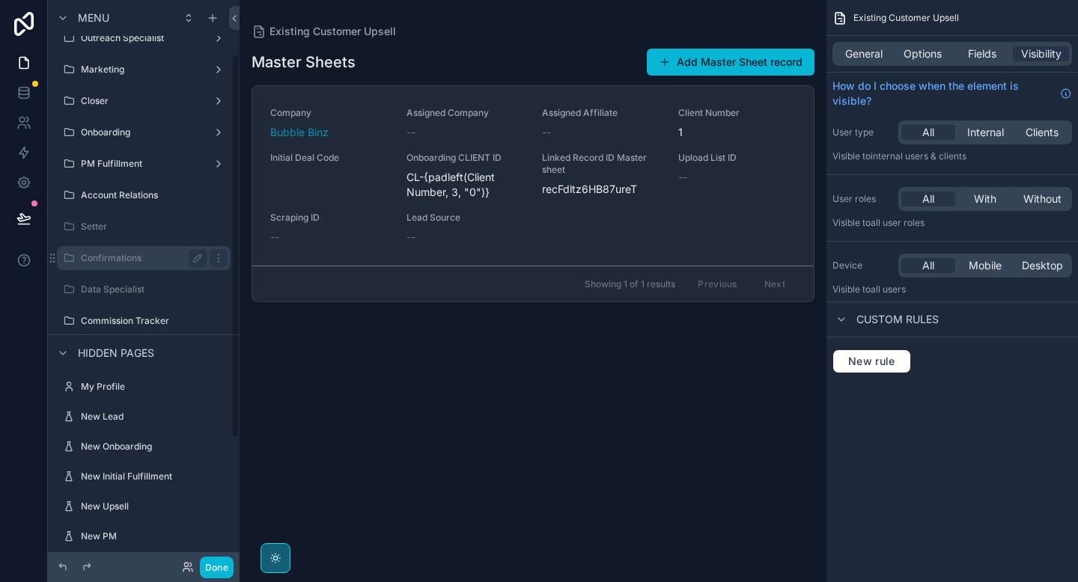
scroll to position [80, 0]
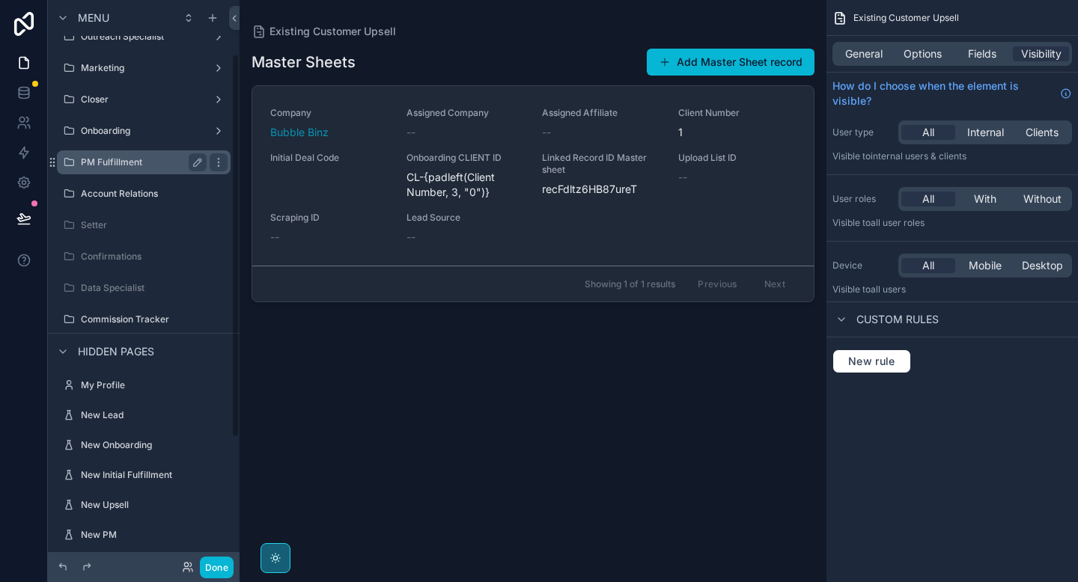
click at [112, 159] on label "PM Fulfillment" at bounding box center [141, 162] width 120 height 12
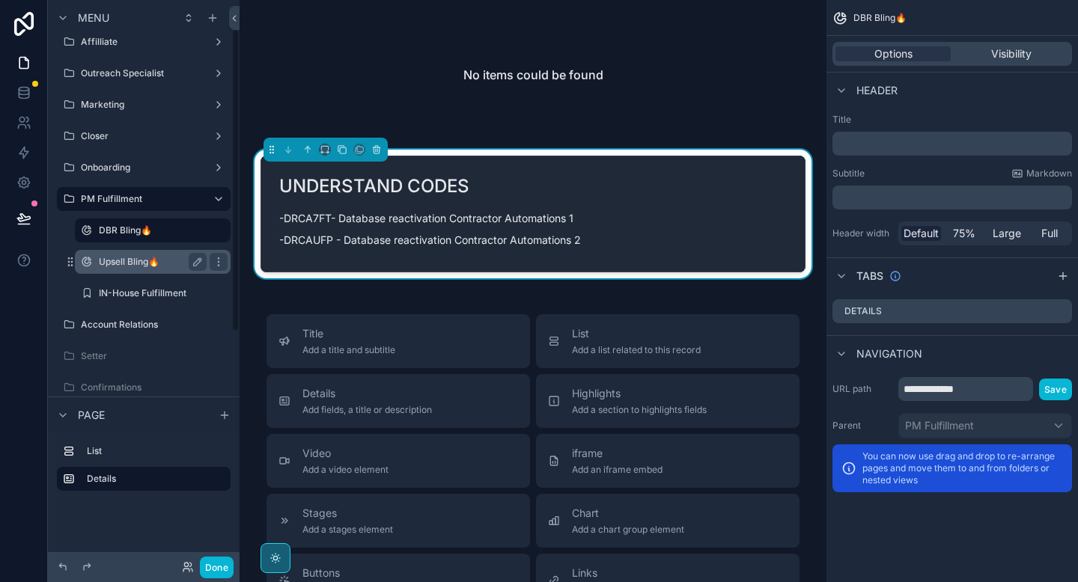
scroll to position [55, 0]
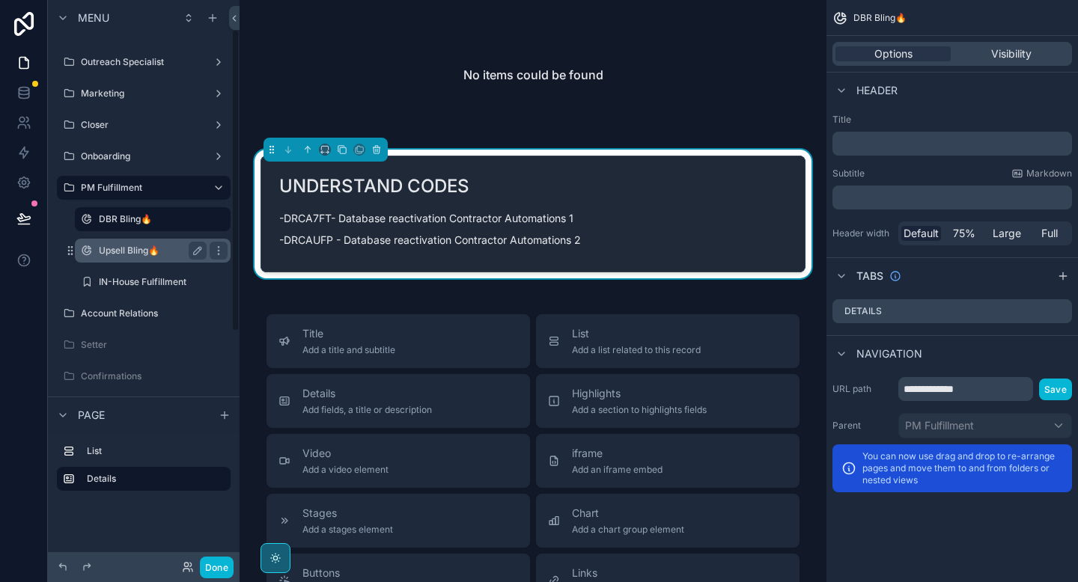
click at [135, 260] on div "Upsell Bling🔥" at bounding box center [153, 251] width 150 height 24
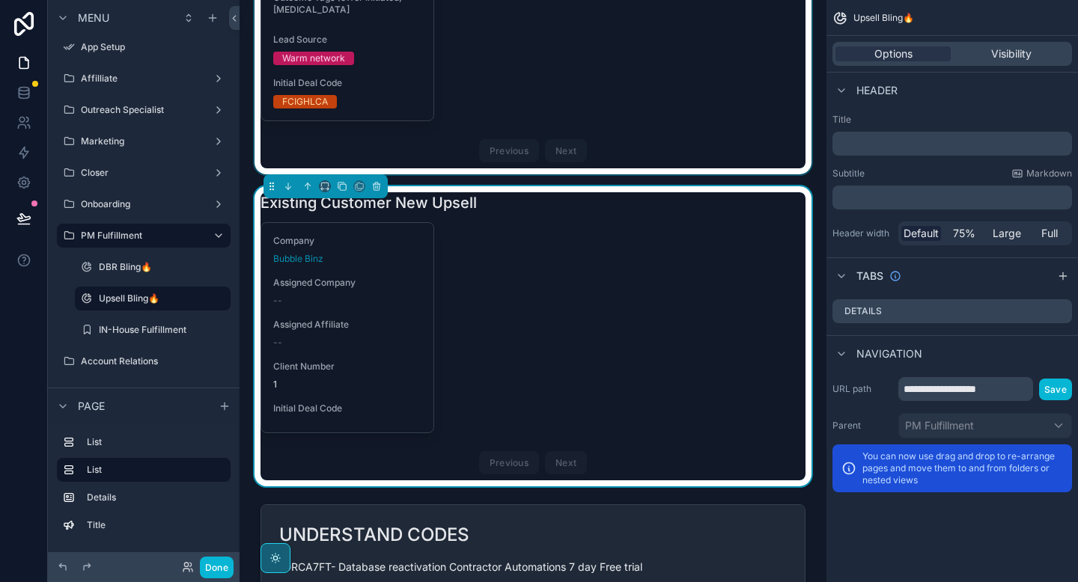
scroll to position [361, 0]
